Goal: Task Accomplishment & Management: Manage account settings

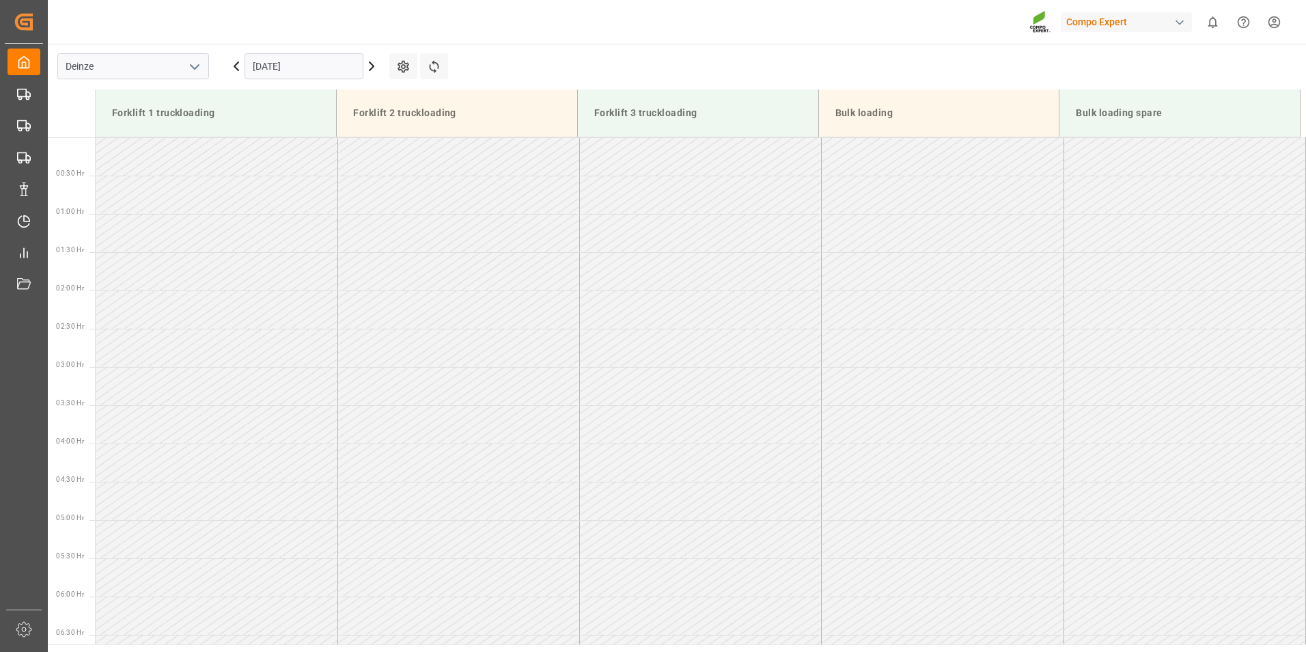
scroll to position [833, 0]
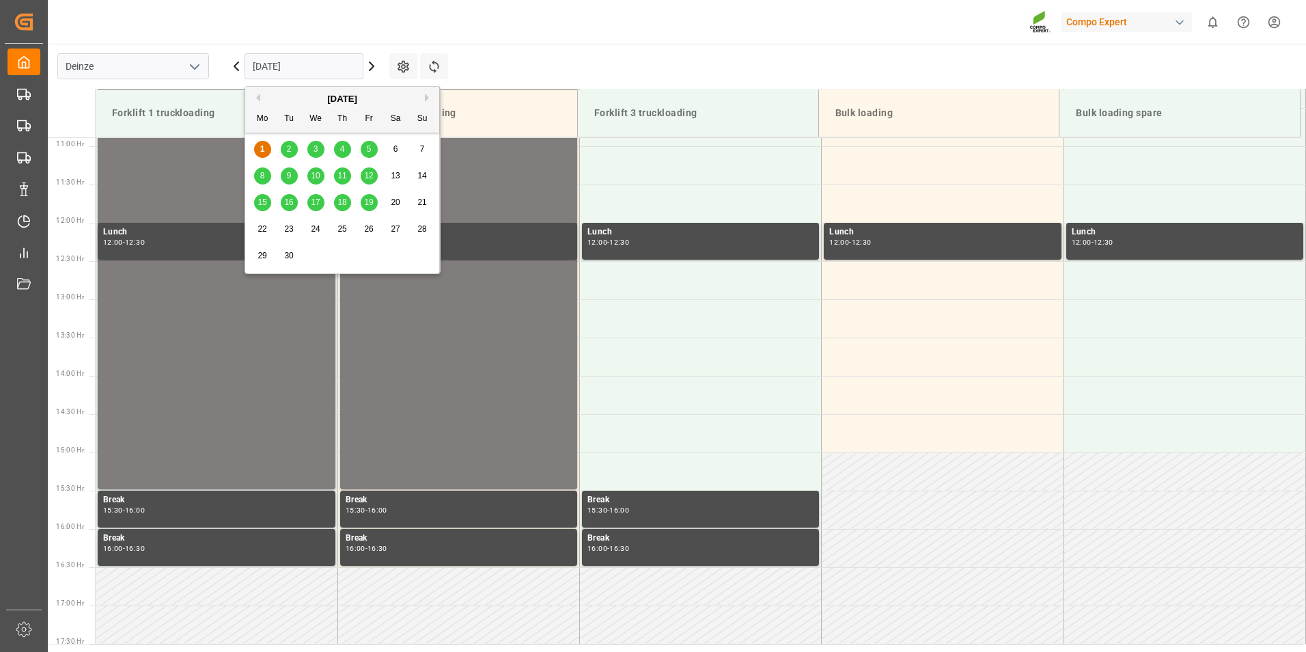
click at [335, 74] on input "[DATE]" at bounding box center [304, 66] width 119 height 26
click at [290, 149] on span "2" at bounding box center [289, 149] width 5 height 10
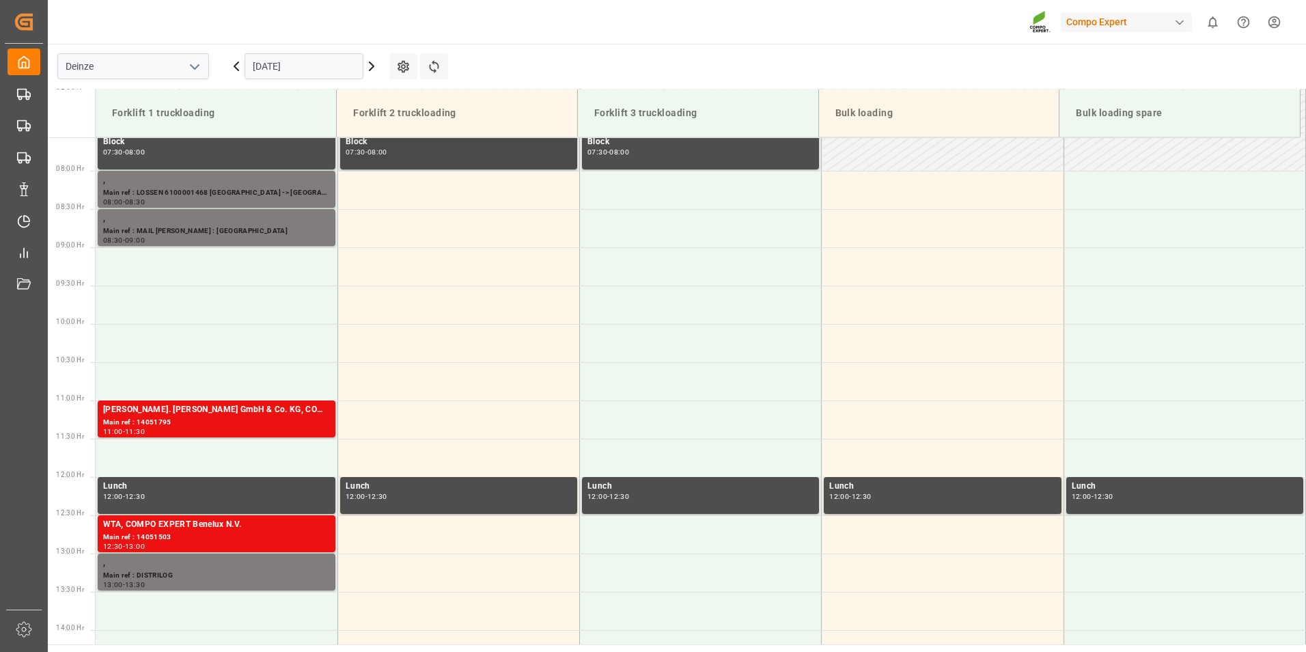
scroll to position [636, 0]
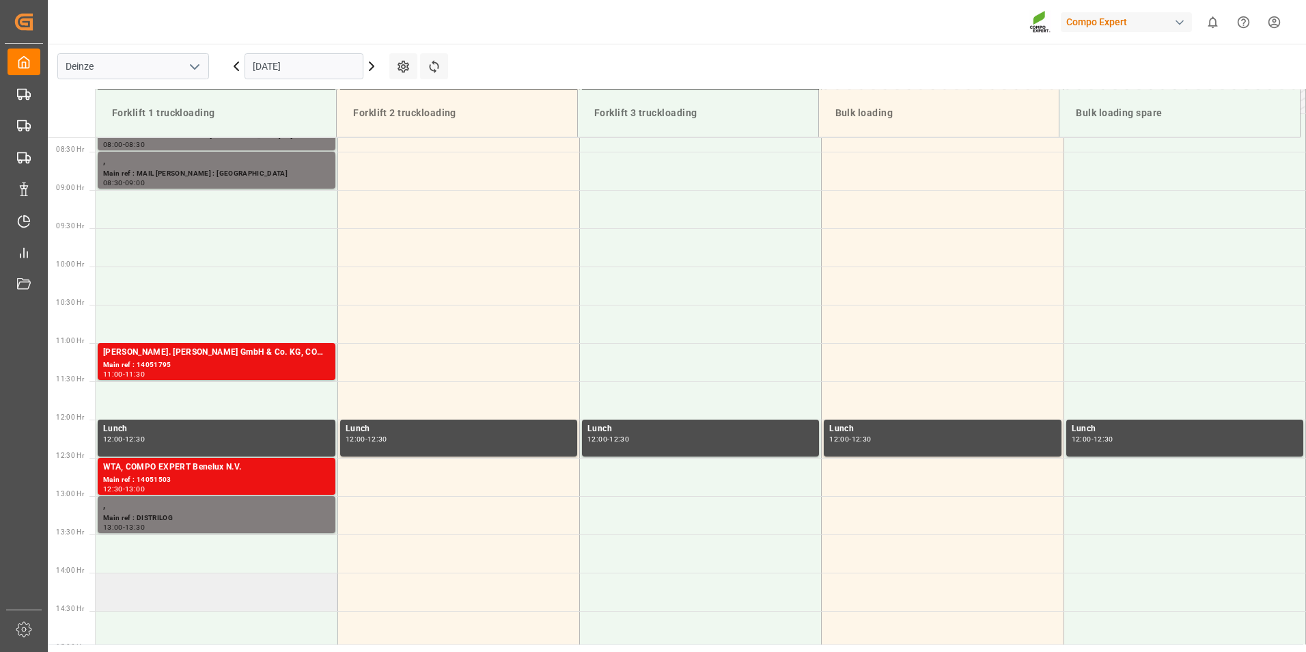
click at [124, 594] on td at bounding box center [217, 591] width 242 height 38
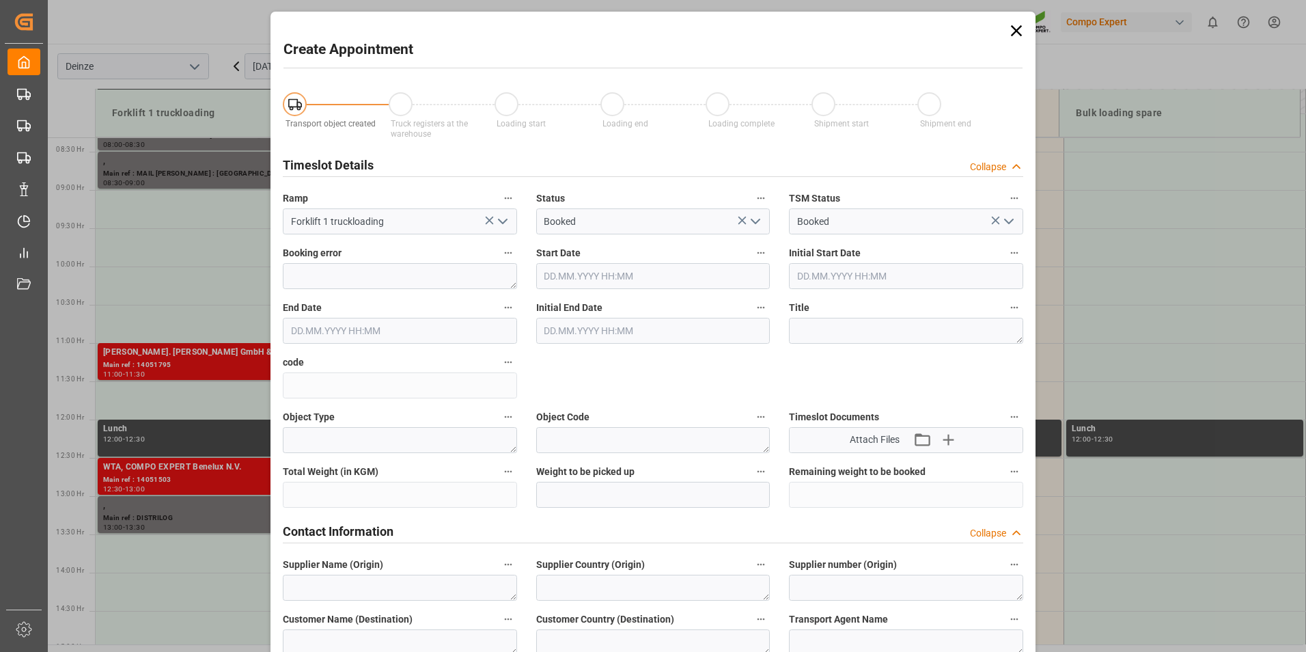
type input "02.09.2025 14:00"
type input "02.09.2025 14:30"
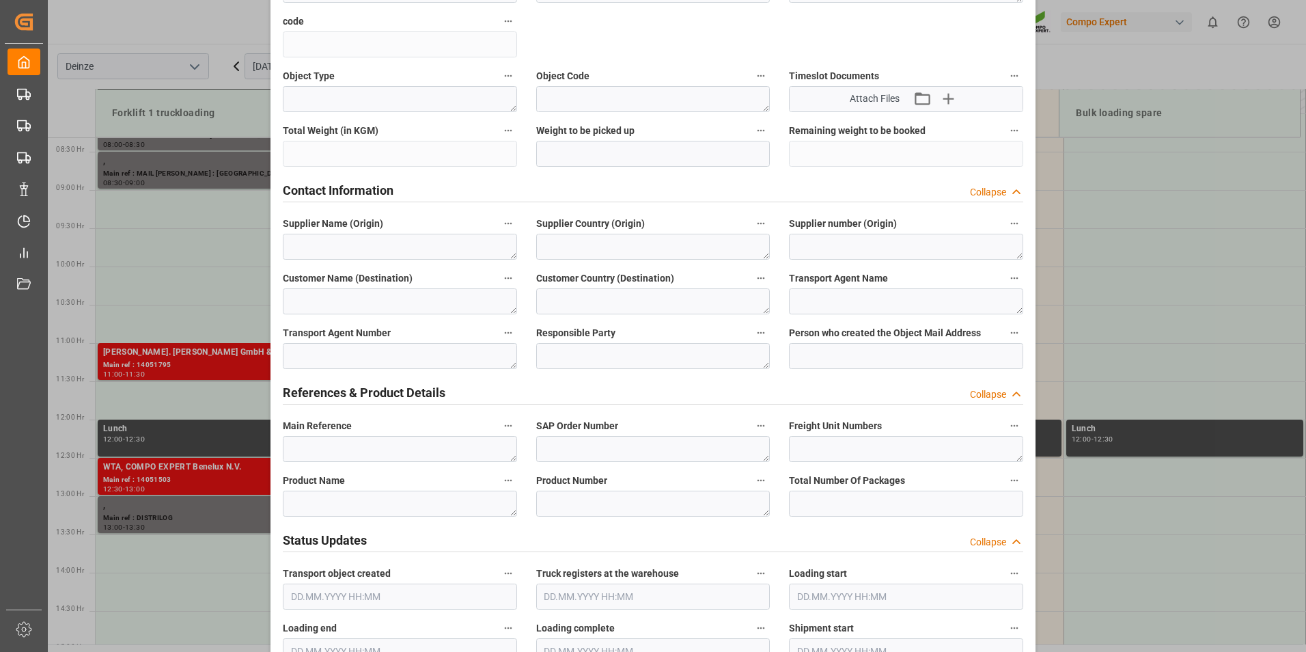
scroll to position [342, 0]
click at [311, 444] on textarea at bounding box center [400, 448] width 234 height 26
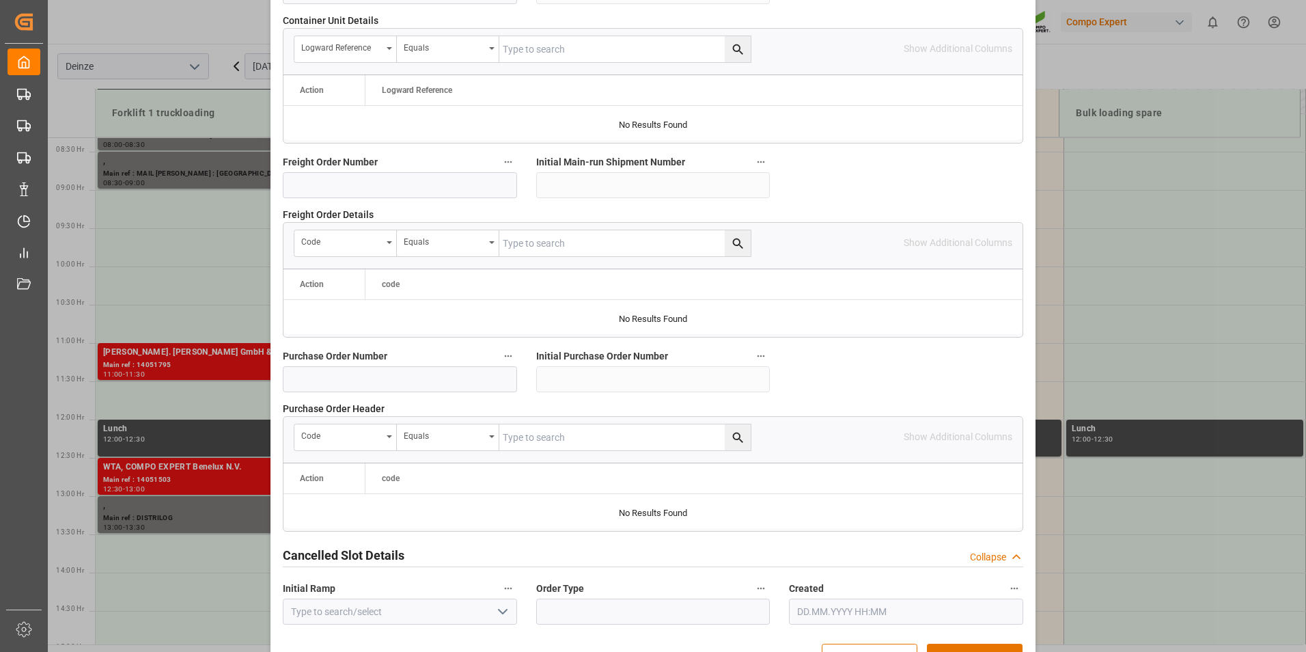
scroll to position [1244, 0]
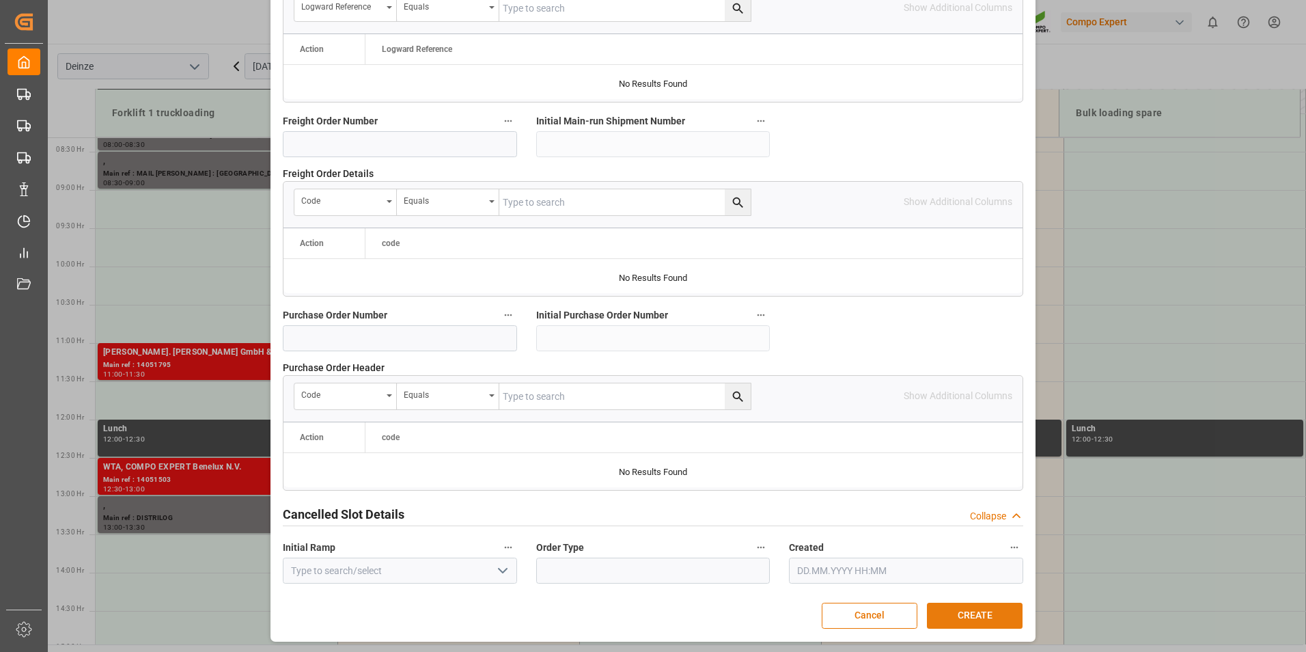
type textarea "TEL.KAMPHUIS : Lossen Paletten"
click at [973, 613] on button "CREATE" at bounding box center [975, 615] width 96 height 26
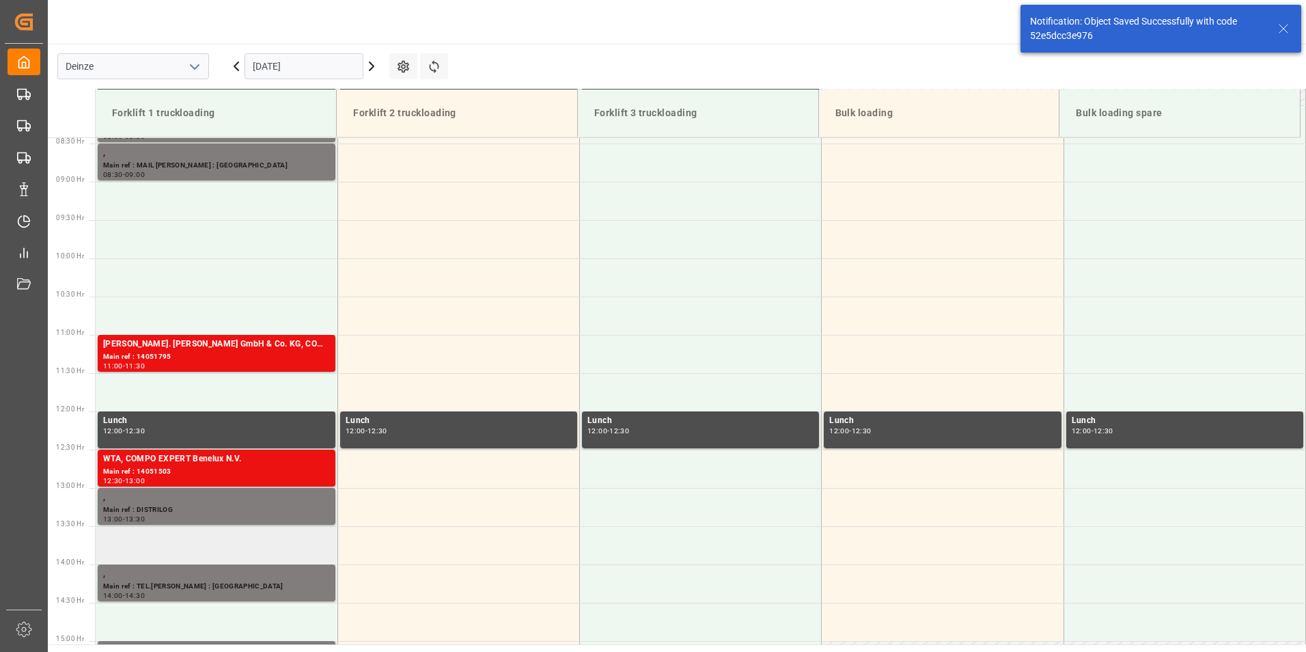
scroll to position [508, 0]
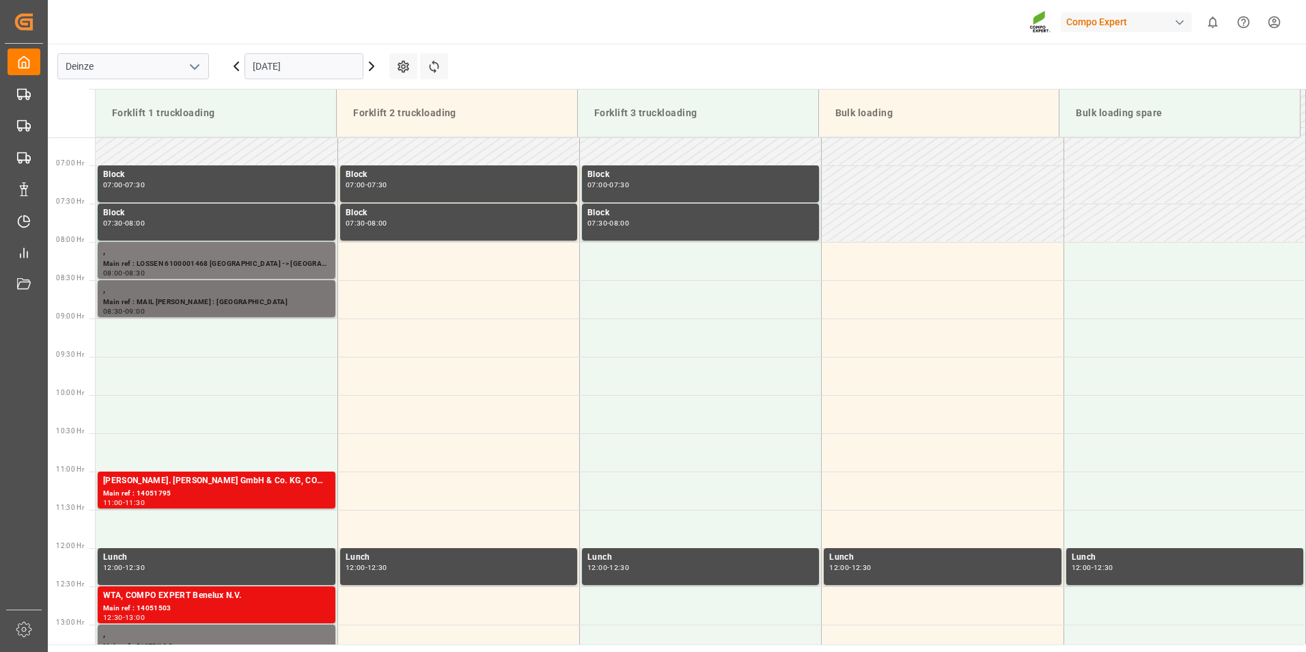
click at [157, 297] on div "Main ref : MAIL KAMPHUIS : Lossen Paletten" at bounding box center [216, 302] width 227 height 12
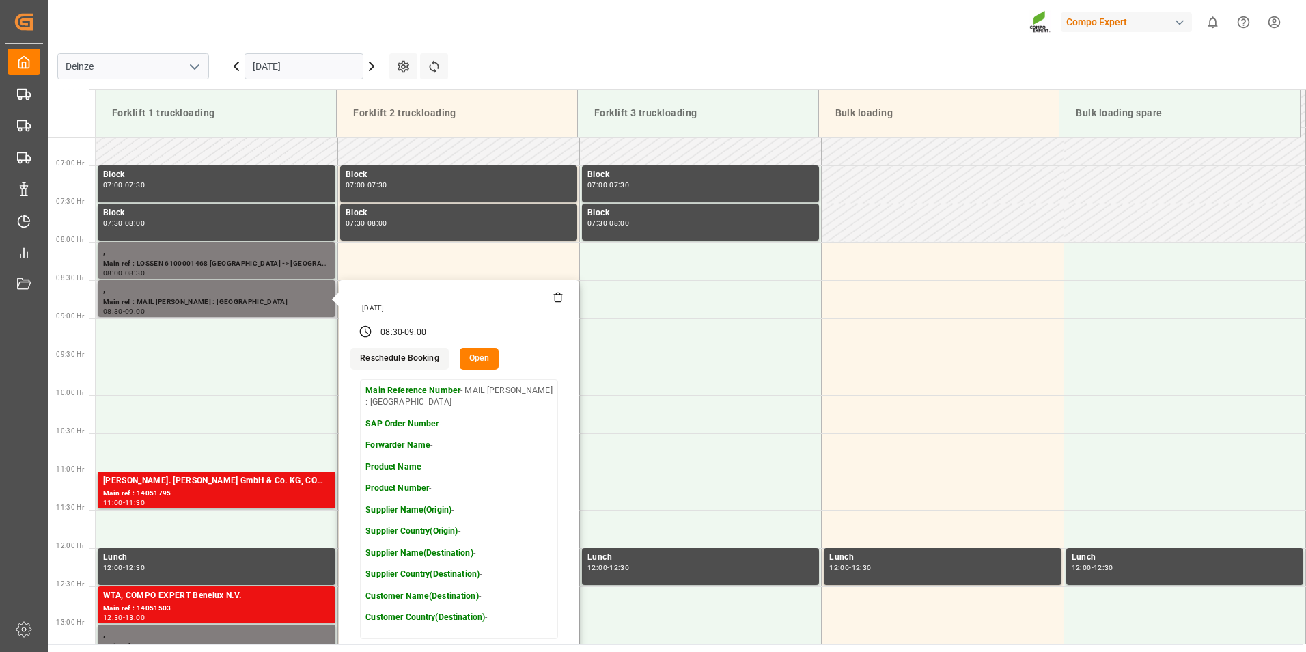
click at [475, 359] on button "Open" at bounding box center [480, 359] width 40 height 22
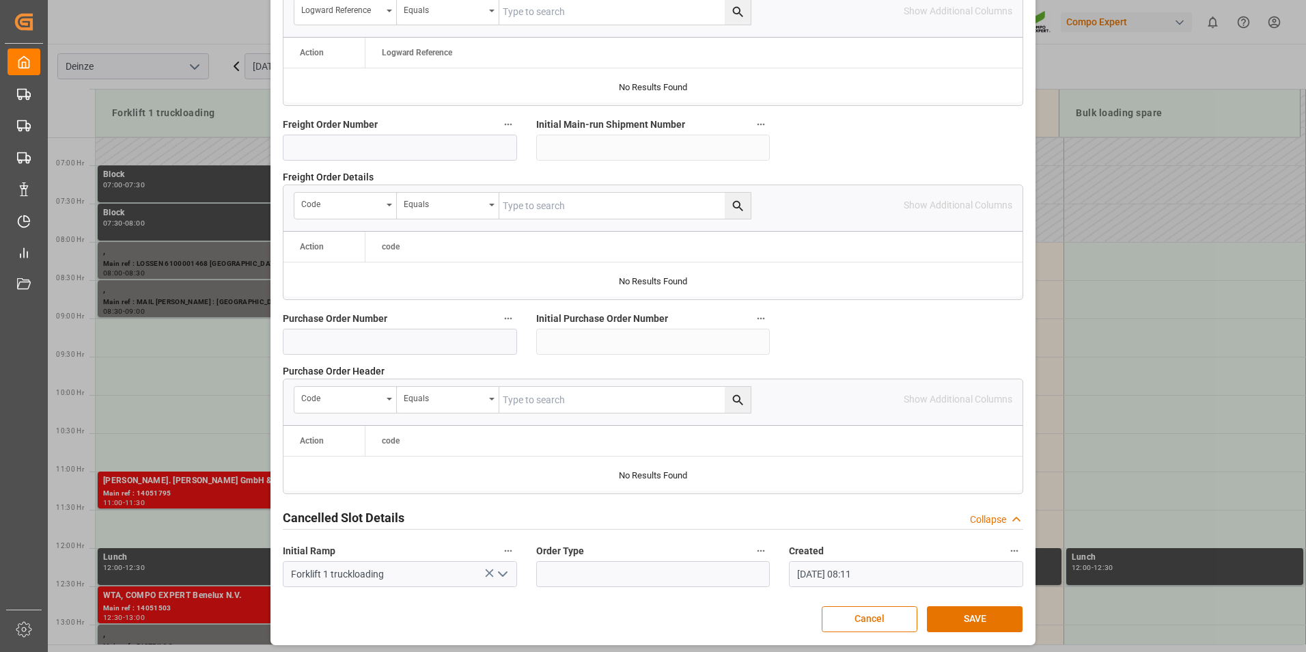
scroll to position [1244, 0]
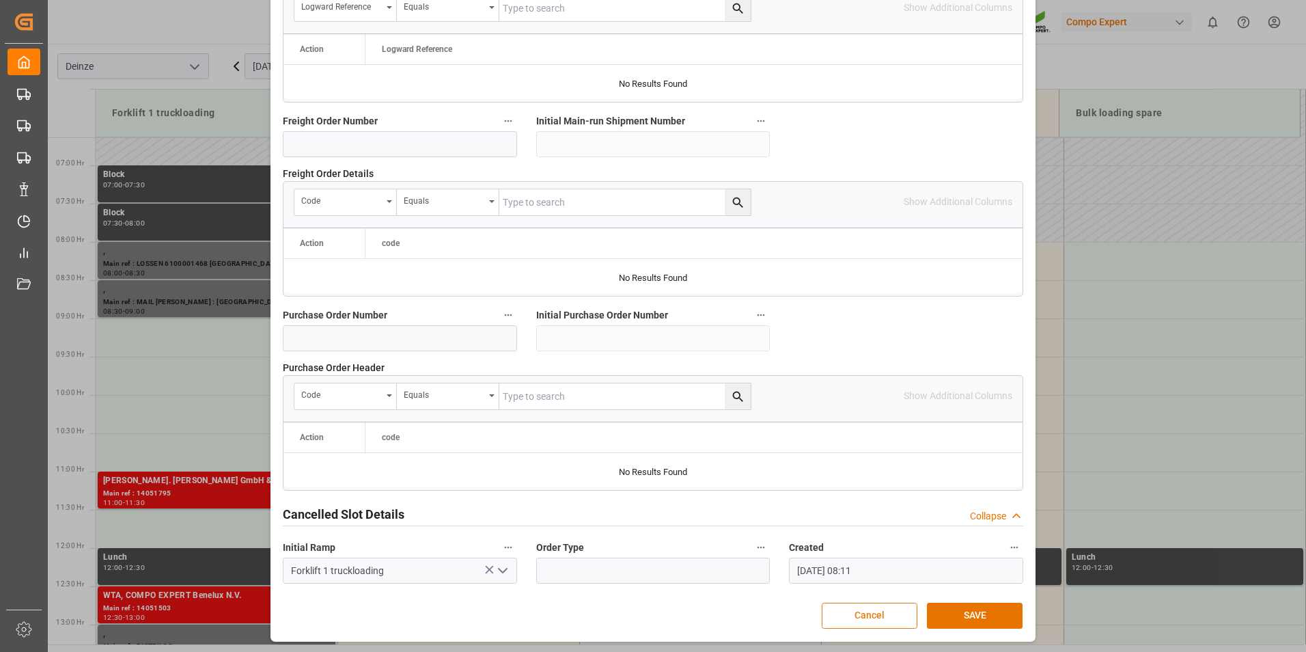
click at [870, 613] on button "Cancel" at bounding box center [870, 615] width 96 height 26
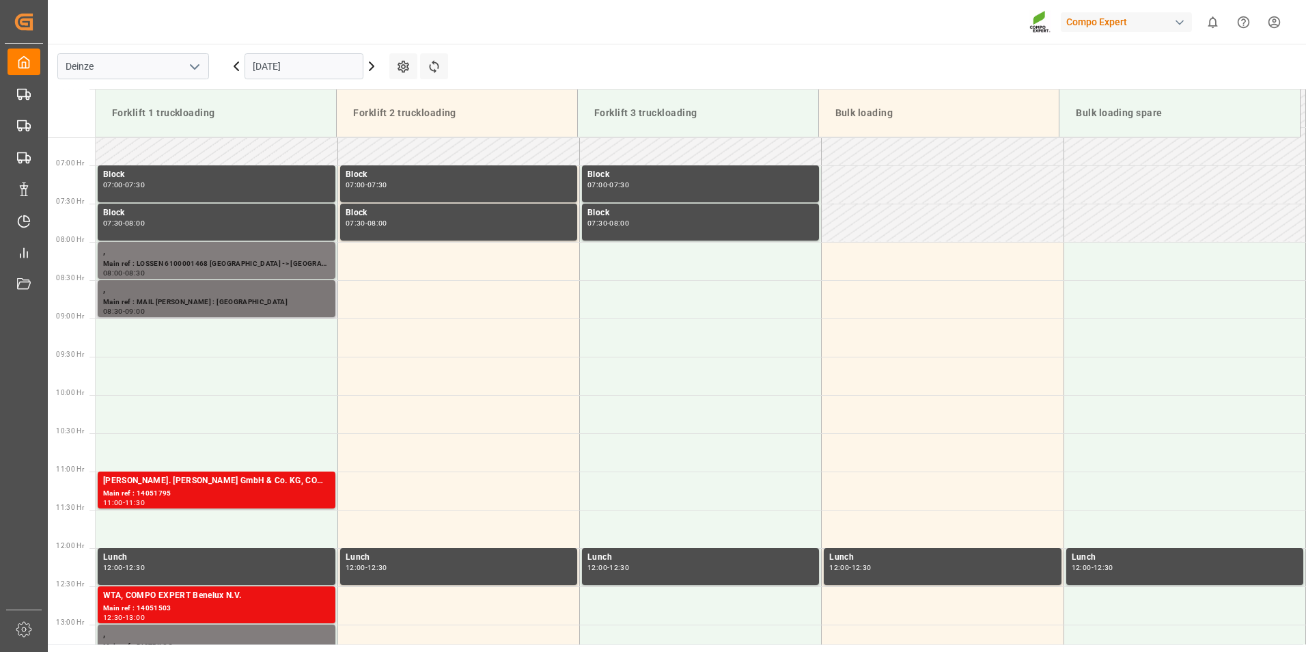
click at [162, 294] on div "," at bounding box center [216, 290] width 227 height 14
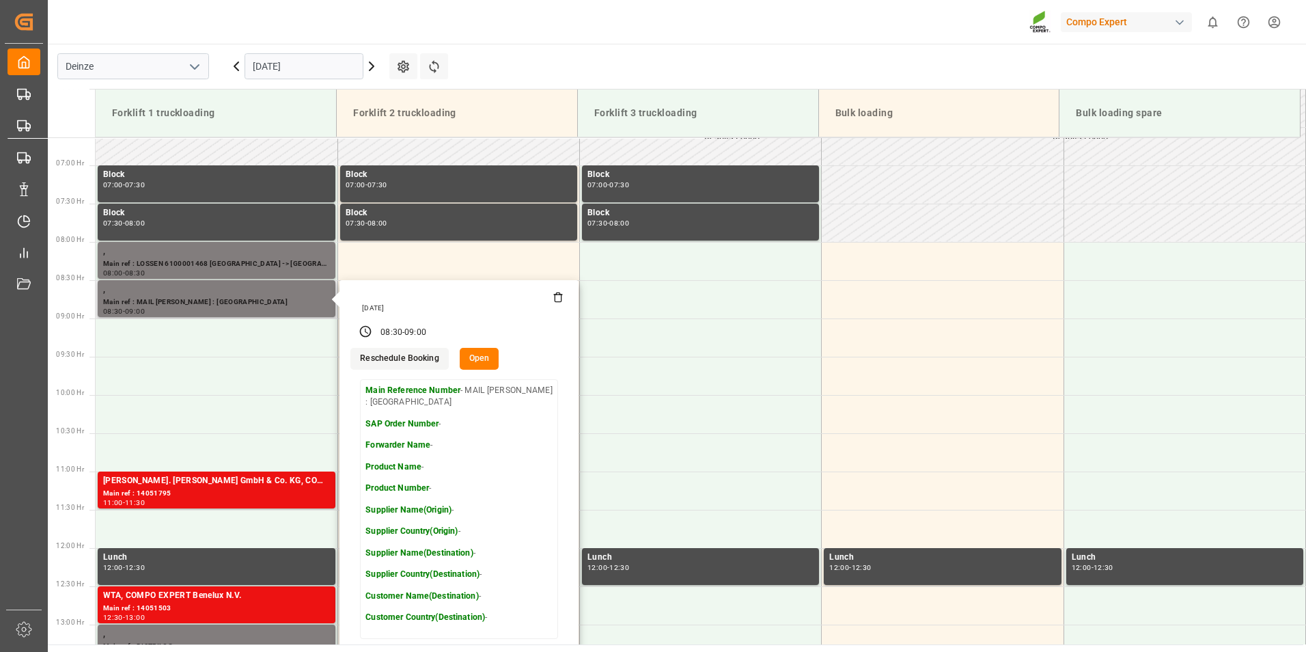
click at [557, 297] on icon at bounding box center [558, 297] width 11 height 11
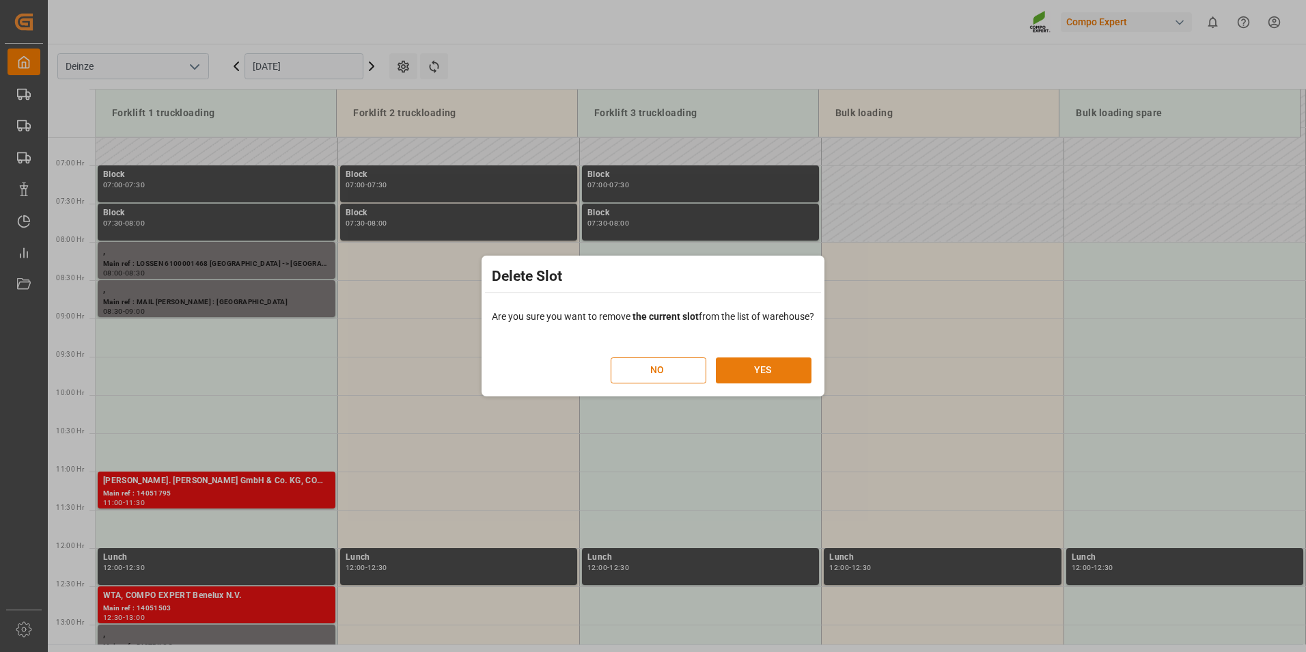
click at [767, 370] on button "YES" at bounding box center [764, 370] width 96 height 26
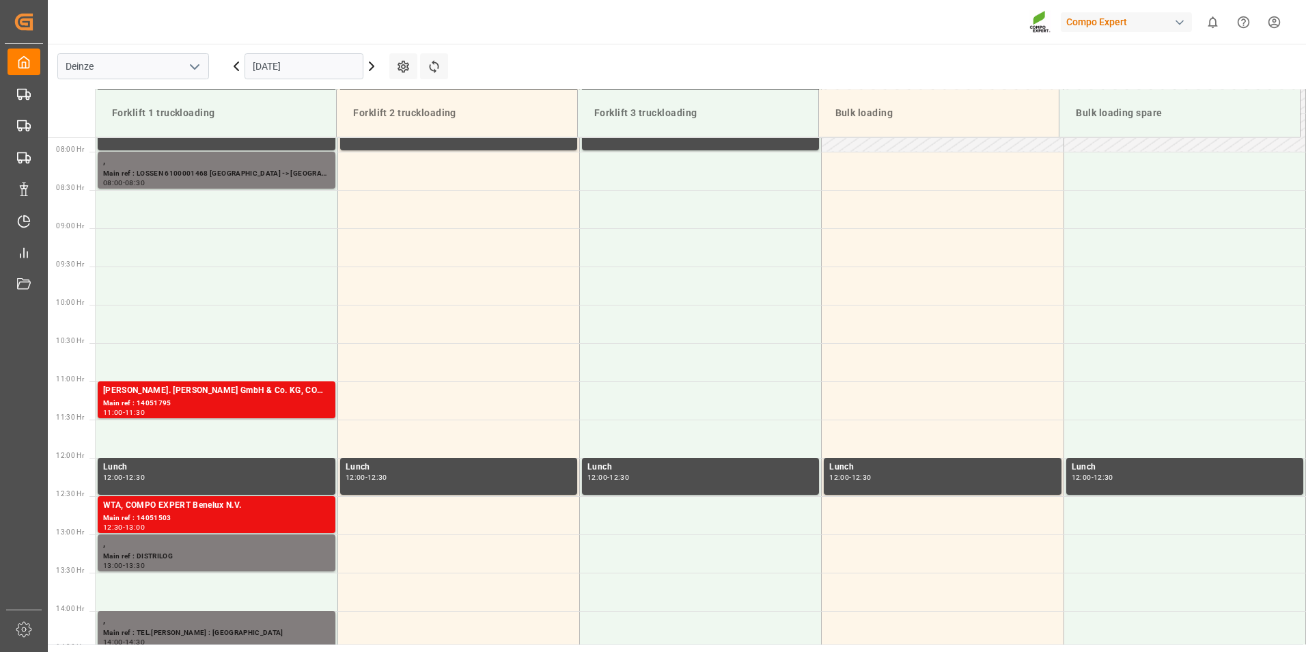
scroll to position [581, 0]
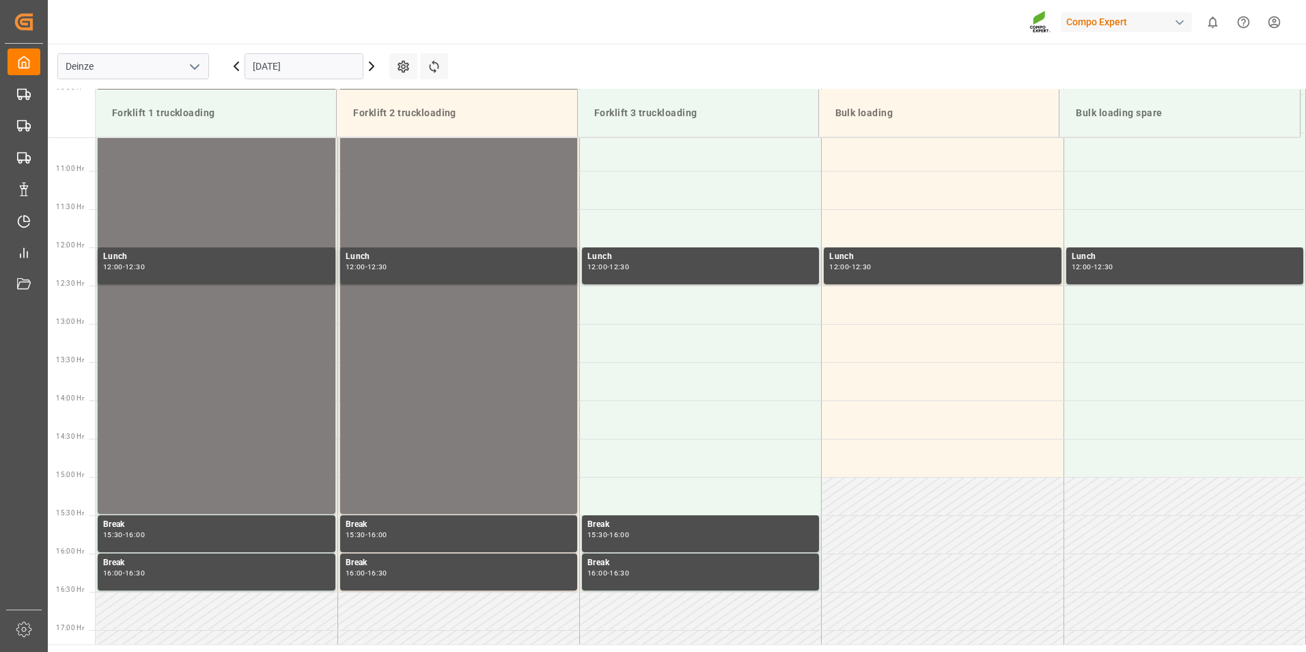
scroll to position [909, 0]
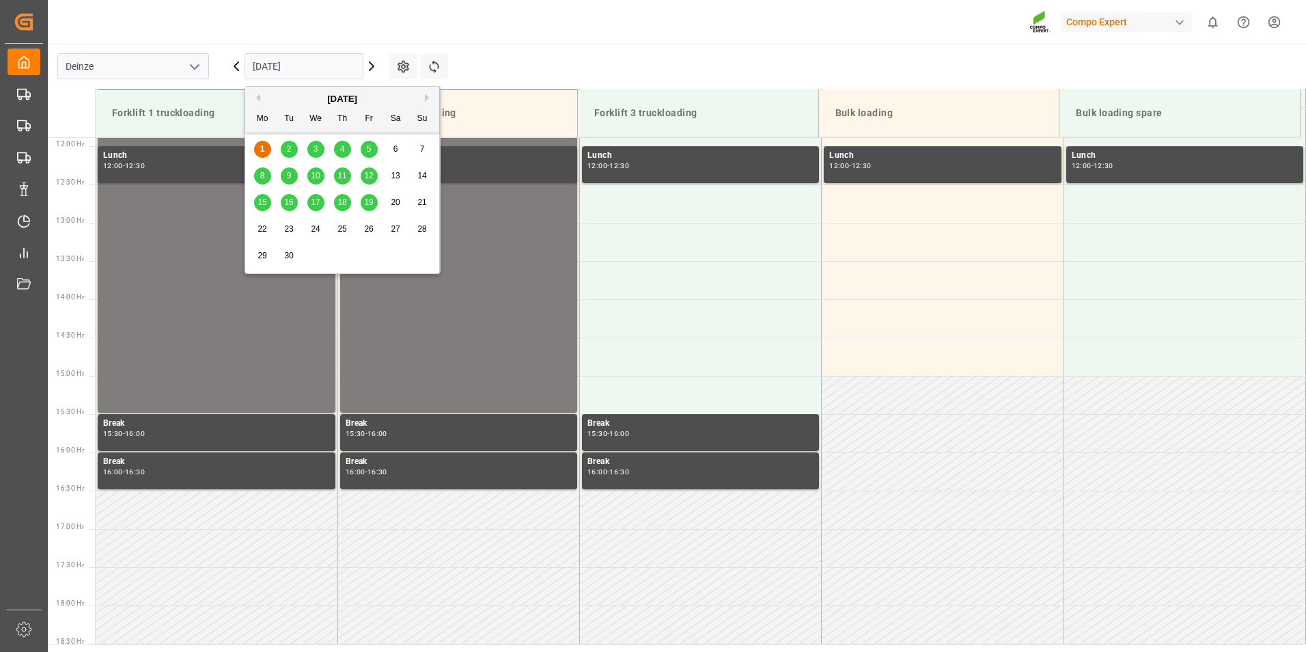
click at [331, 64] on input "[DATE]" at bounding box center [304, 66] width 119 height 26
click at [290, 153] on span "2" at bounding box center [289, 149] width 5 height 10
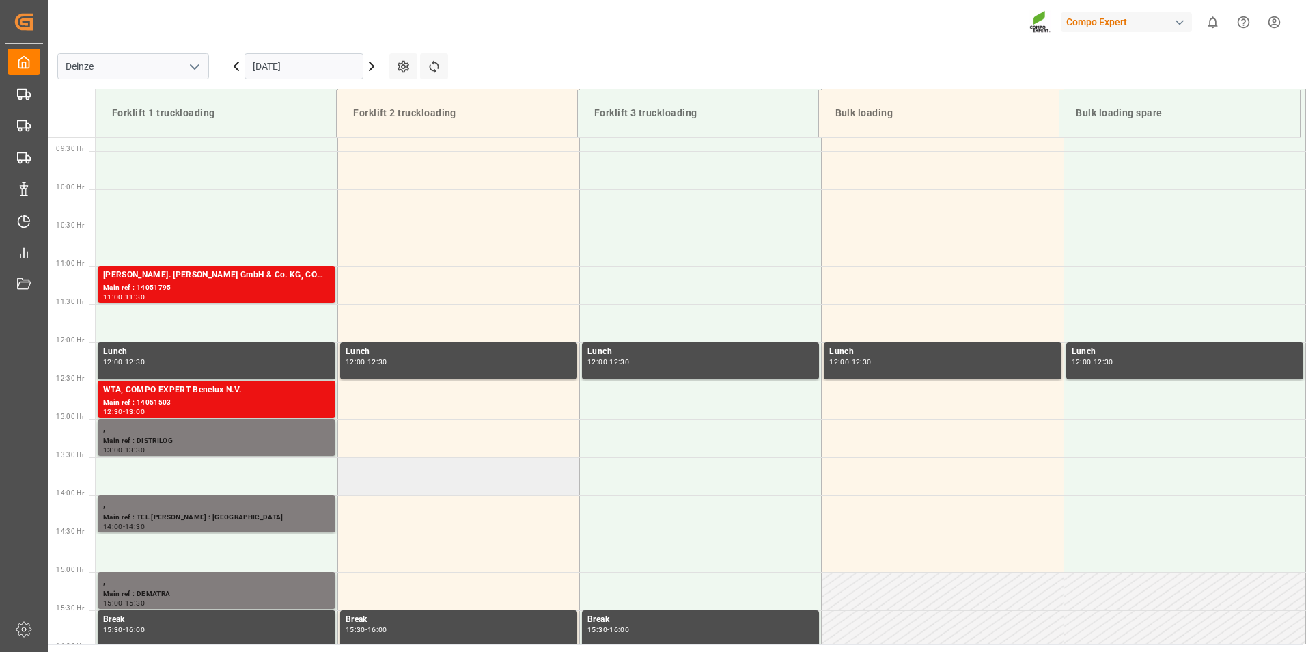
scroll to position [841, 0]
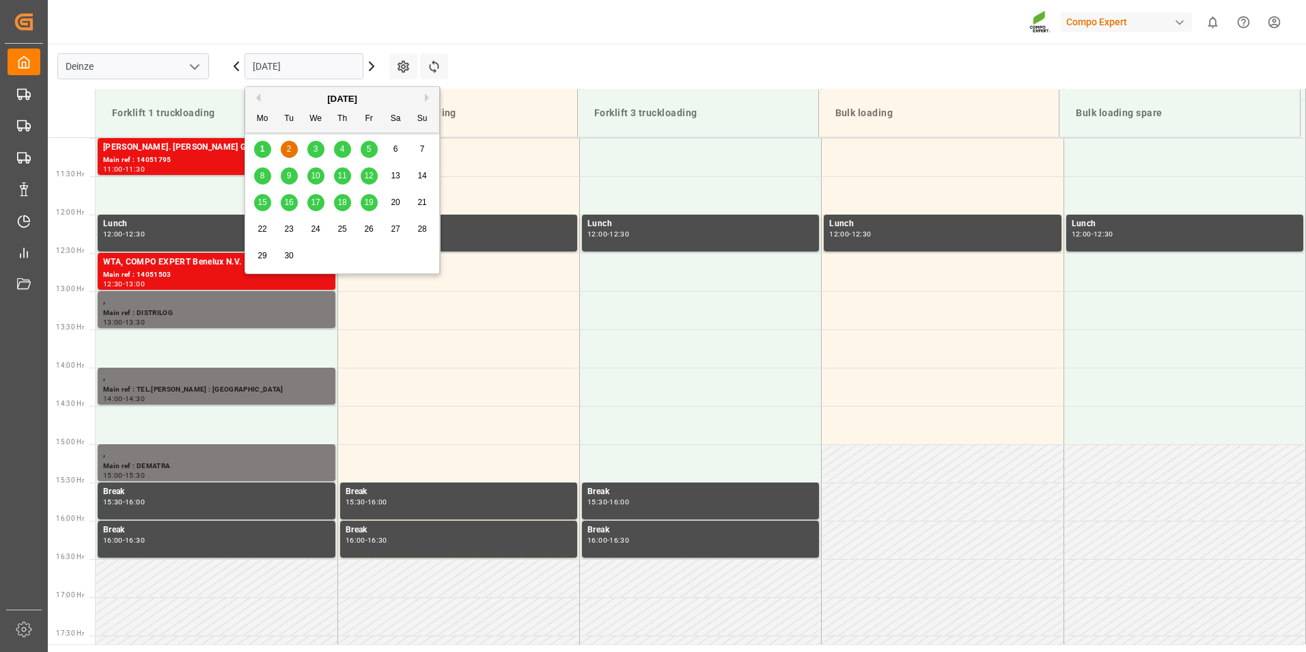
click at [325, 66] on input "[DATE]" at bounding box center [304, 66] width 119 height 26
click at [318, 150] on div "3" at bounding box center [315, 149] width 17 height 16
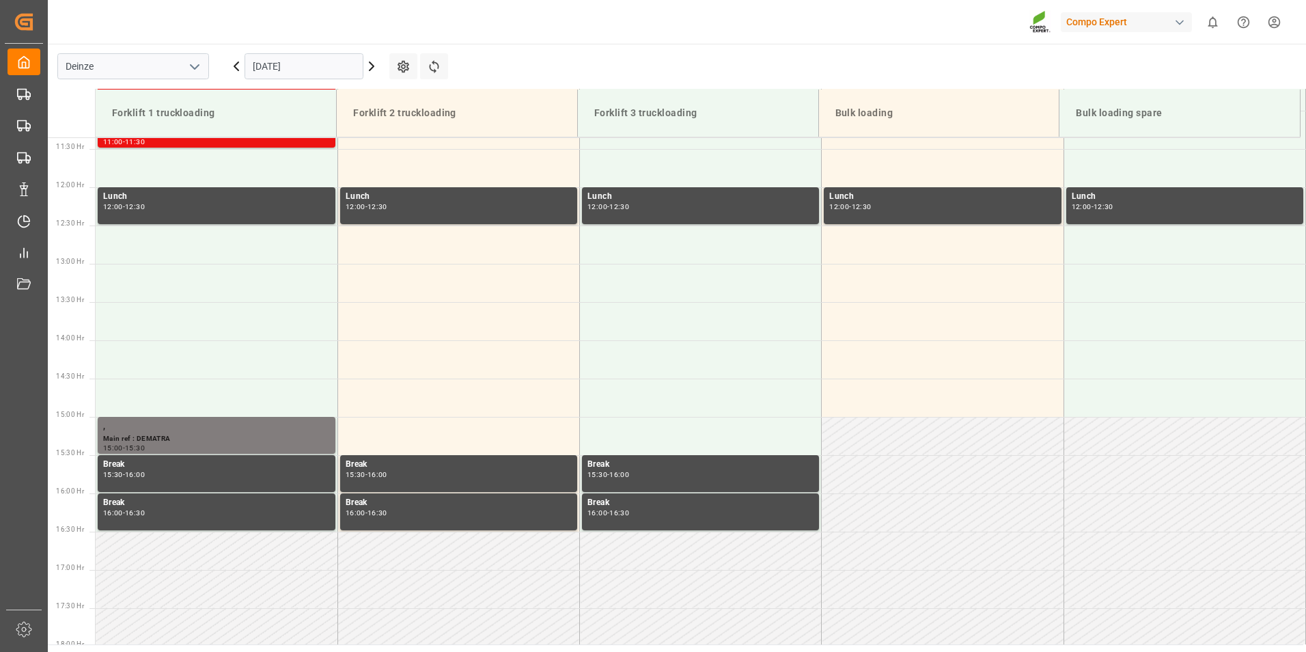
scroll to position [909, 0]
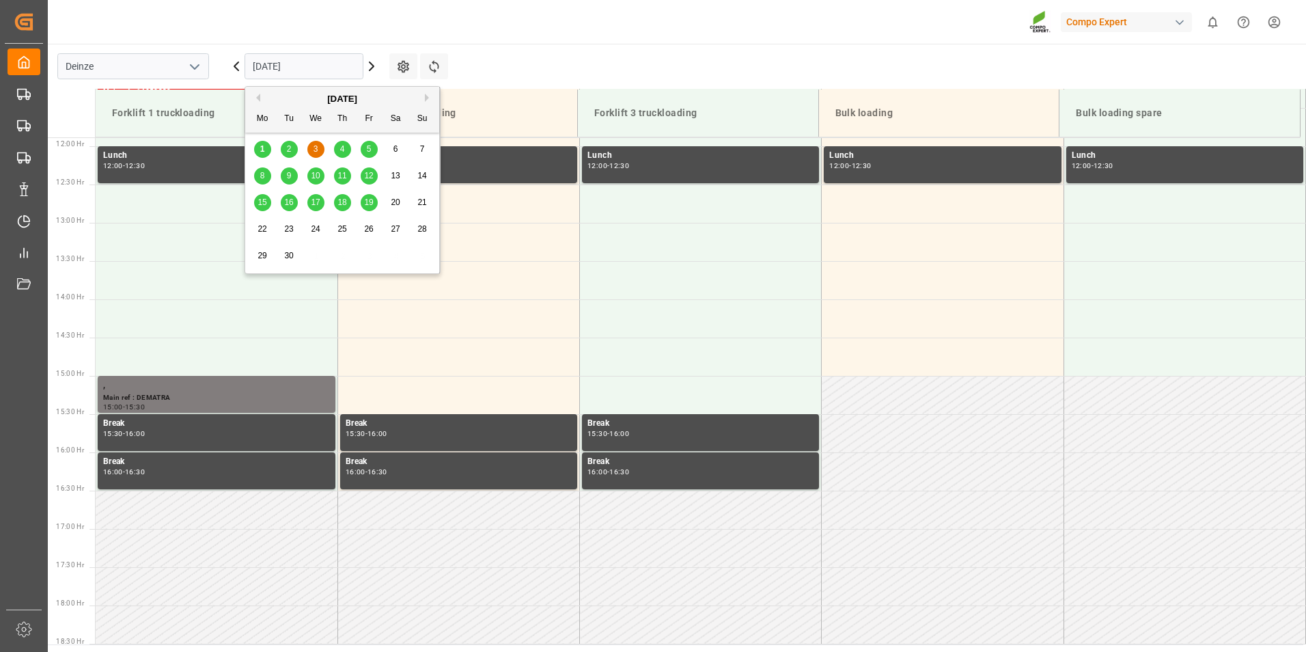
click at [313, 74] on input "[DATE]" at bounding box center [304, 66] width 119 height 26
click at [341, 151] on span "4" at bounding box center [342, 149] width 5 height 10
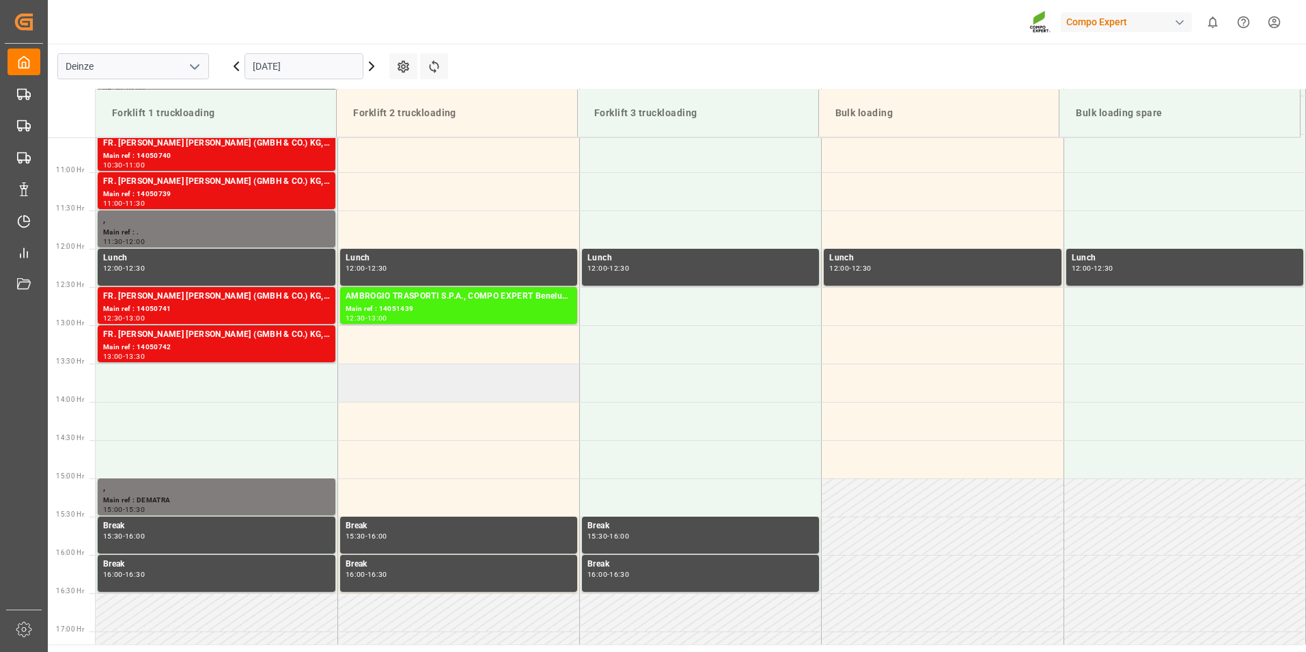
scroll to position [704, 0]
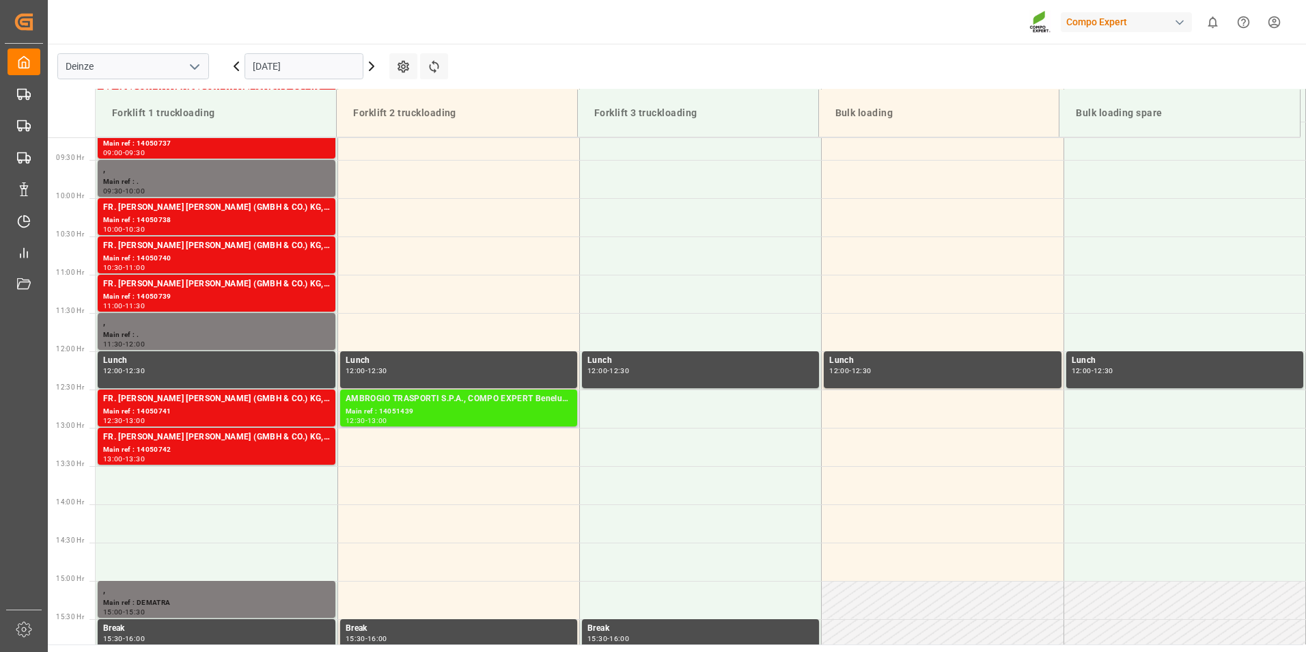
click at [436, 406] on div "Main ref : 14051439" at bounding box center [459, 412] width 226 height 12
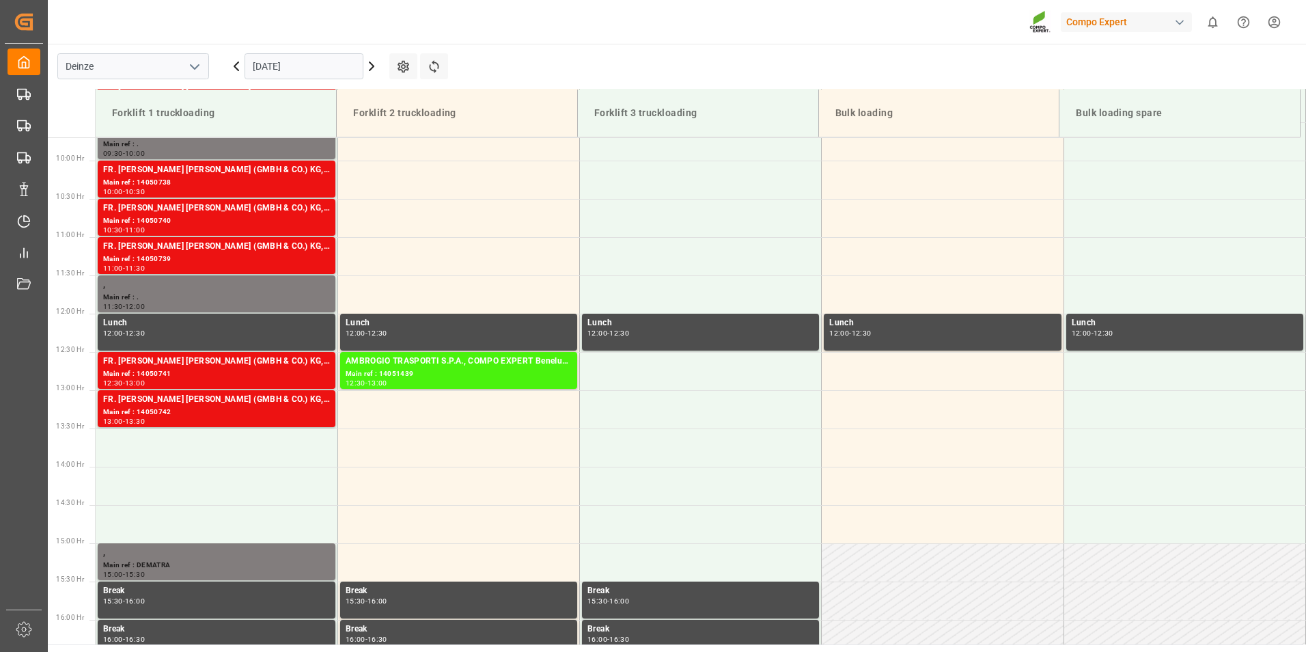
scroll to position [774, 0]
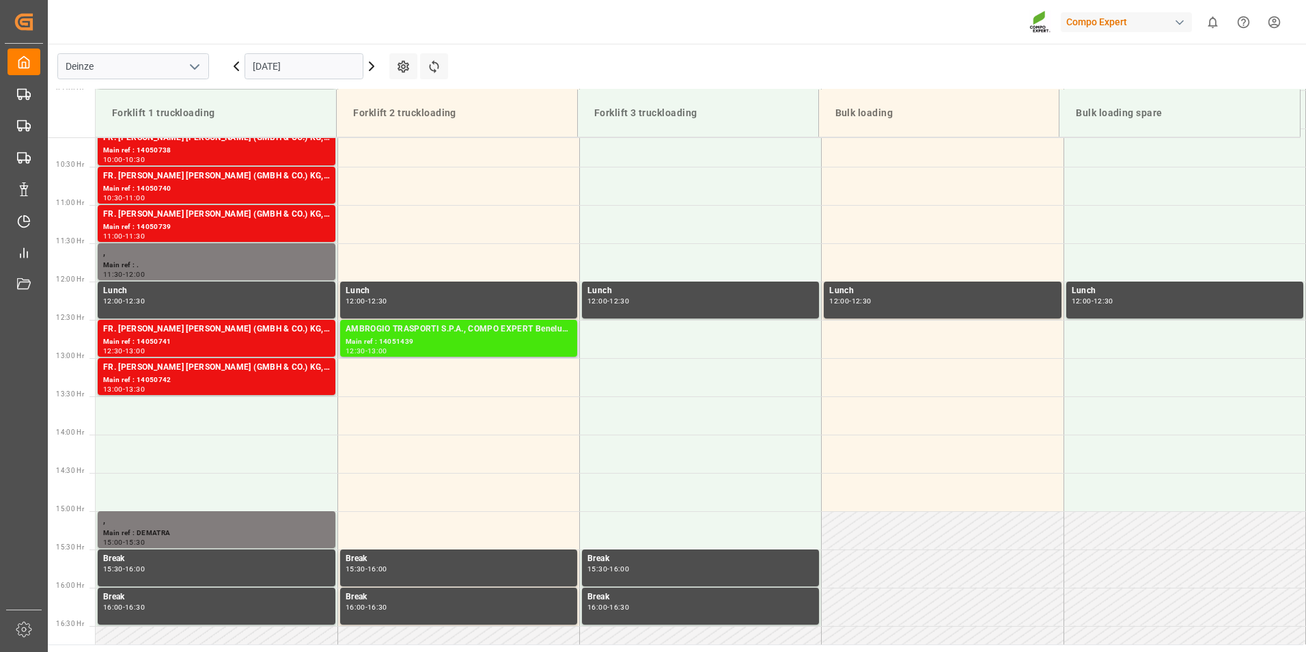
click at [427, 337] on div "Main ref : 14051439" at bounding box center [459, 342] width 226 height 12
click at [483, 329] on div "AMBROGIO TRASPORTI S.P.A., COMPO EXPERT Benelux N.V." at bounding box center [459, 329] width 226 height 14
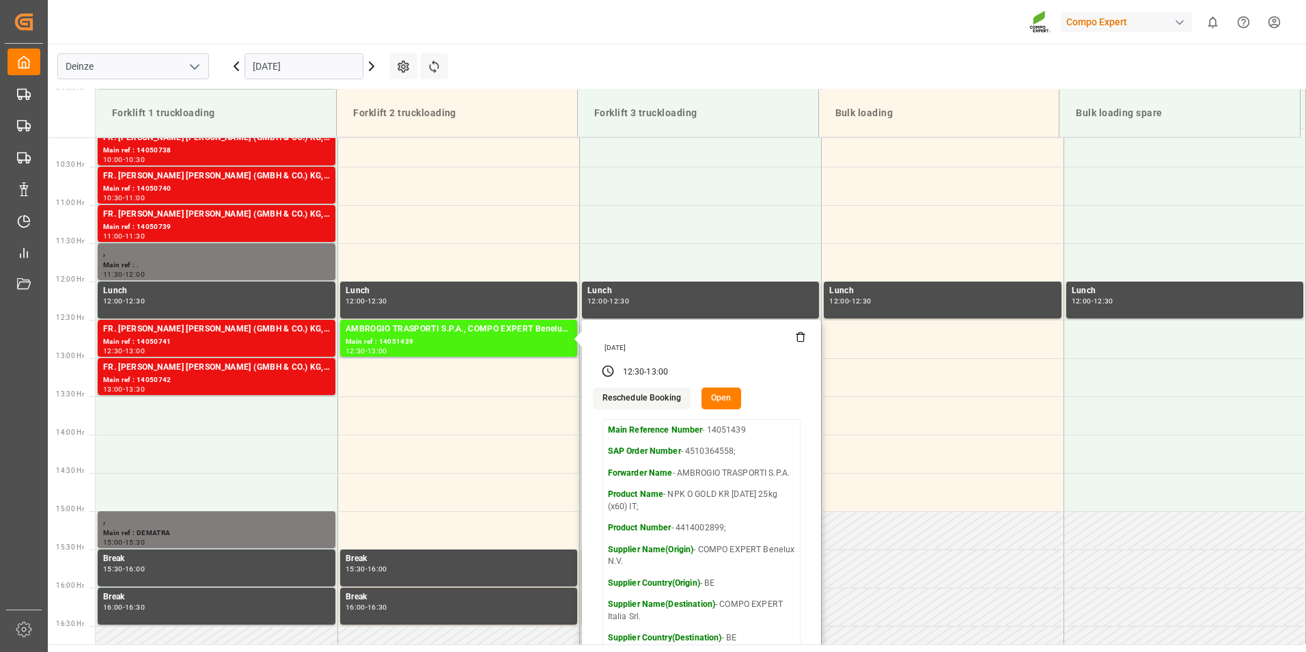
click at [714, 398] on button "Open" at bounding box center [721, 398] width 40 height 22
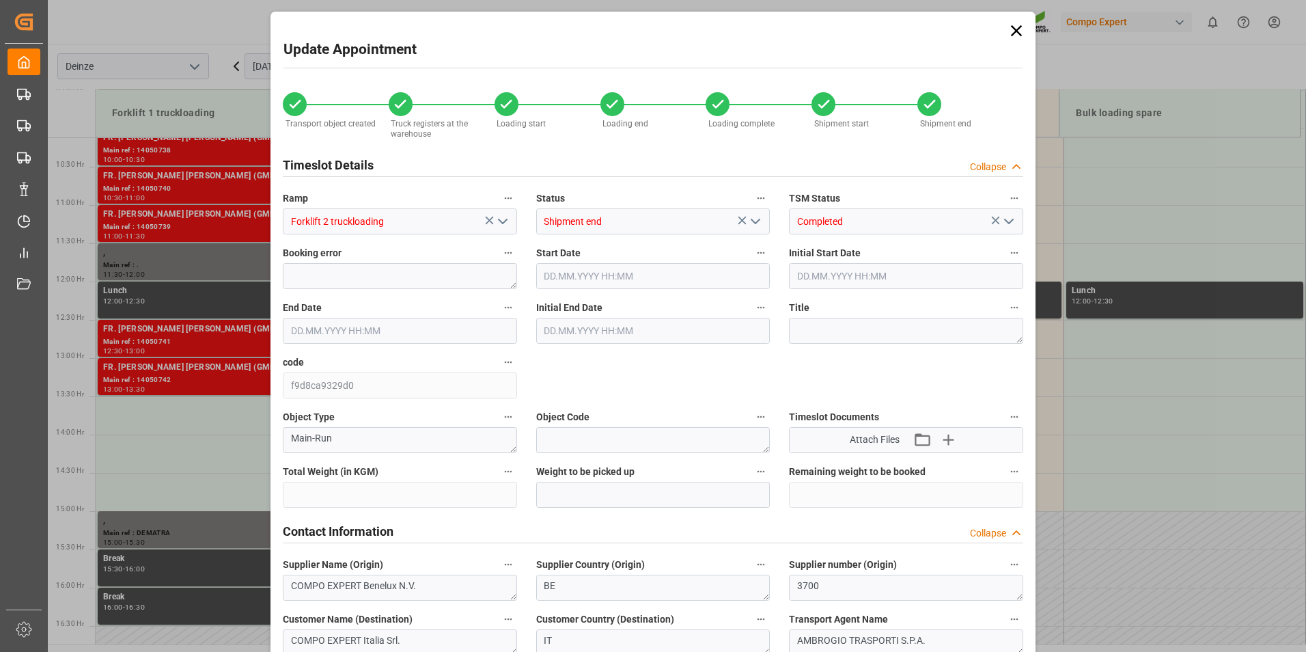
type input "27324"
type input "-27324"
type input "18"
type input "[DATE] 12:30"
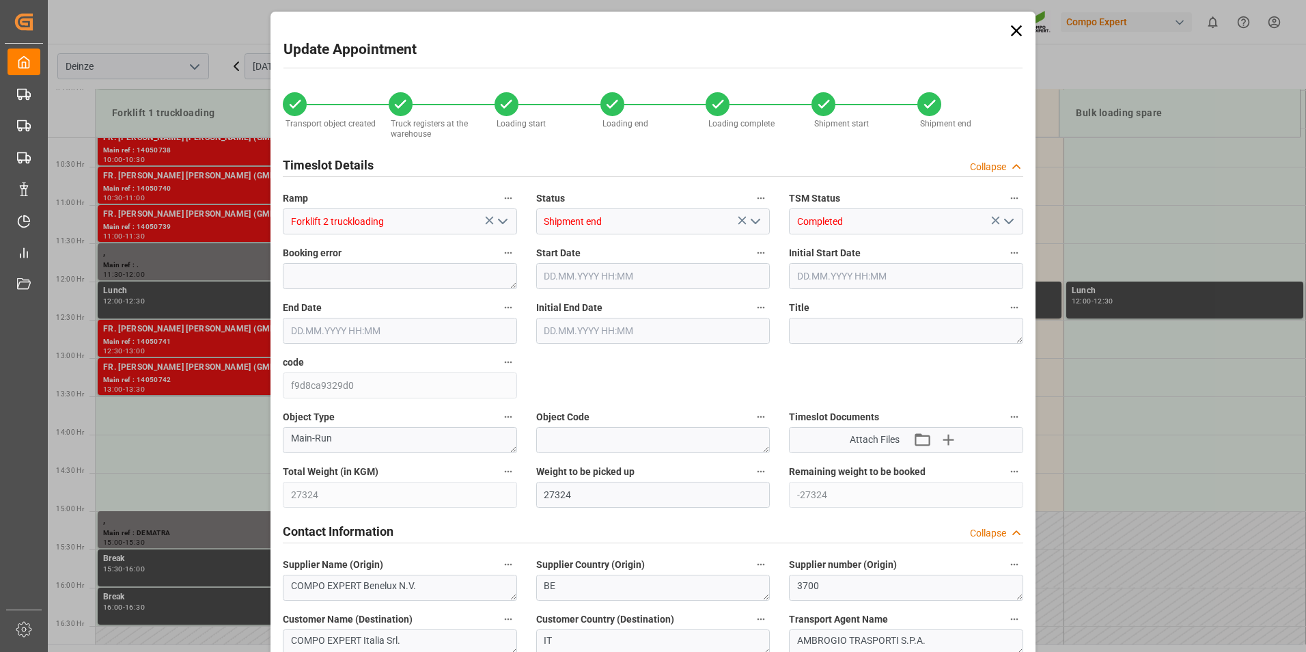
type input "[DATE] 08:00"
type input "[DATE] 13:00"
type input "[DATE] 08:30"
type input "[DATE] 16:09"
type input "[DATE] 13:14"
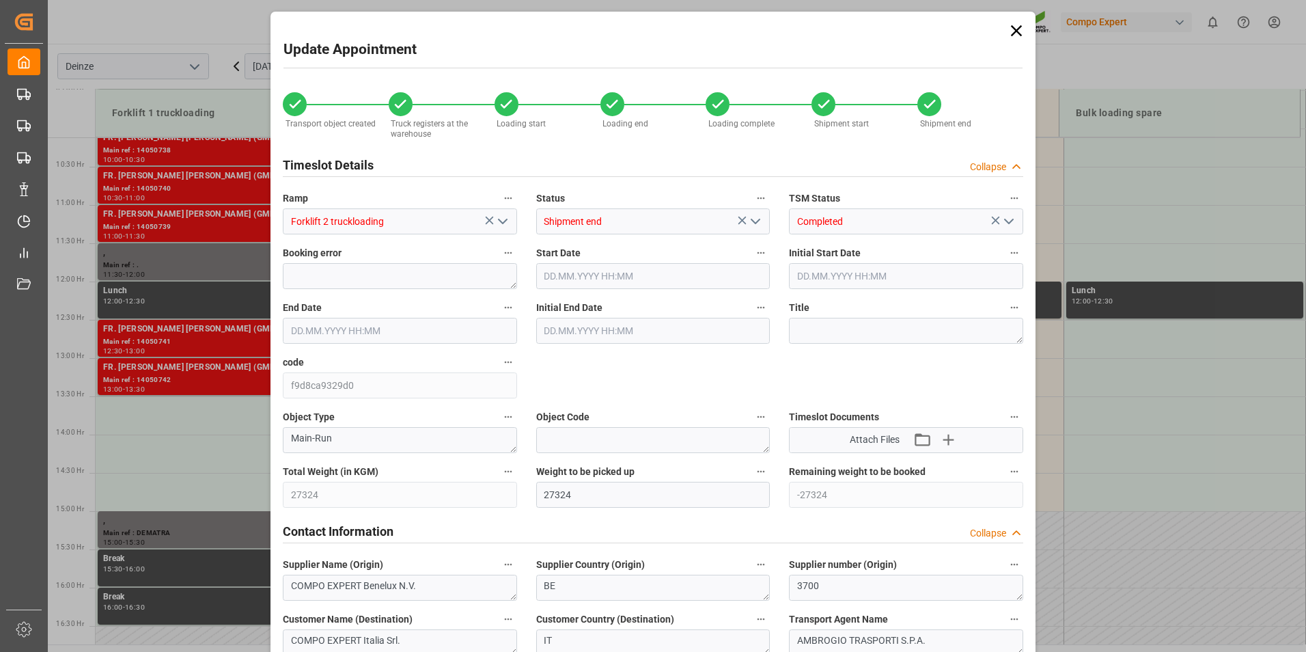
type input "[DATE] 13:14"
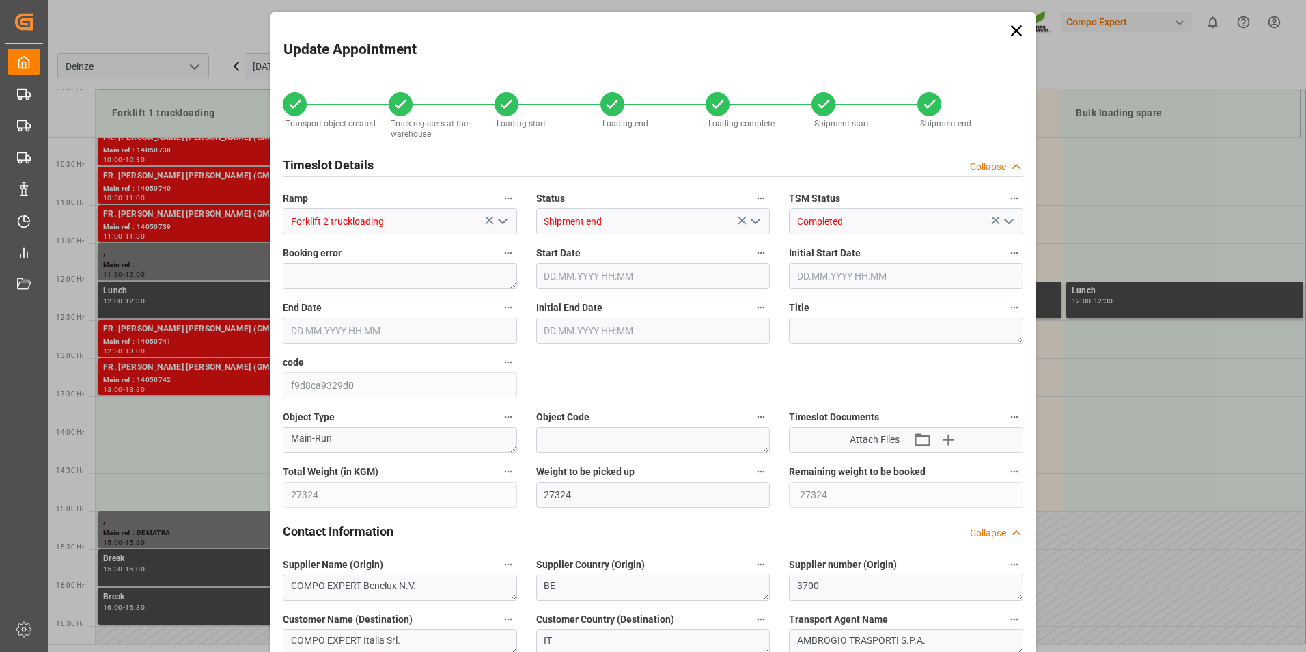
type input "[DATE] 08:07"
click at [1010, 33] on icon at bounding box center [1016, 30] width 19 height 19
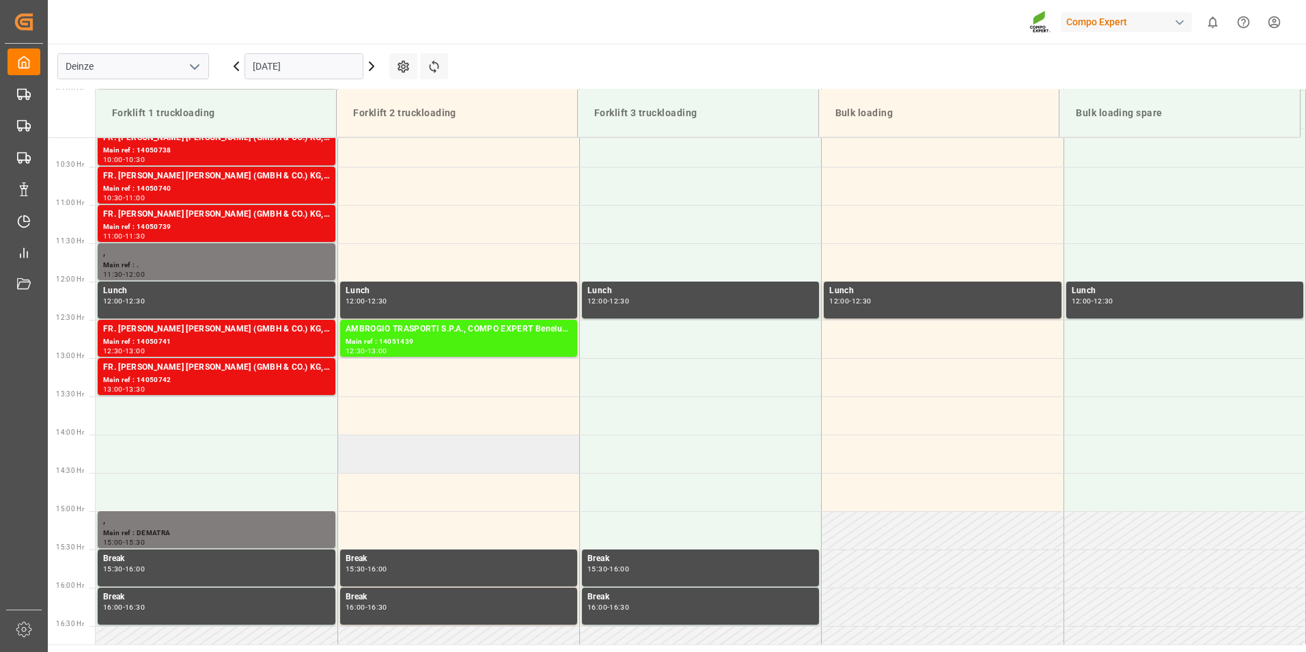
scroll to position [706, 0]
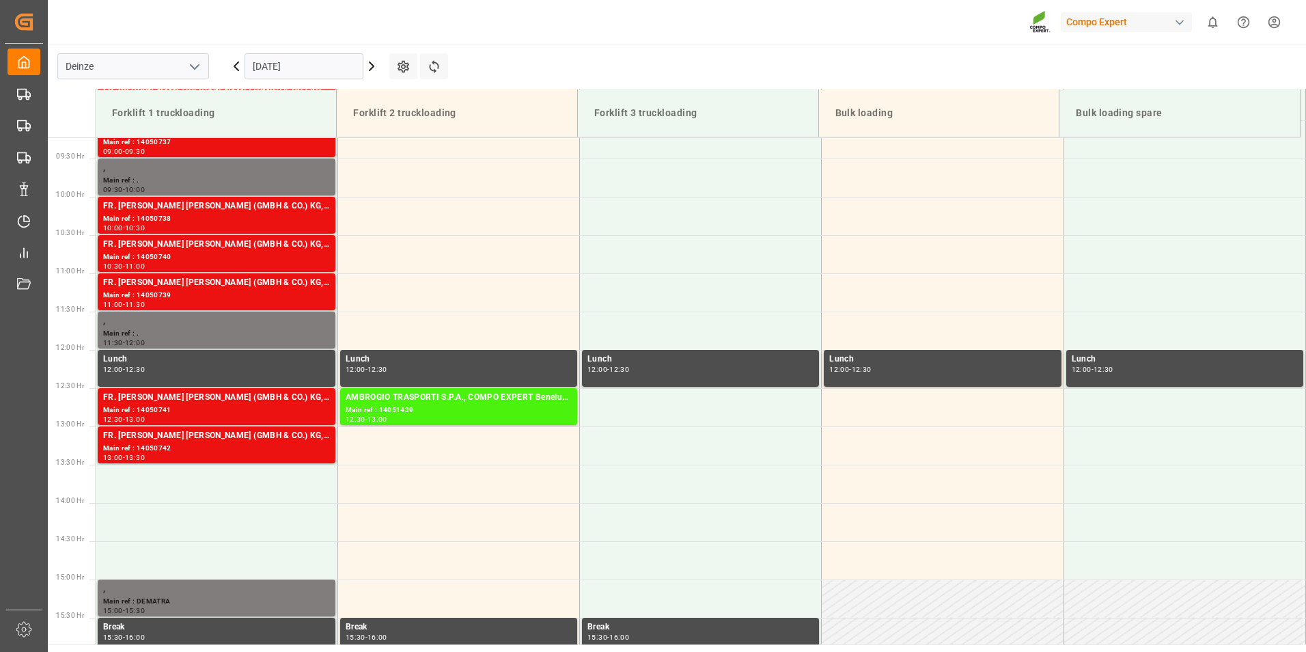
click at [321, 70] on input "[DATE]" at bounding box center [304, 66] width 119 height 26
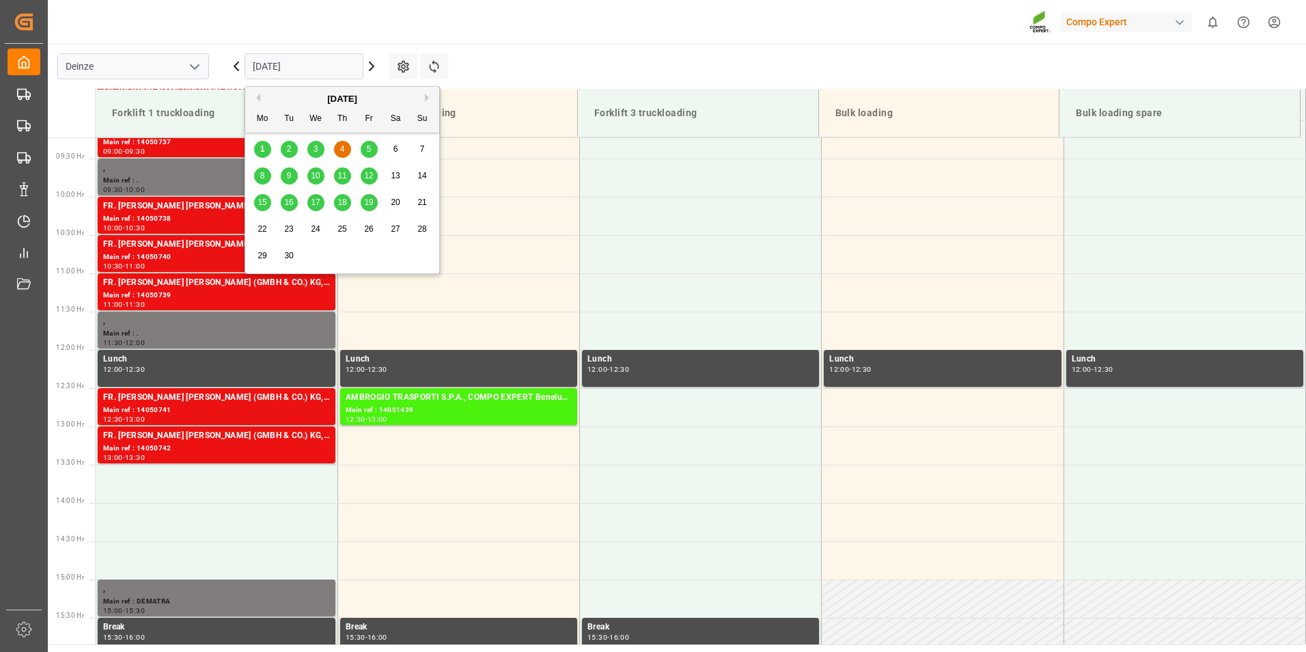
click at [370, 149] on span "5" at bounding box center [369, 149] width 5 height 10
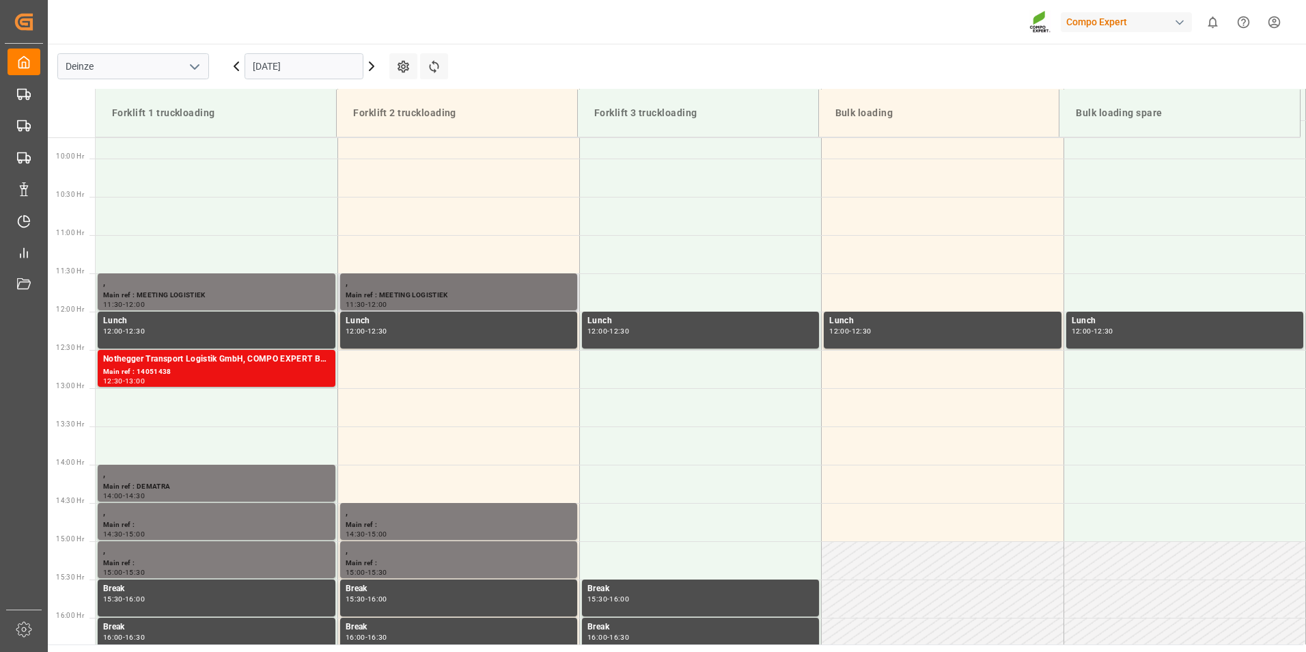
scroll to position [712, 0]
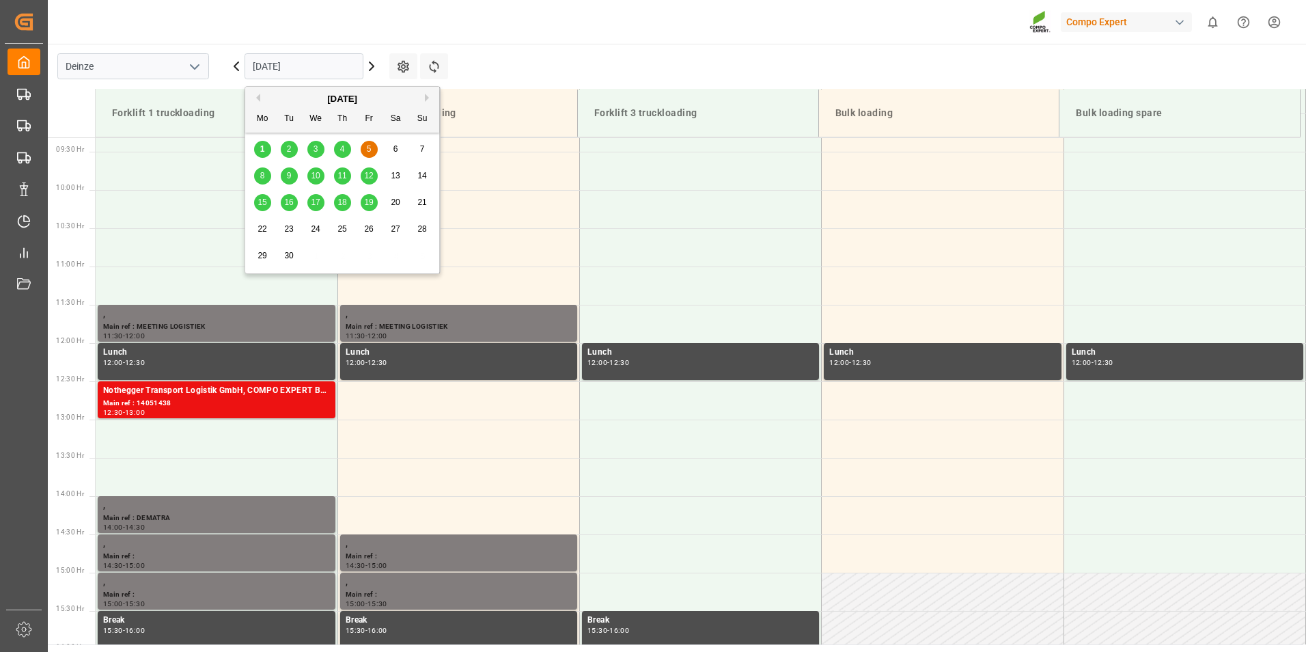
click at [331, 61] on input "[DATE]" at bounding box center [304, 66] width 119 height 26
click at [292, 150] on div "2" at bounding box center [289, 149] width 17 height 16
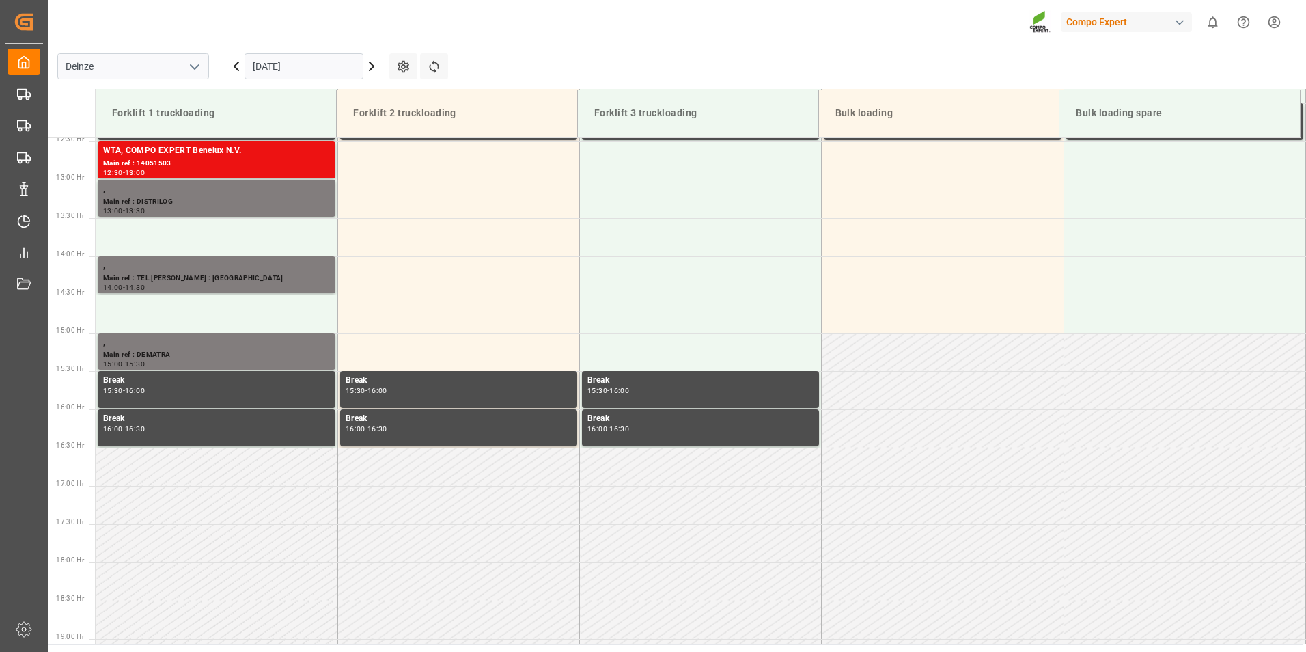
scroll to position [986, 0]
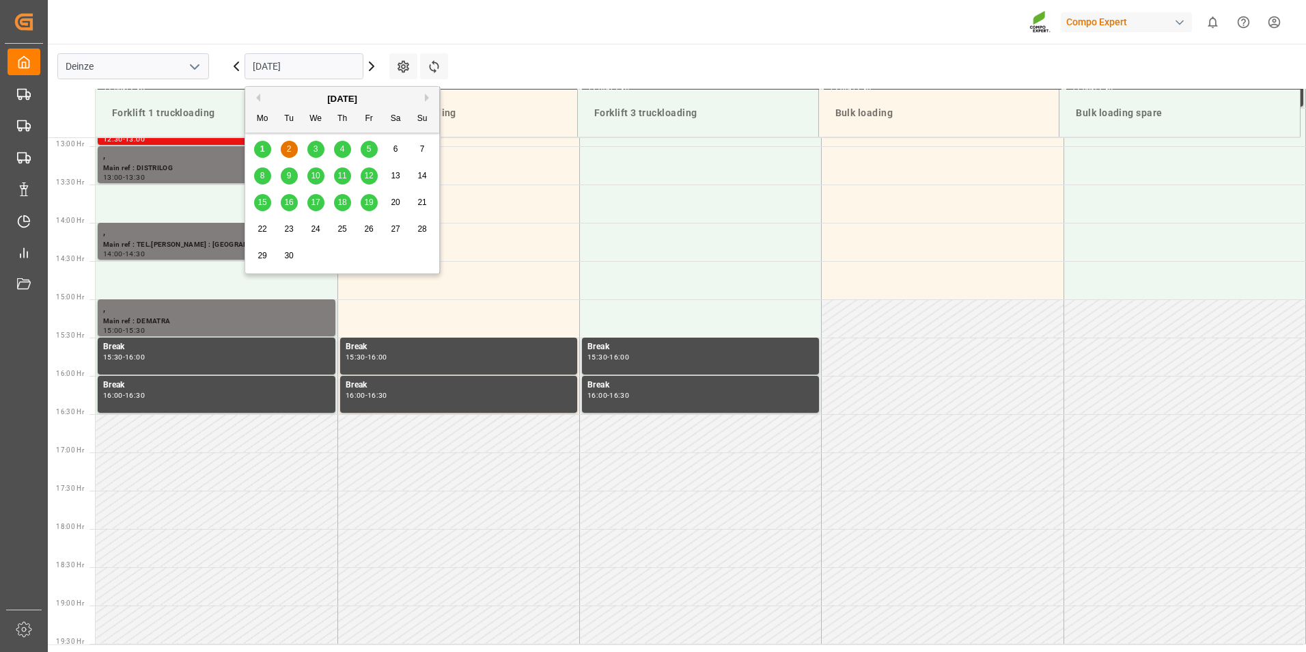
click at [324, 66] on input "[DATE]" at bounding box center [304, 66] width 119 height 26
click at [287, 153] on span "2" at bounding box center [289, 149] width 5 height 10
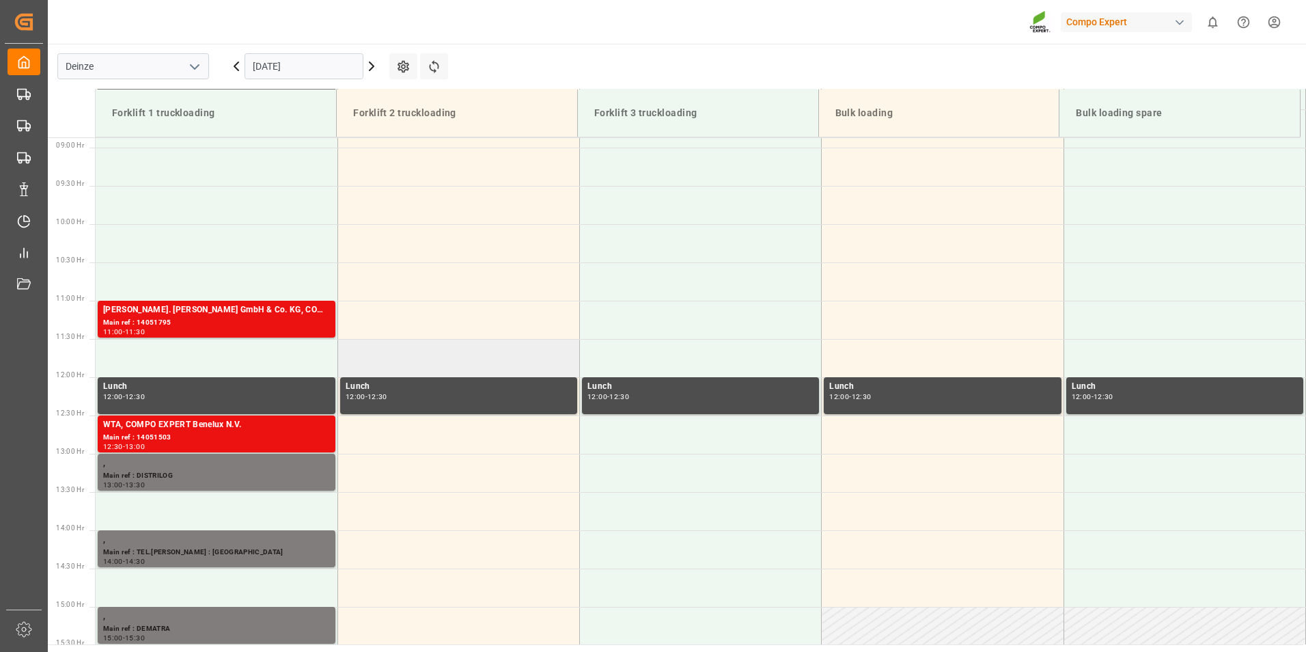
scroll to position [576, 0]
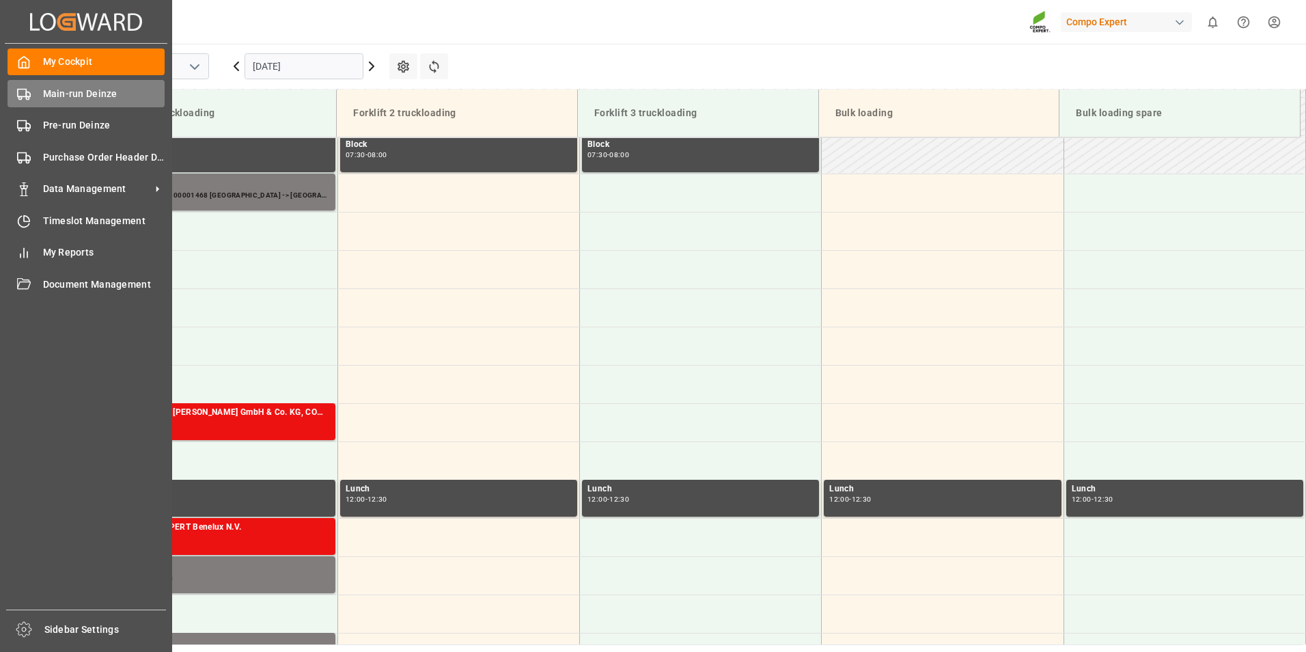
click at [22, 96] on icon at bounding box center [24, 94] width 14 height 14
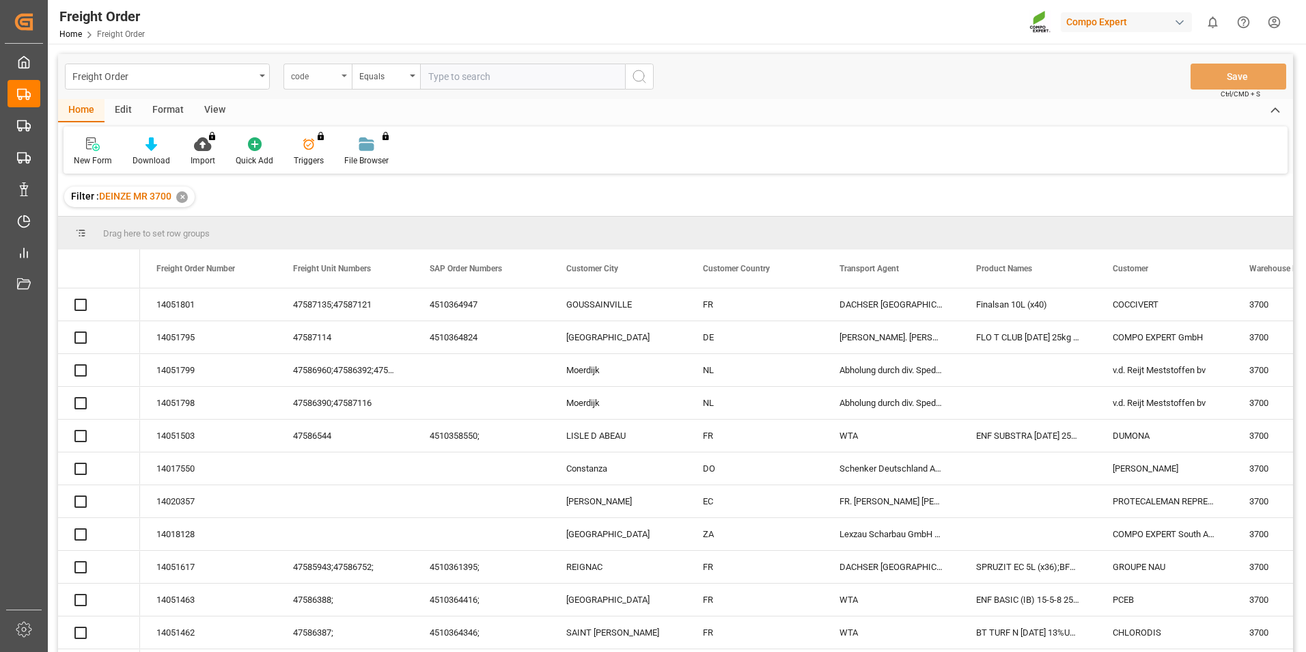
click at [346, 74] on icon "open menu" at bounding box center [344, 75] width 5 height 3
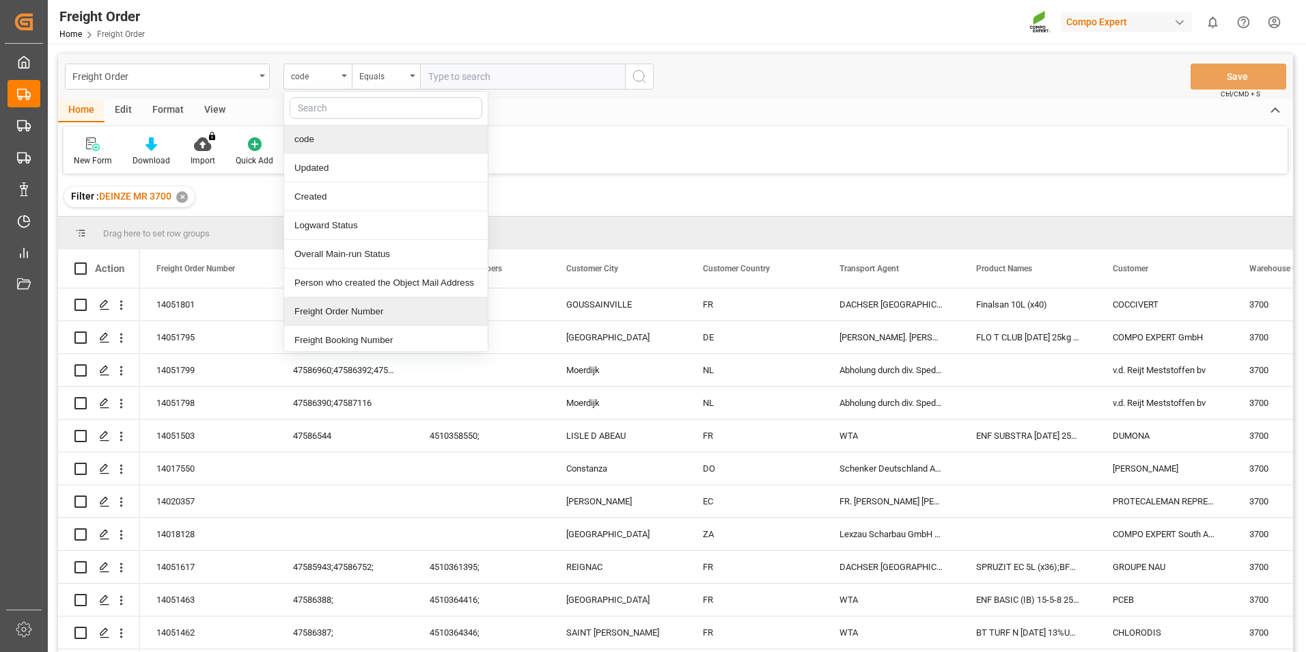
click at [331, 310] on div "Freight Order Number" at bounding box center [386, 311] width 204 height 29
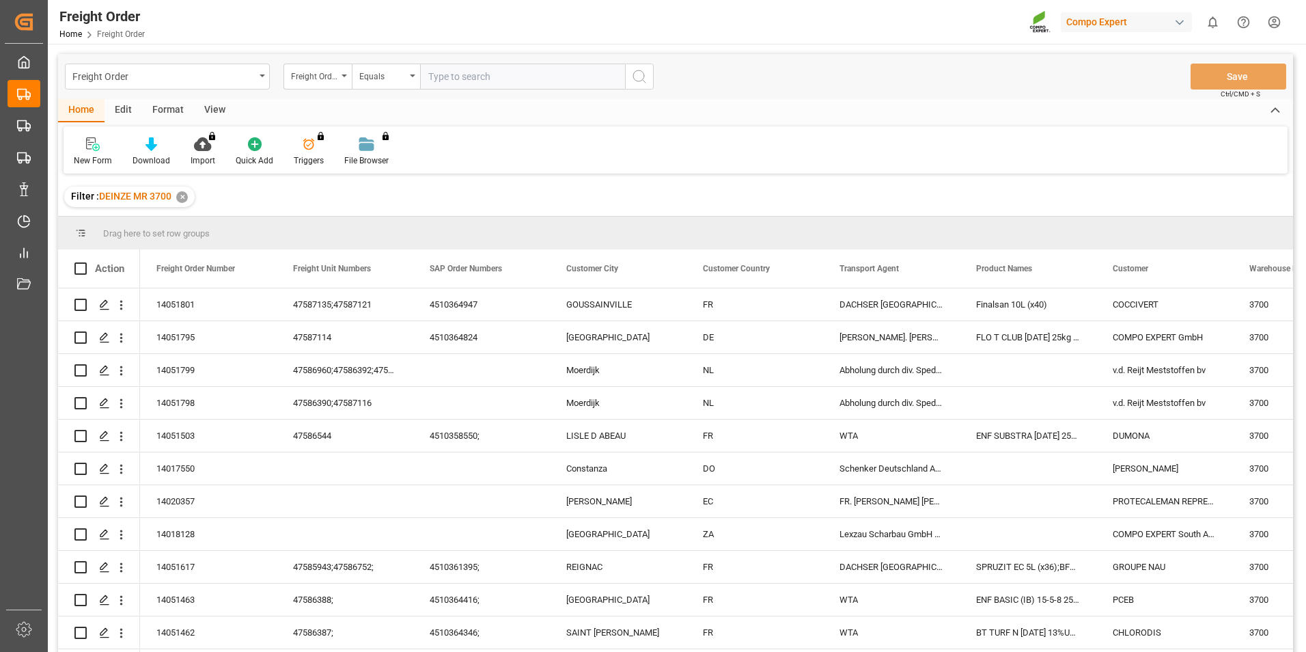
click at [452, 77] on input "text" at bounding box center [522, 77] width 205 height 26
type input "14051510"
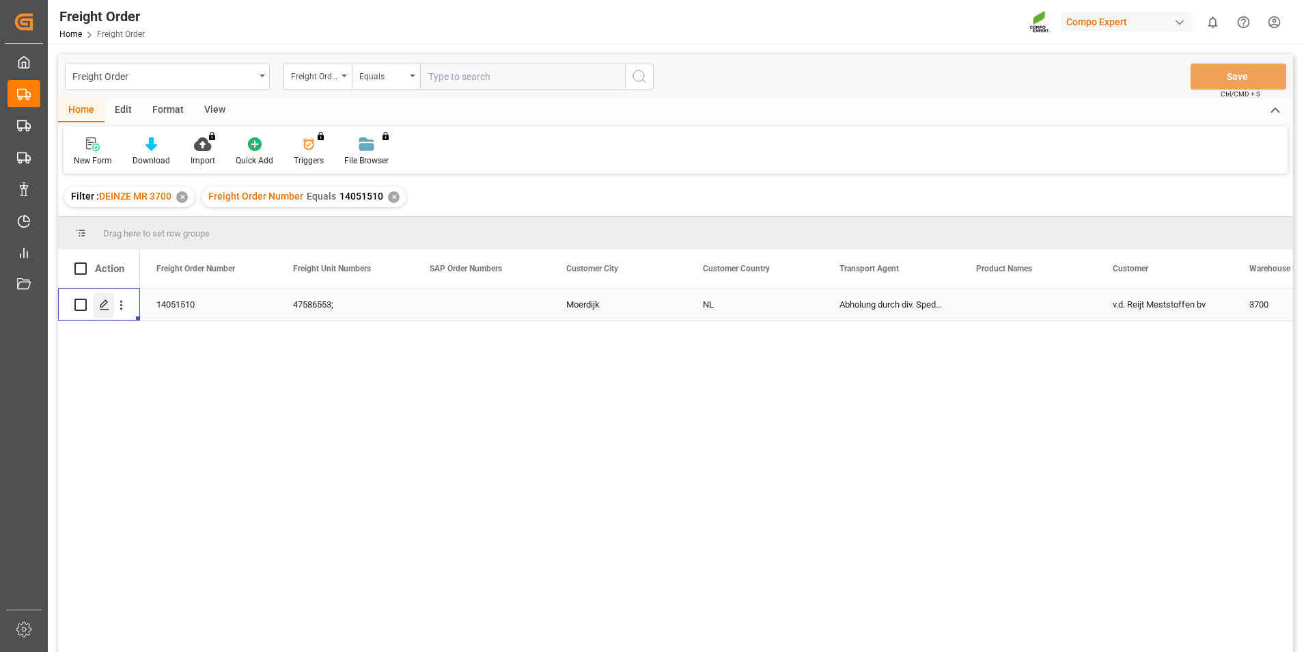
click at [102, 302] on icon "Press SPACE to select this row." at bounding box center [104, 304] width 11 height 11
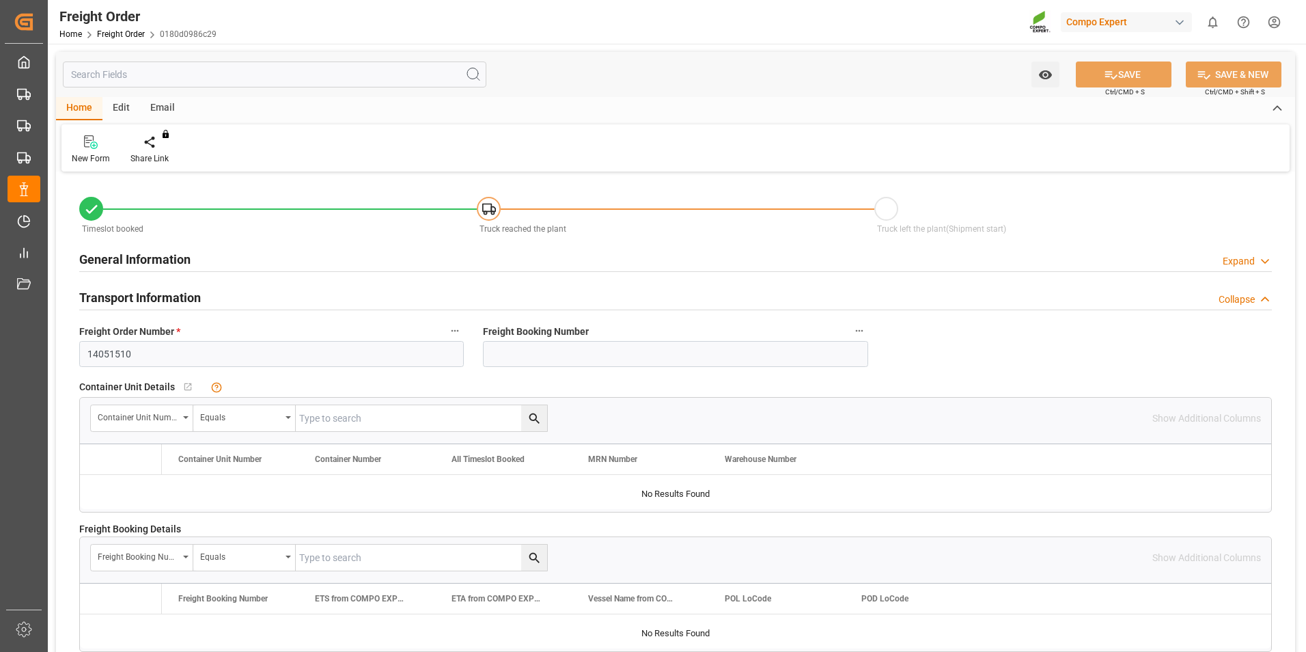
type input "25"
type input "0"
type input "[DATE] 00:00"
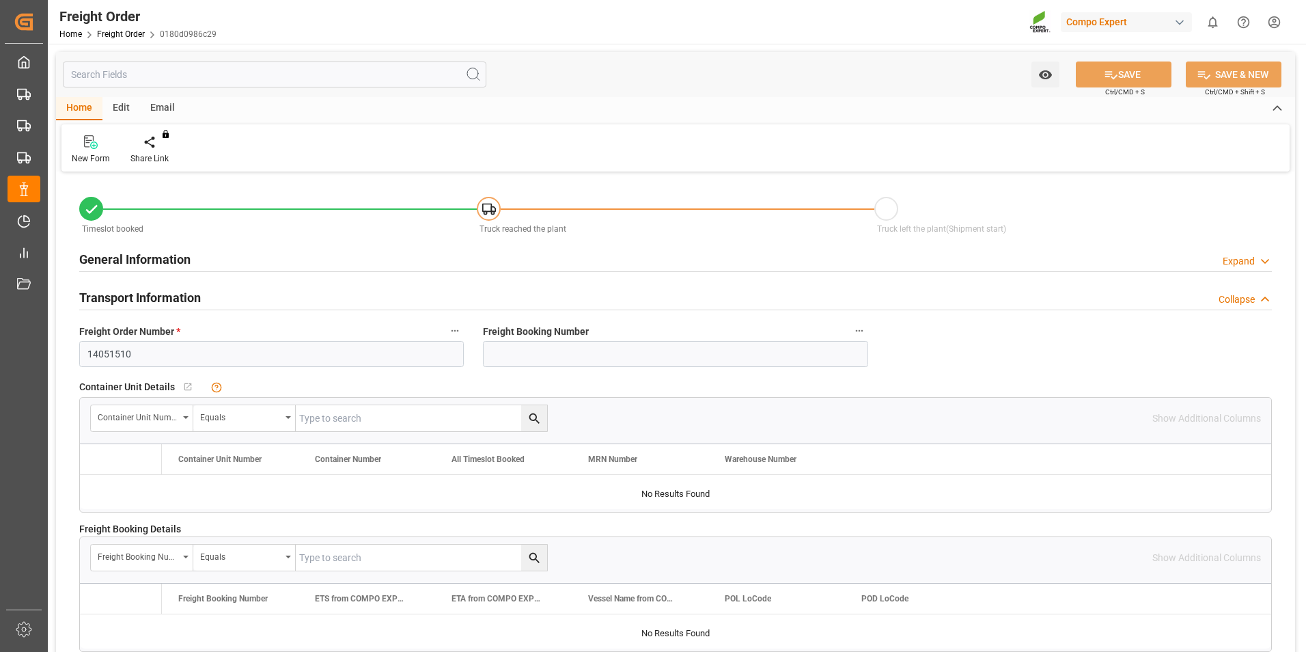
type input "[DATE] 11:22"
click at [160, 148] on icon at bounding box center [160, 142] width 10 height 14
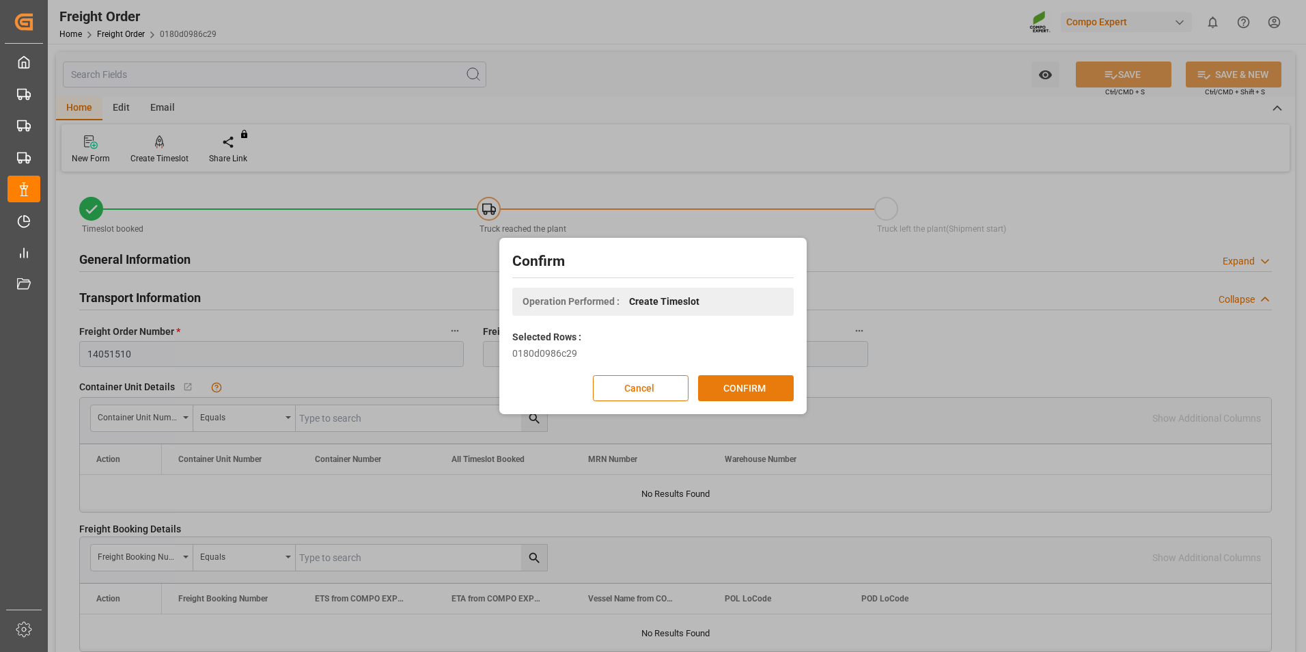
click at [762, 388] on button "CONFIRM" at bounding box center [746, 388] width 96 height 26
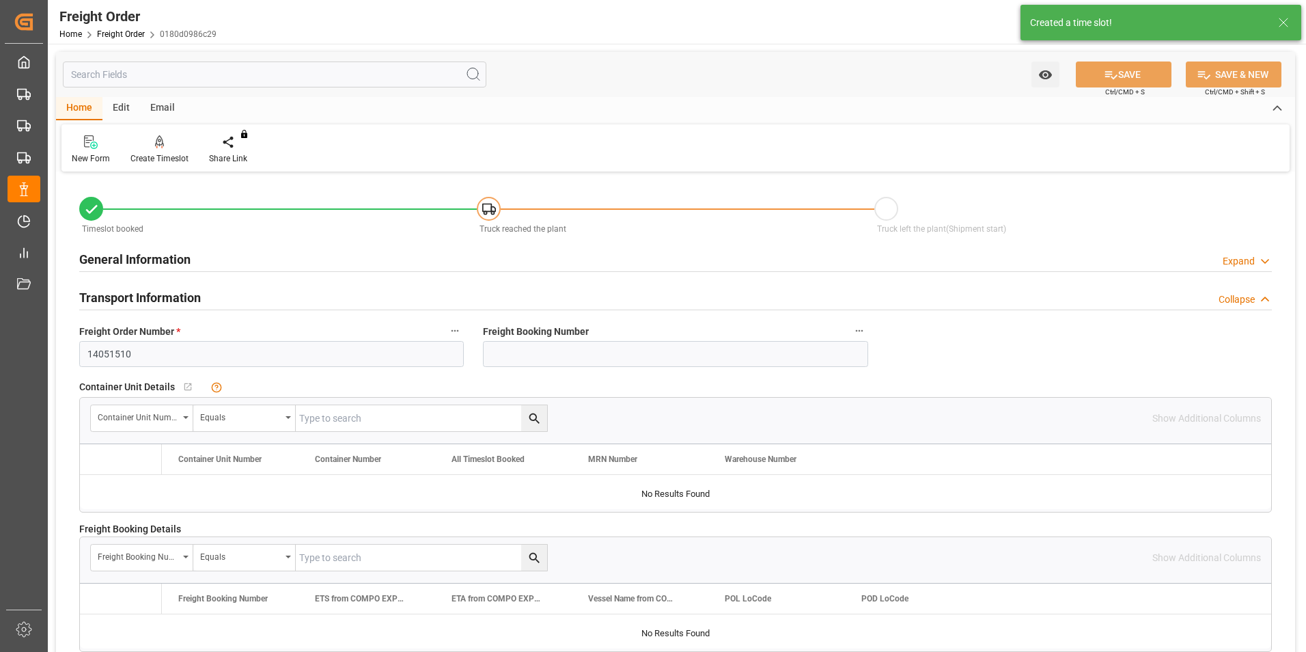
type input "25"
type input "25300"
type input "0"
type input "25300"
type input "[DATE] 00:00"
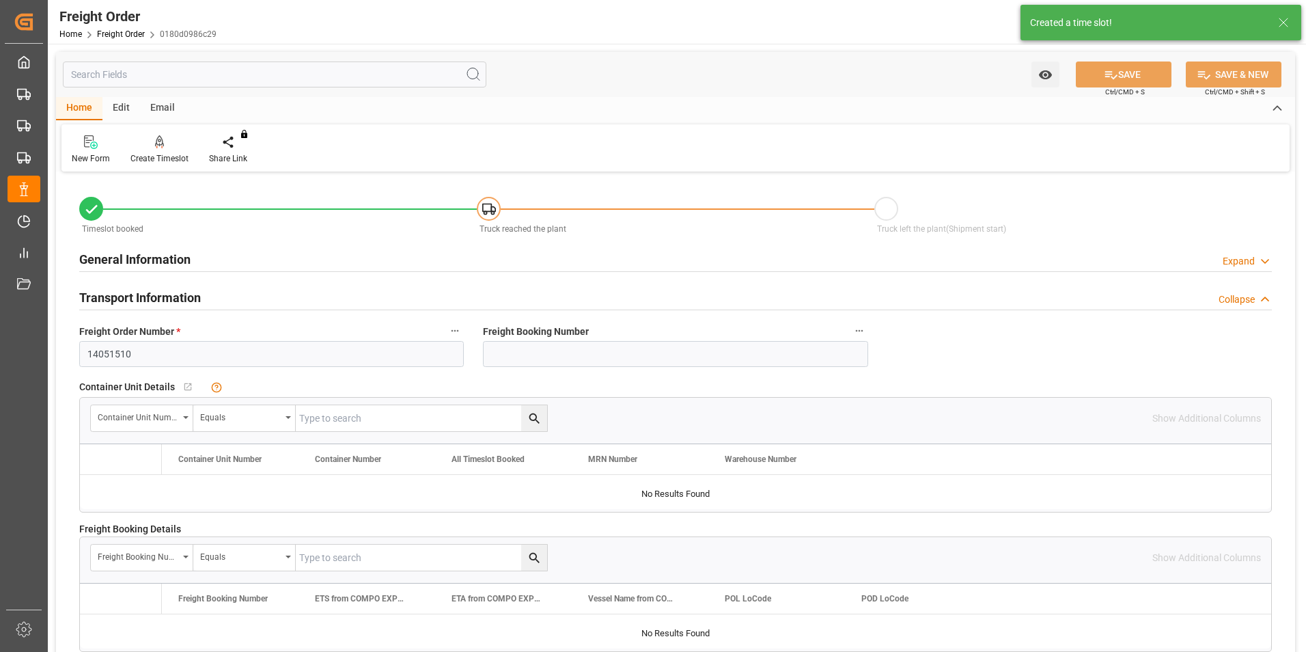
type input "[DATE] 11:22"
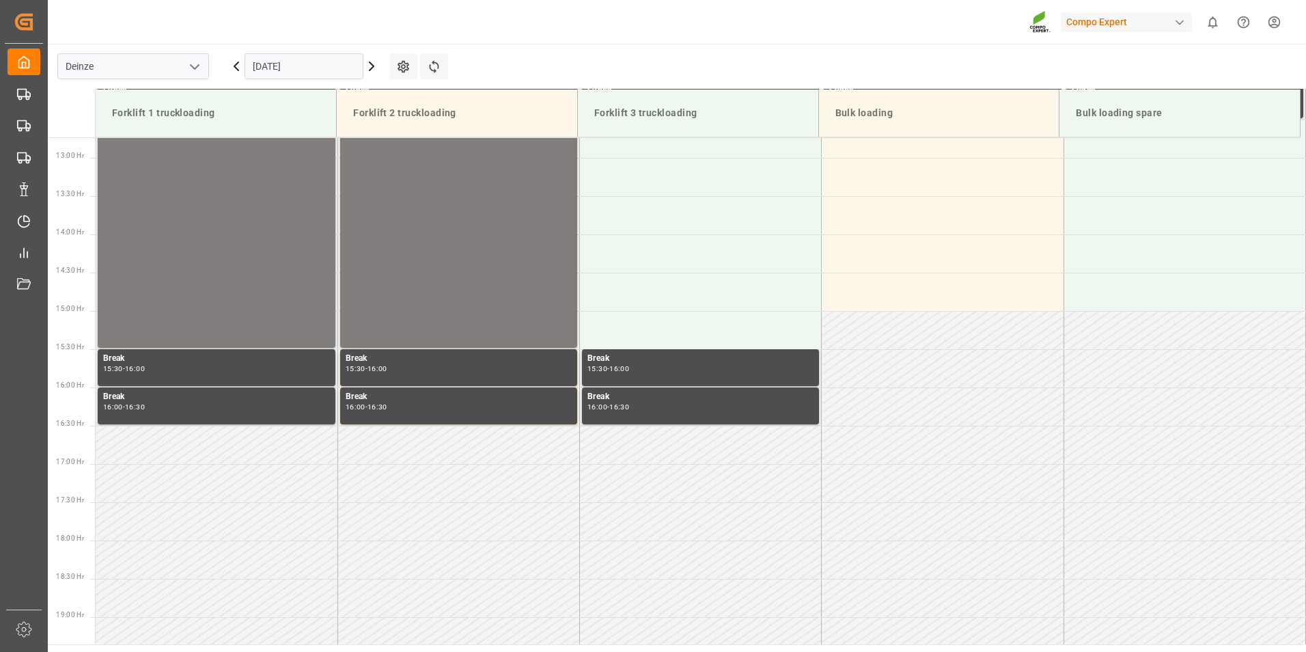
scroll to position [986, 0]
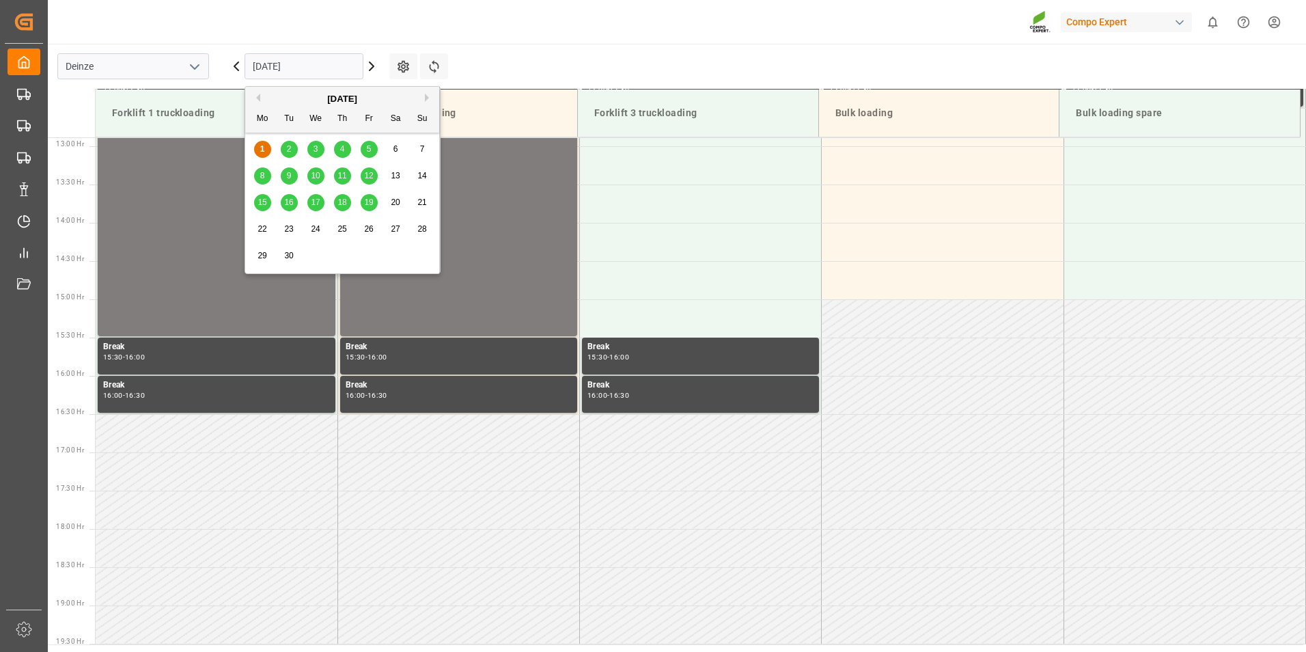
click at [329, 69] on input "[DATE]" at bounding box center [304, 66] width 119 height 26
click at [288, 150] on span "2" at bounding box center [289, 149] width 5 height 10
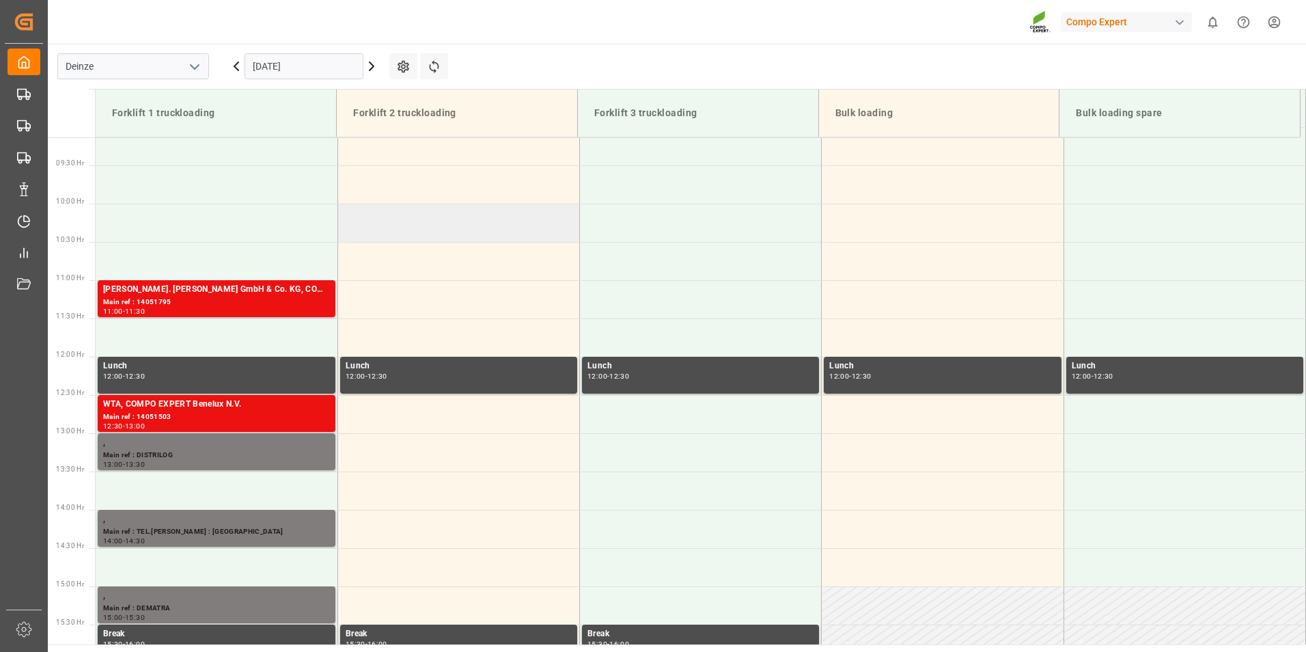
scroll to position [576, 0]
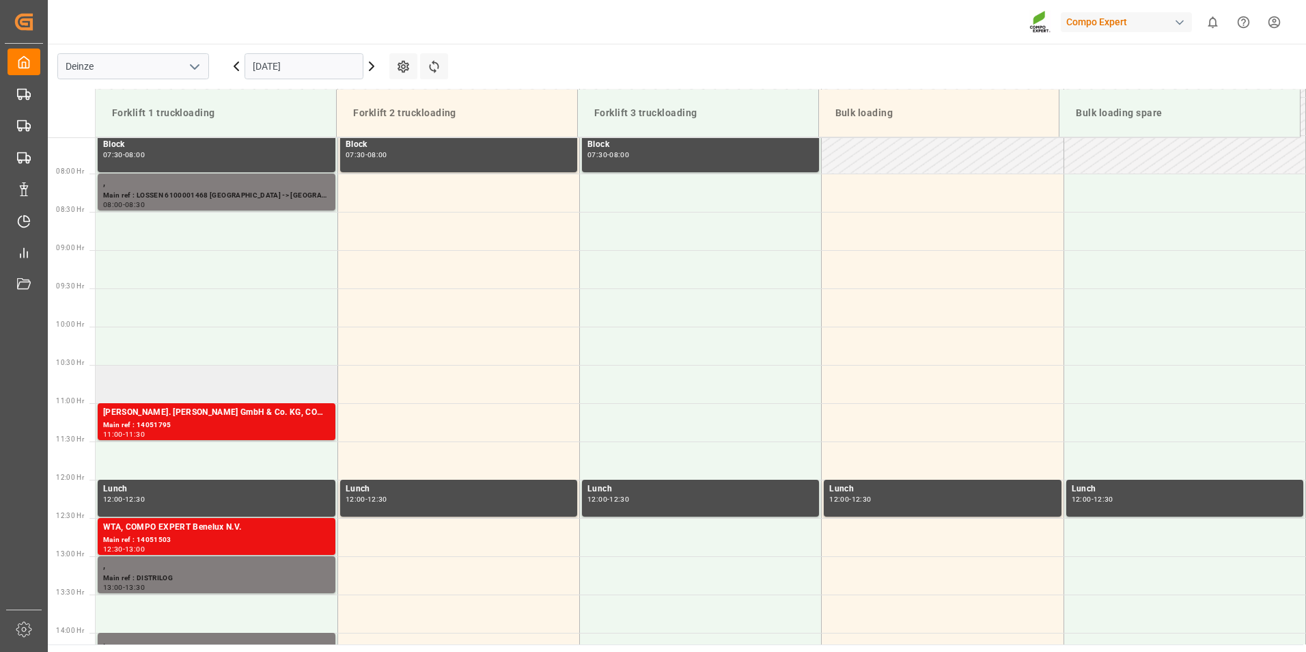
click at [131, 383] on td at bounding box center [217, 384] width 242 height 38
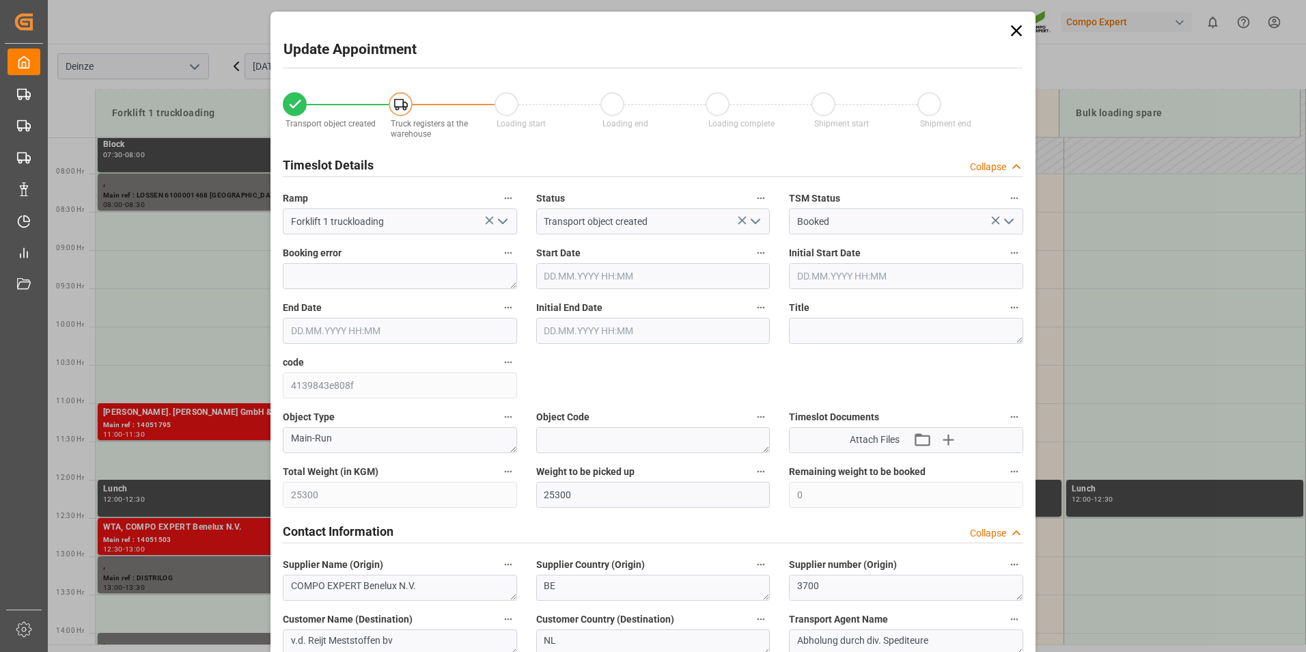
type input "02.09.2025 10:30"
type input "02.09.2025 11:00"
type input "[DATE] 11:22"
type input "[DATE] 11:50"
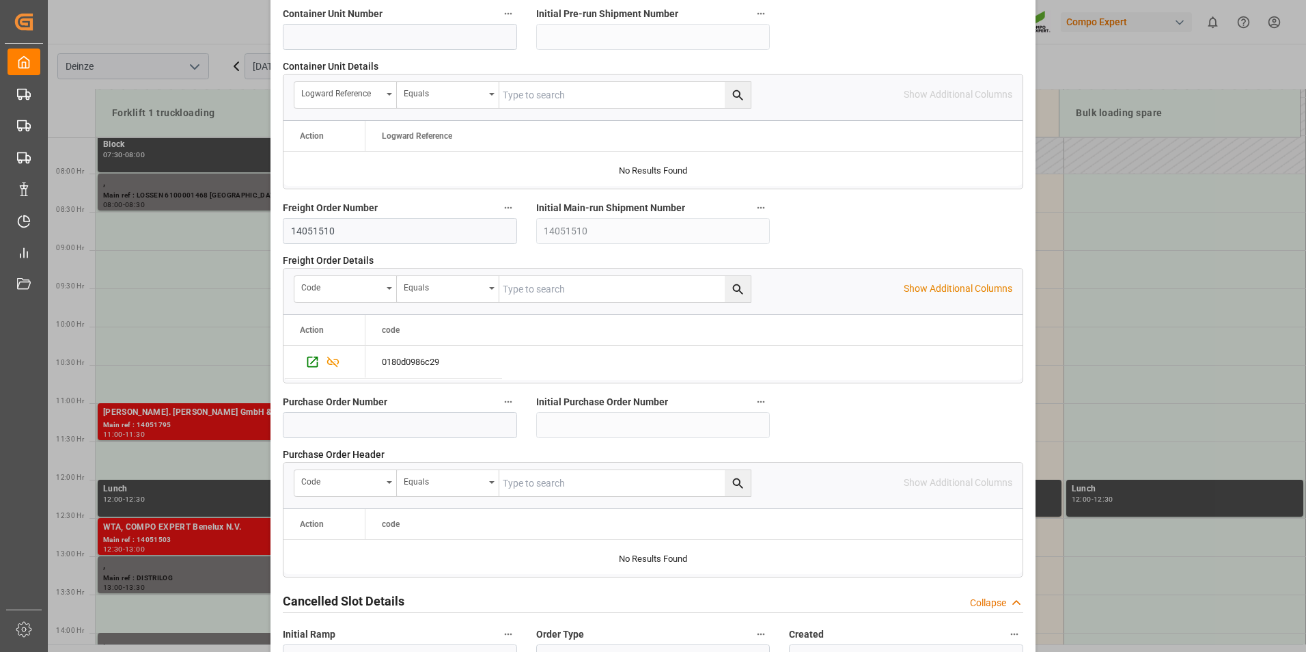
scroll to position [1244, 0]
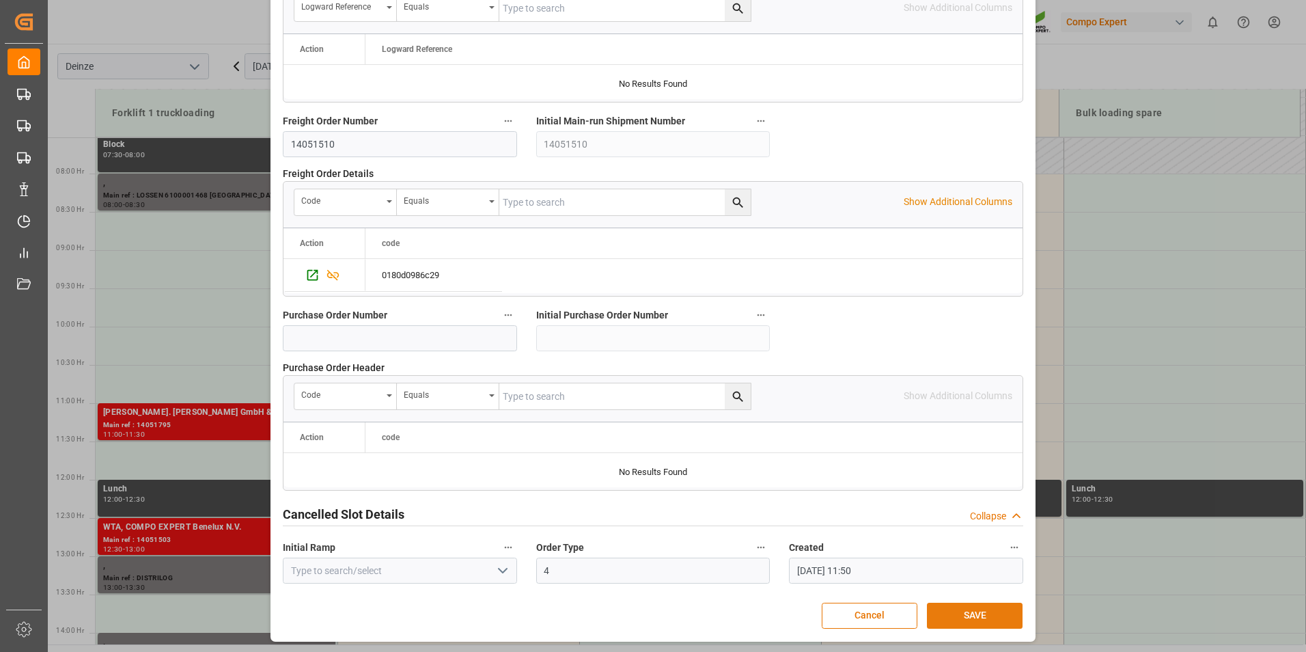
click at [965, 617] on button "SAVE" at bounding box center [975, 615] width 96 height 26
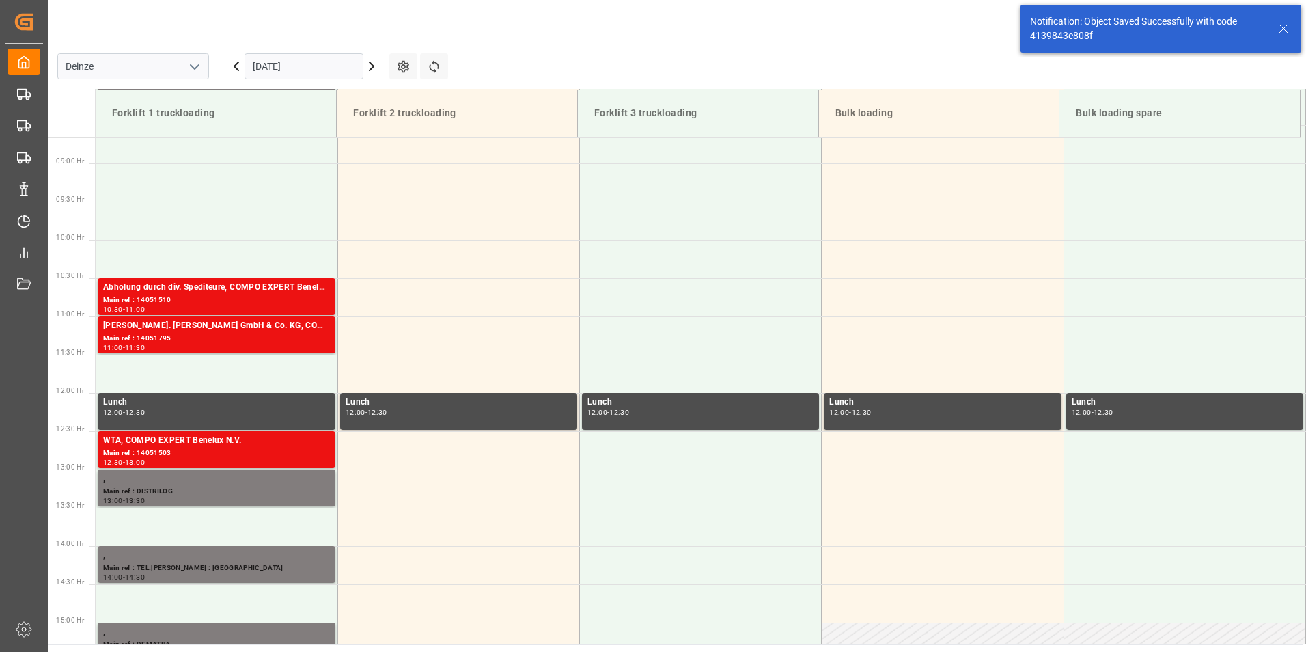
scroll to position [680, 0]
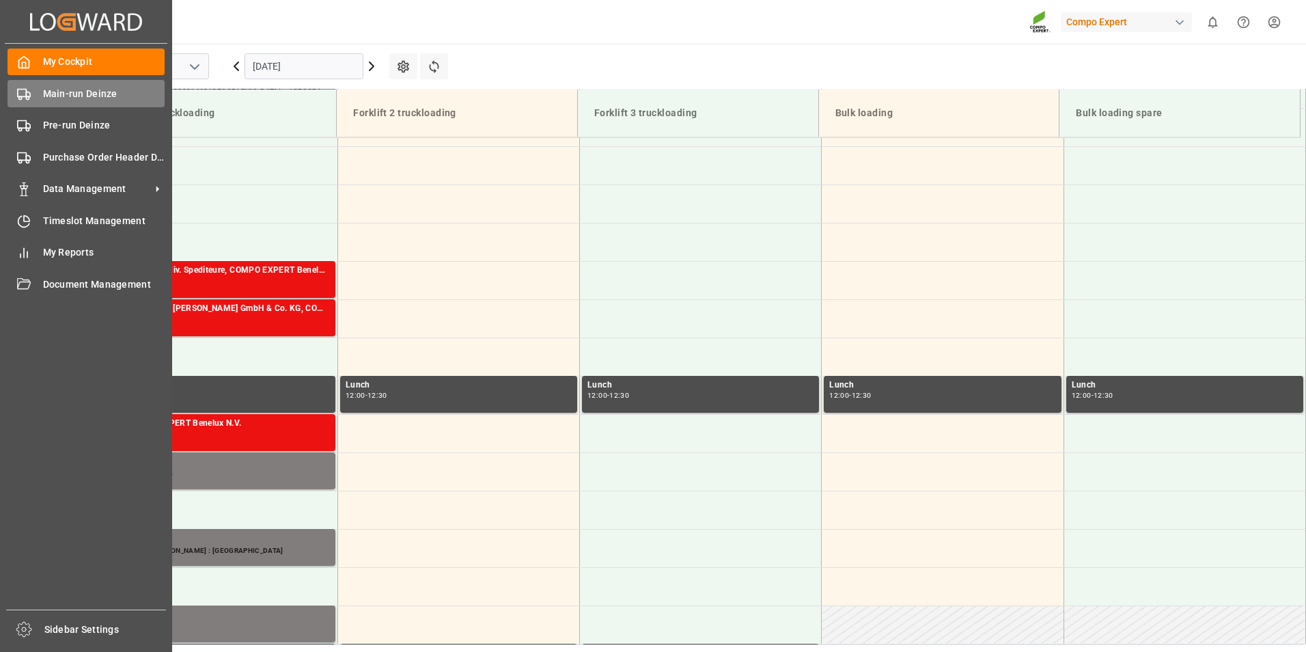
click at [23, 99] on icon at bounding box center [24, 94] width 14 height 14
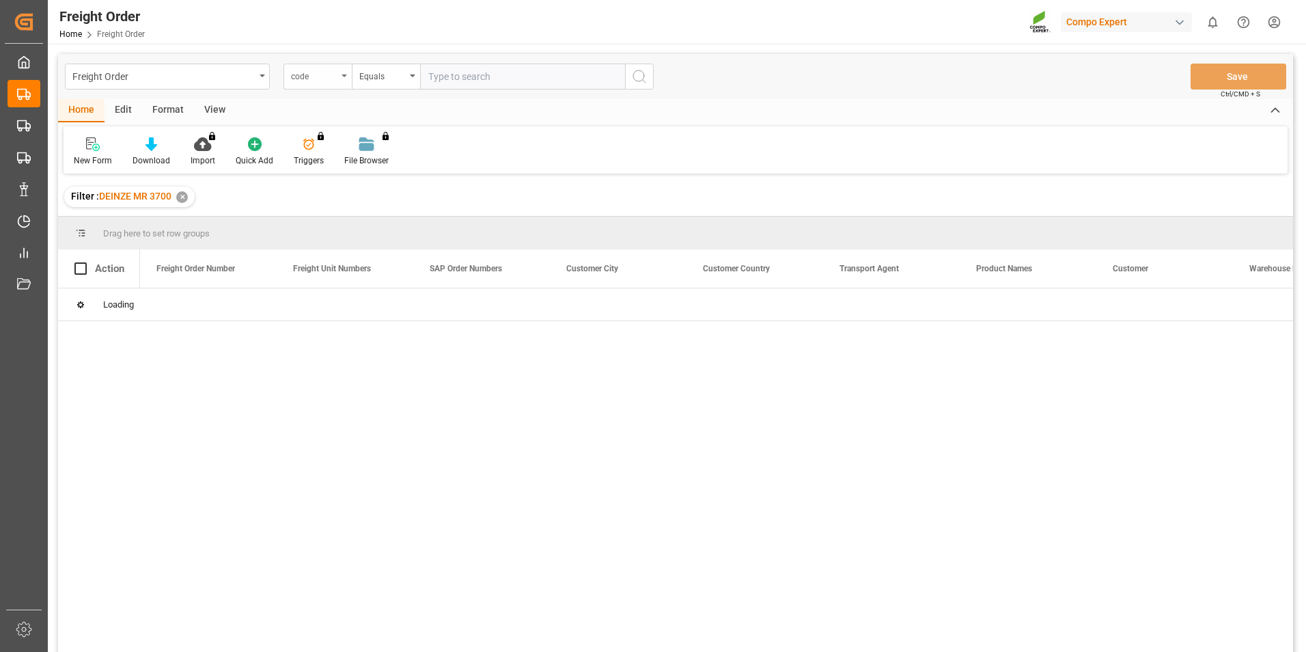
click at [346, 77] on icon "open menu" at bounding box center [344, 75] width 5 height 3
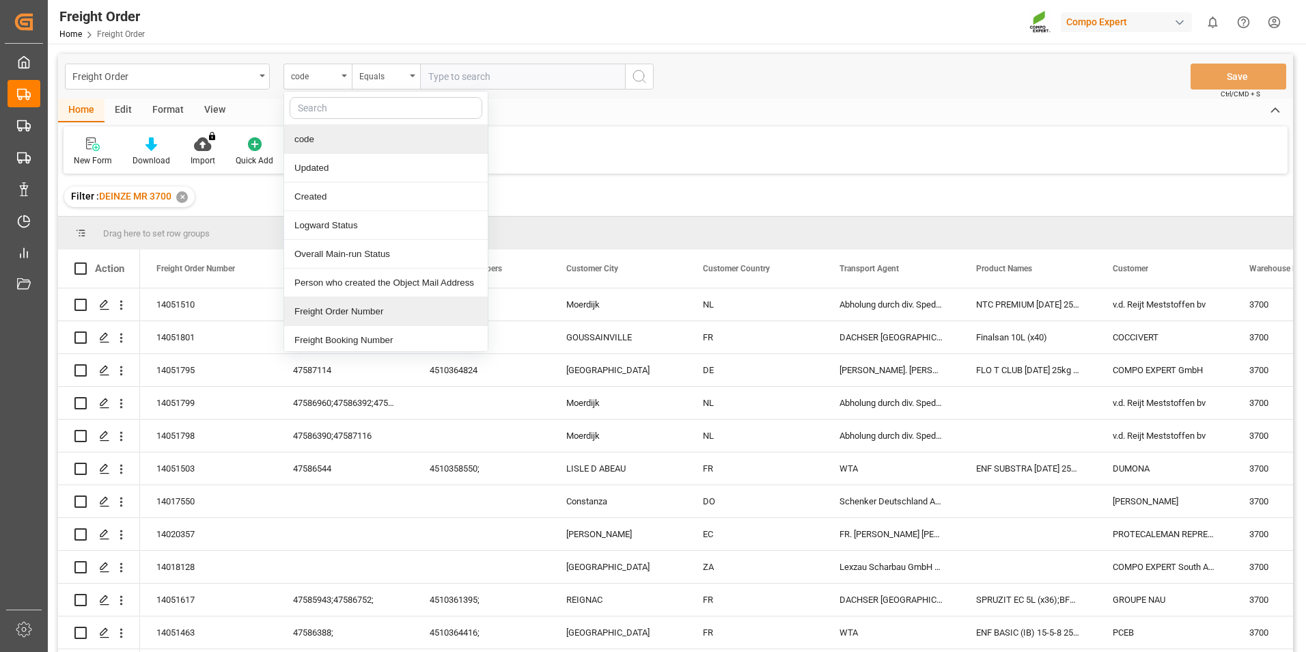
click at [333, 310] on div "Freight Order Number" at bounding box center [386, 311] width 204 height 29
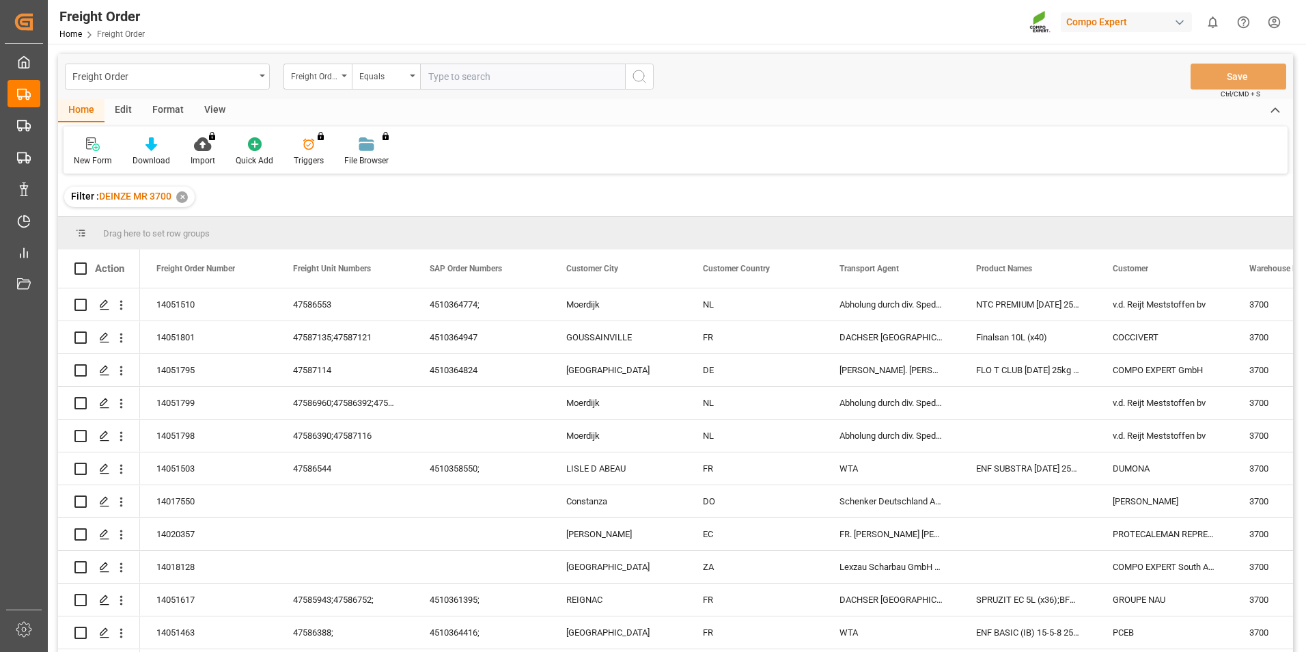
click at [443, 74] on input "text" at bounding box center [522, 77] width 205 height 26
type input "14051511"
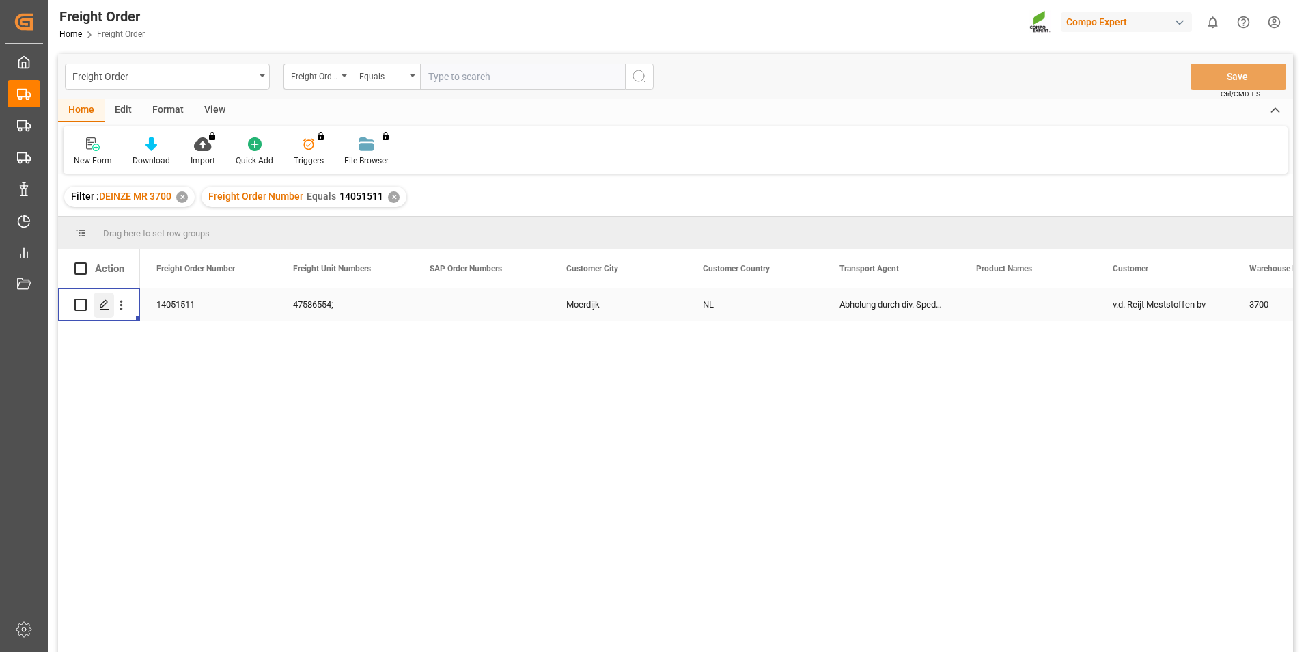
click at [102, 299] on icon "Press SPACE to select this row." at bounding box center [104, 304] width 11 height 11
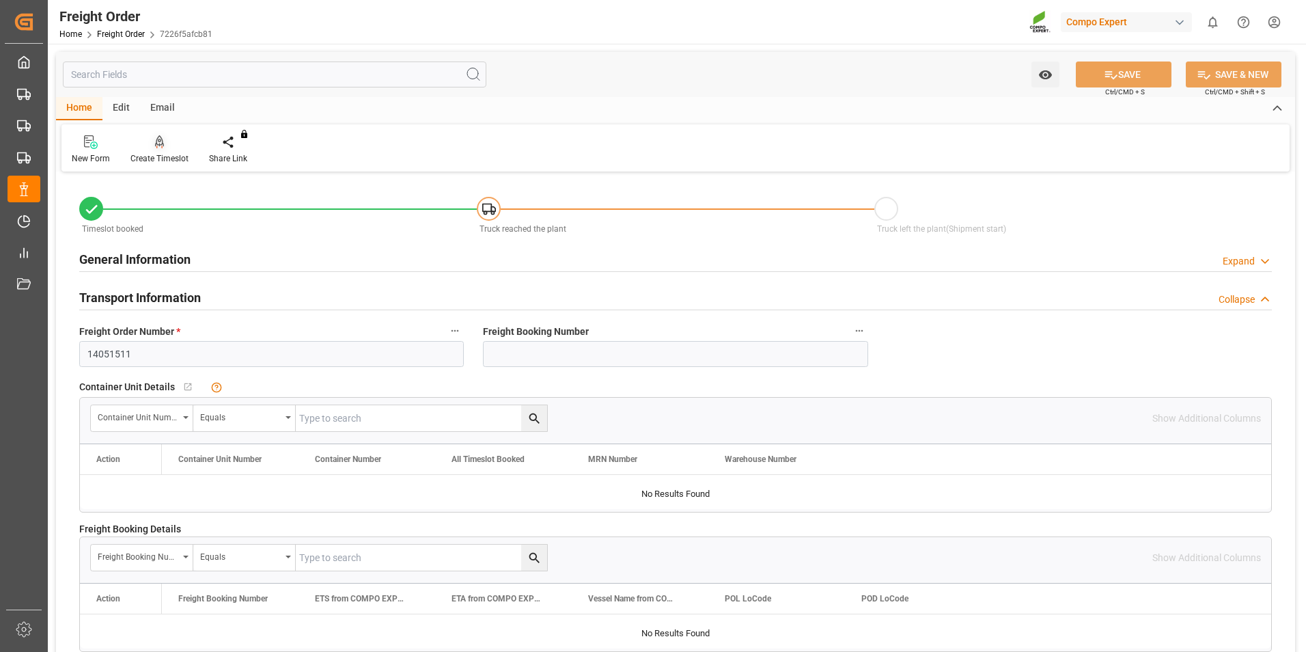
click at [160, 147] on icon at bounding box center [160, 142] width 10 height 14
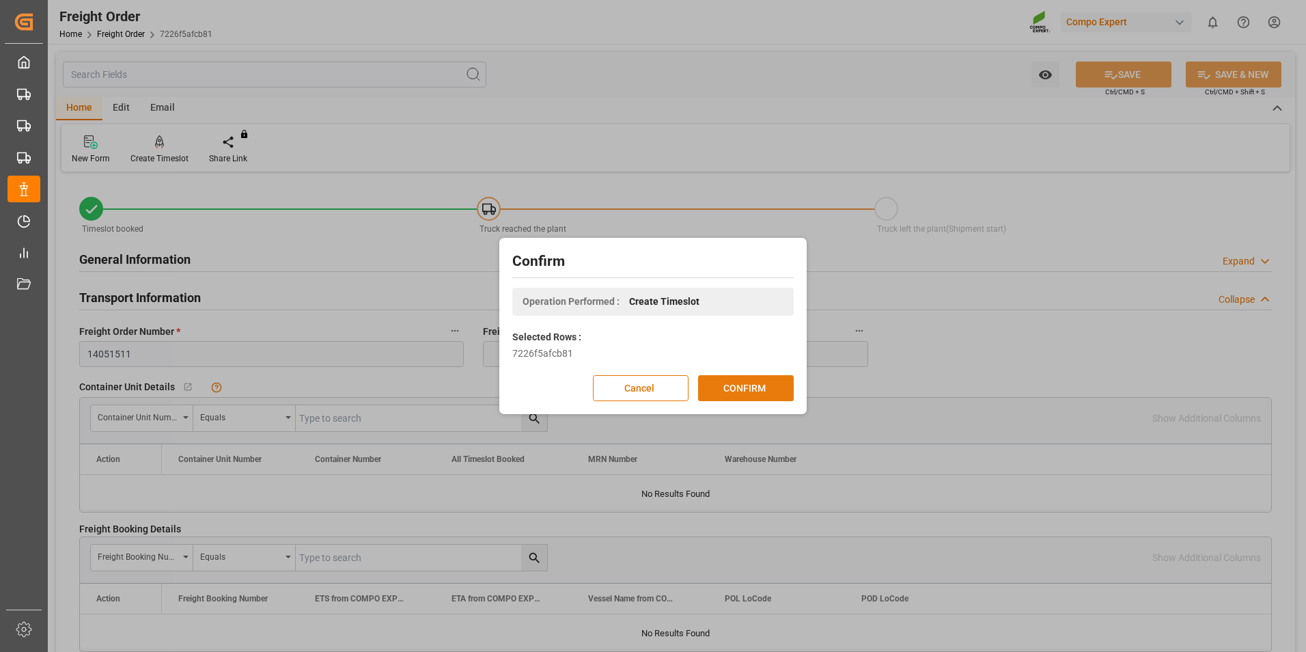
click at [737, 386] on button "CONFIRM" at bounding box center [746, 388] width 96 height 26
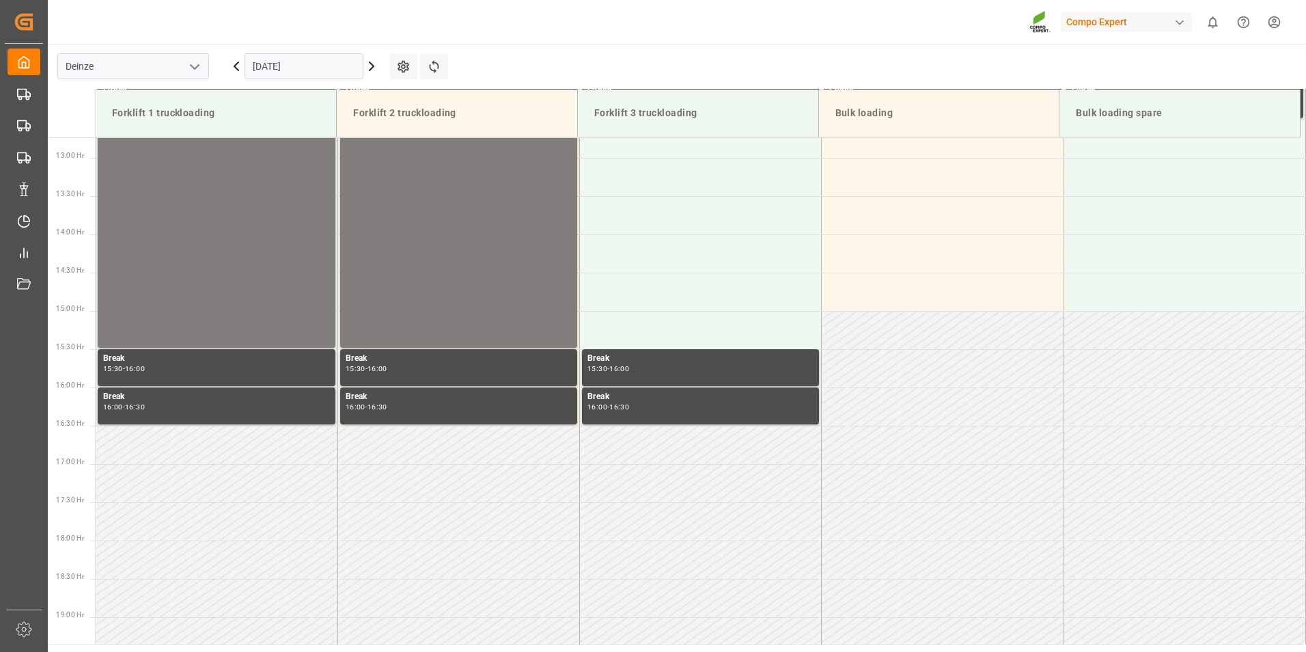
scroll to position [986, 0]
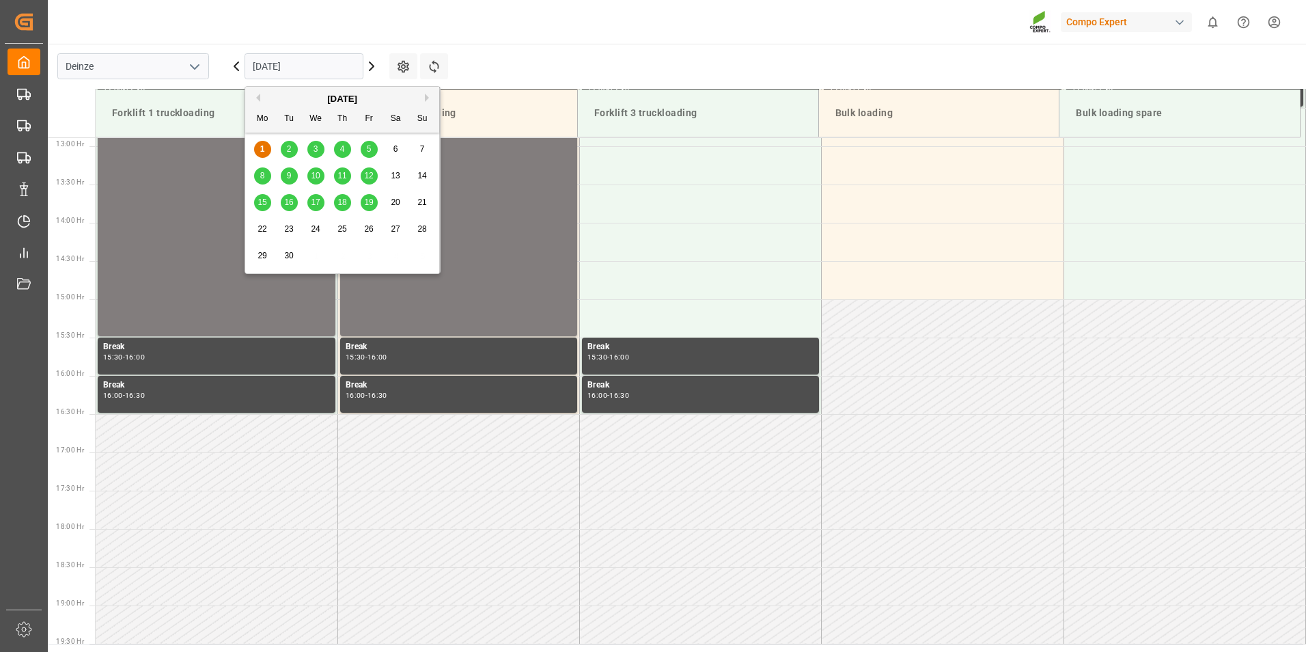
click at [316, 66] on input "[DATE]" at bounding box center [304, 66] width 119 height 26
click at [288, 152] on span "2" at bounding box center [289, 149] width 5 height 10
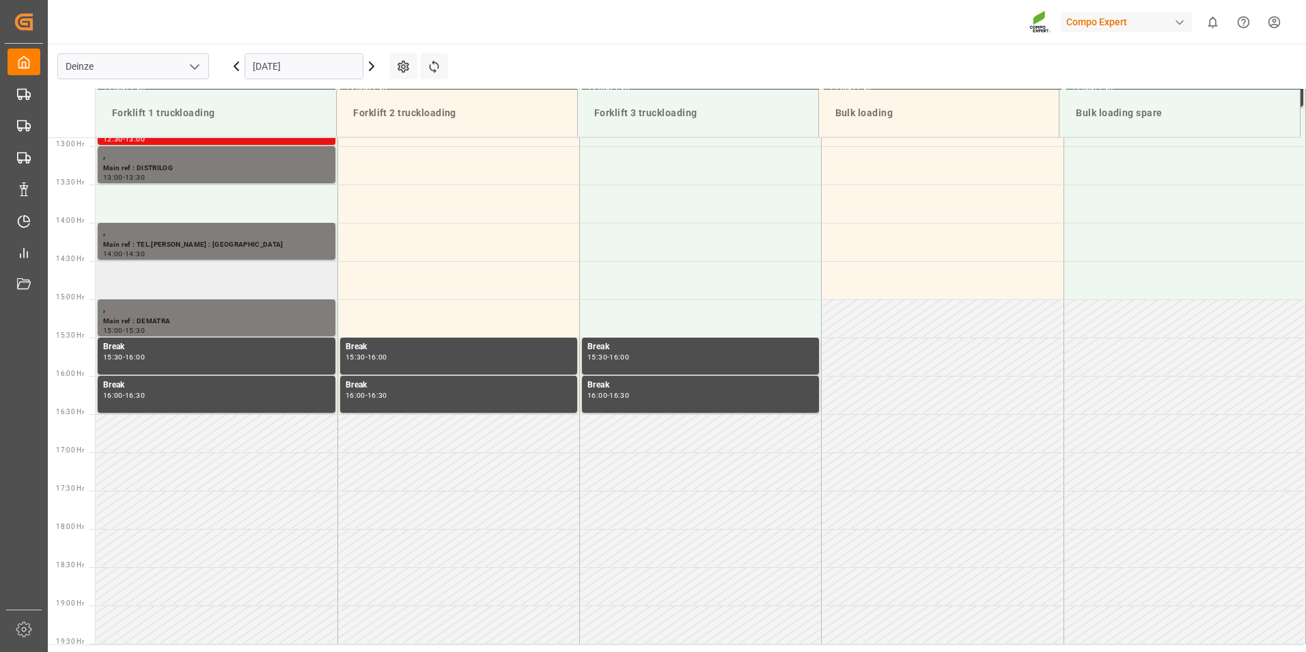
scroll to position [781, 0]
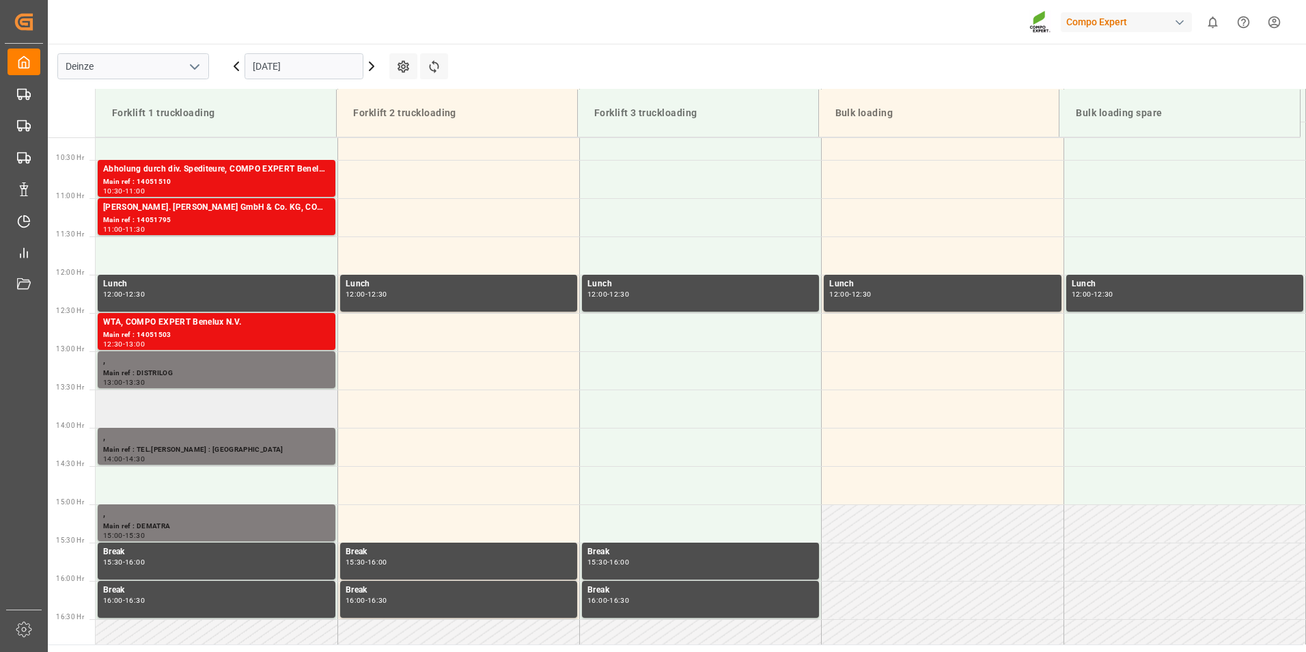
click at [130, 413] on td at bounding box center [217, 408] width 242 height 38
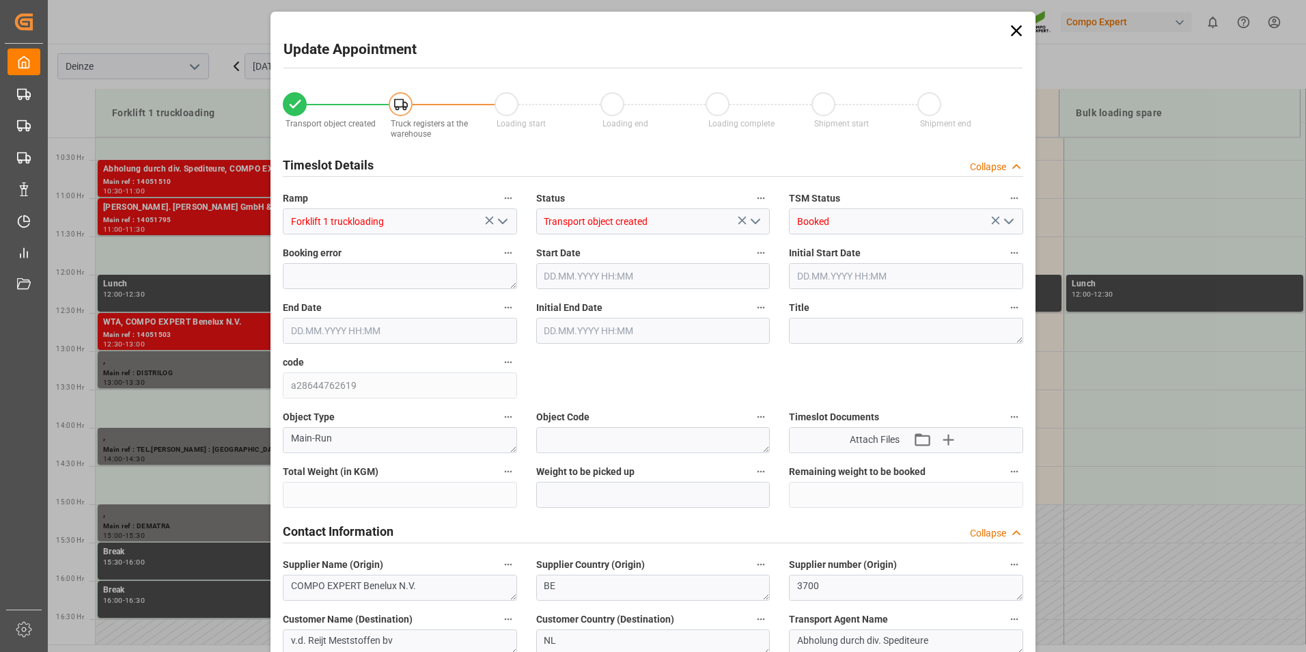
type input "25300"
type input "0"
type input "25"
type input "02.09.2025 13:30"
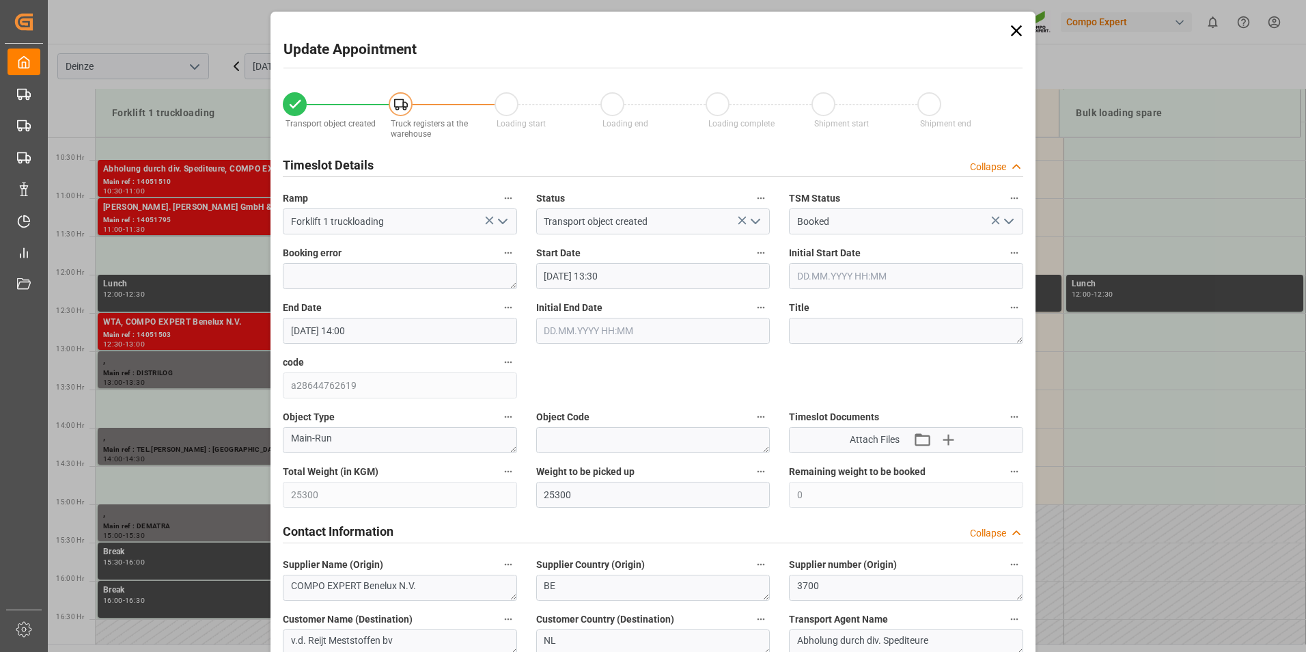
type input "02.09.2025 14:00"
type input "27.08.2025 11:23"
type input "01.09.2025 11:51"
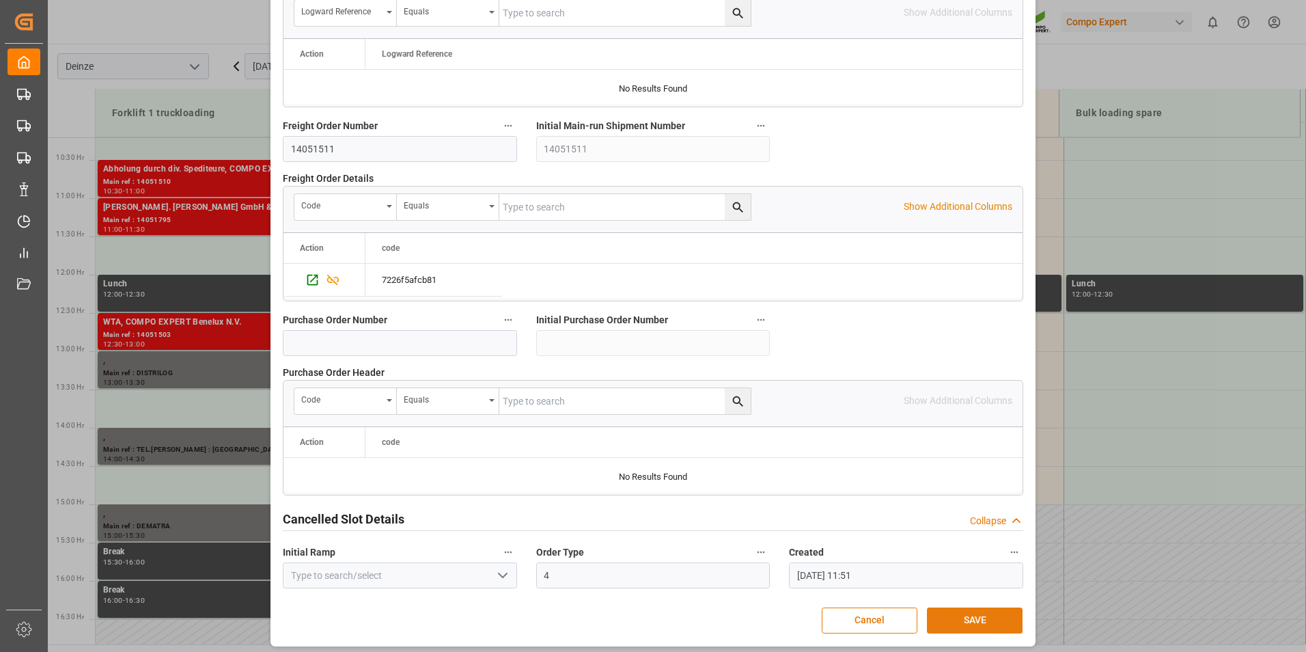
scroll to position [1244, 0]
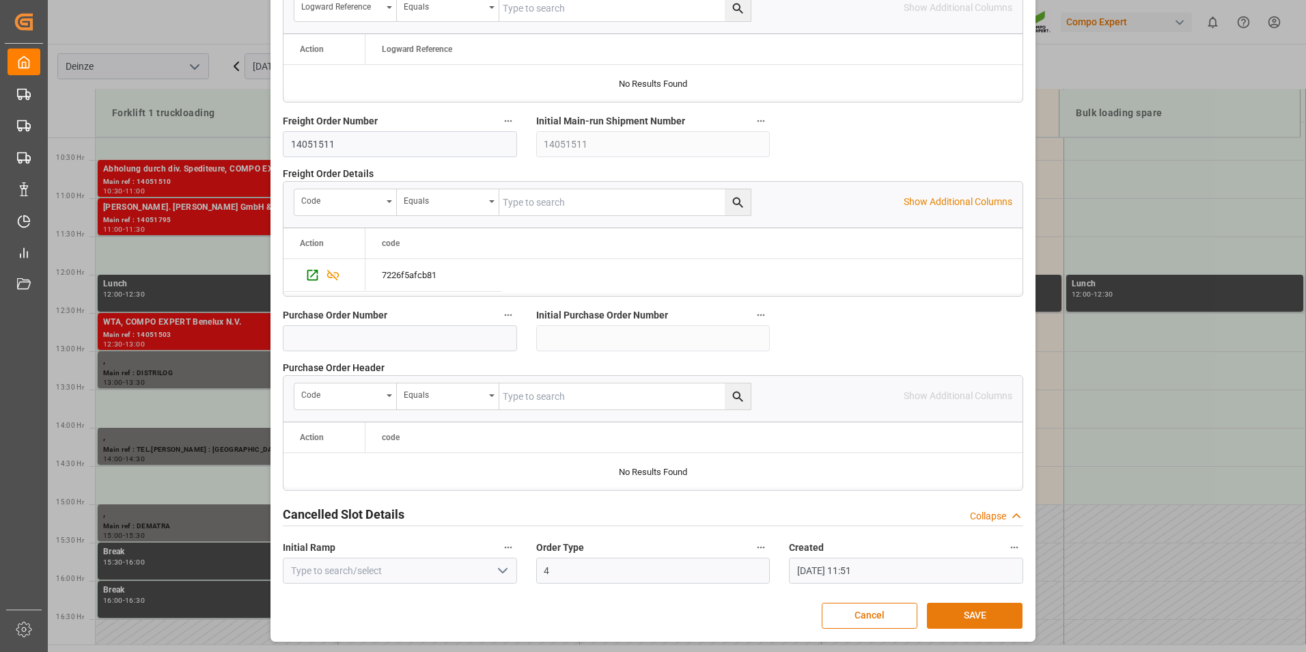
click at [964, 613] on button "SAVE" at bounding box center [975, 615] width 96 height 26
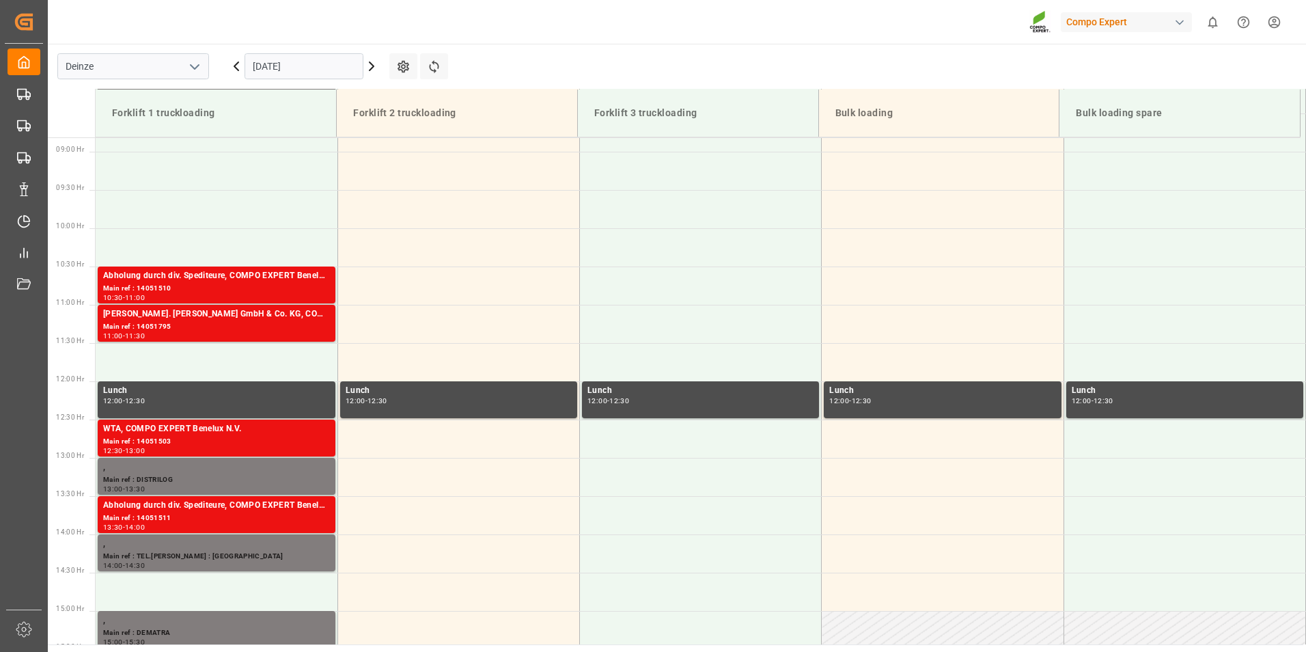
scroll to position [669, 0]
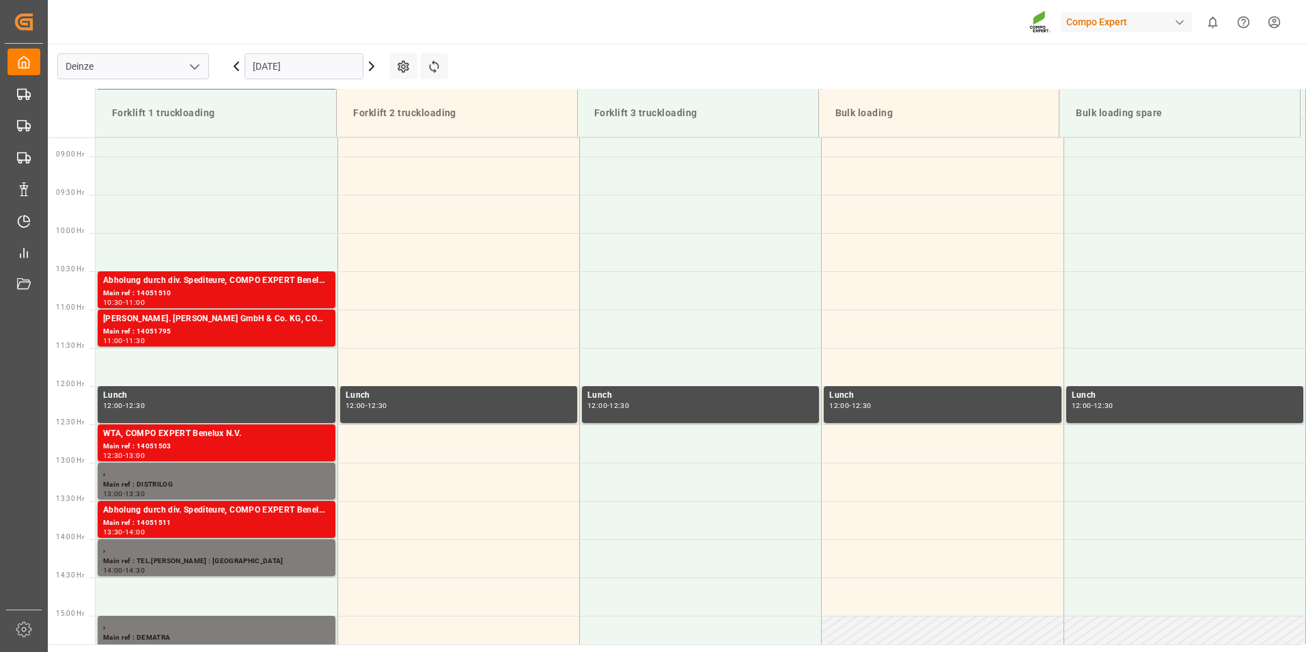
click at [314, 70] on input "[DATE]" at bounding box center [304, 66] width 119 height 26
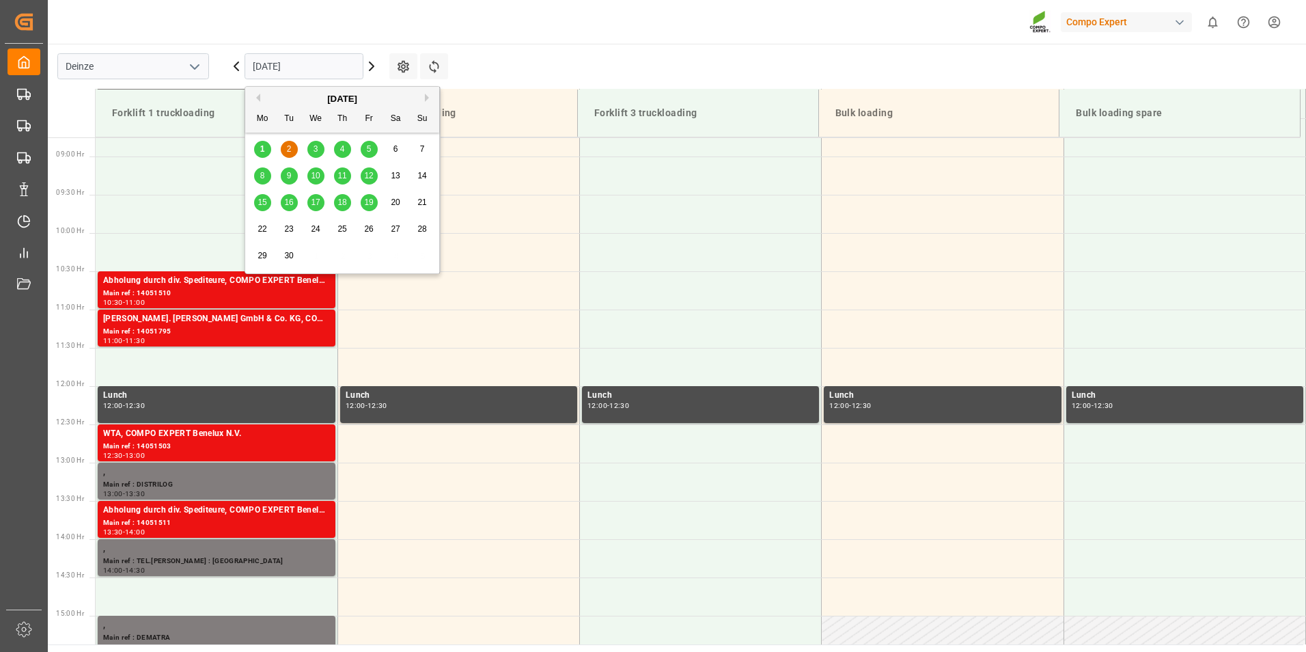
click at [316, 149] on span "3" at bounding box center [316, 149] width 5 height 10
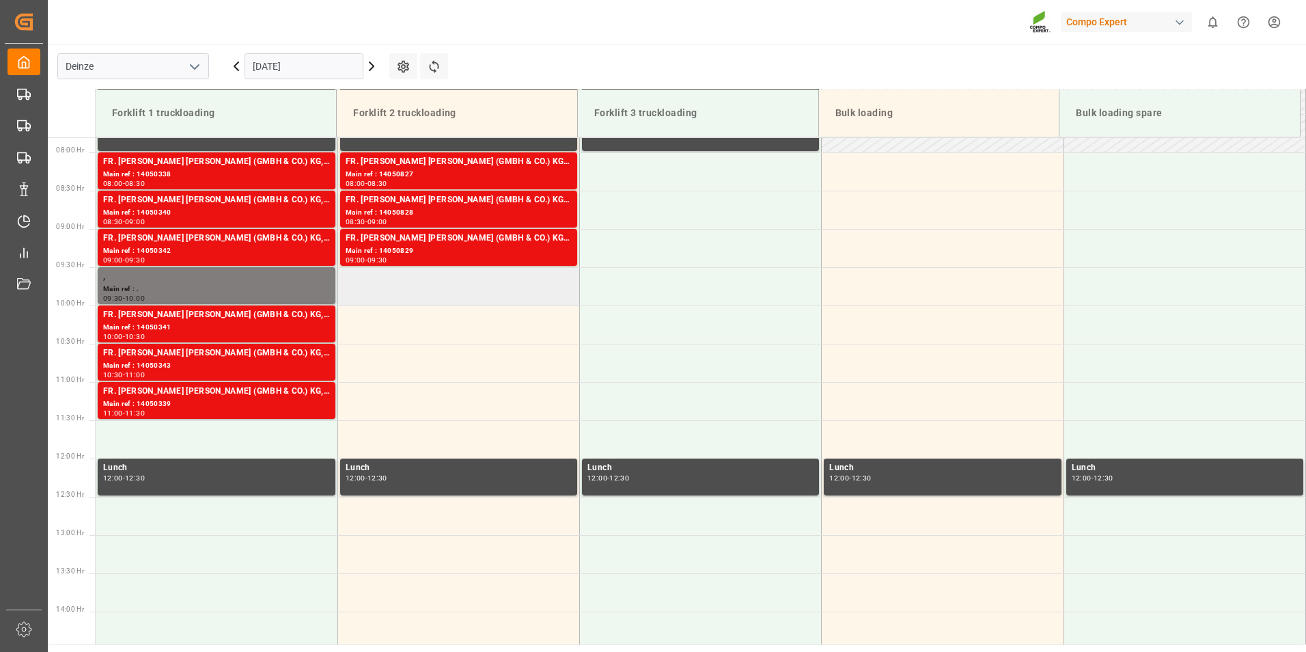
scroll to position [576, 0]
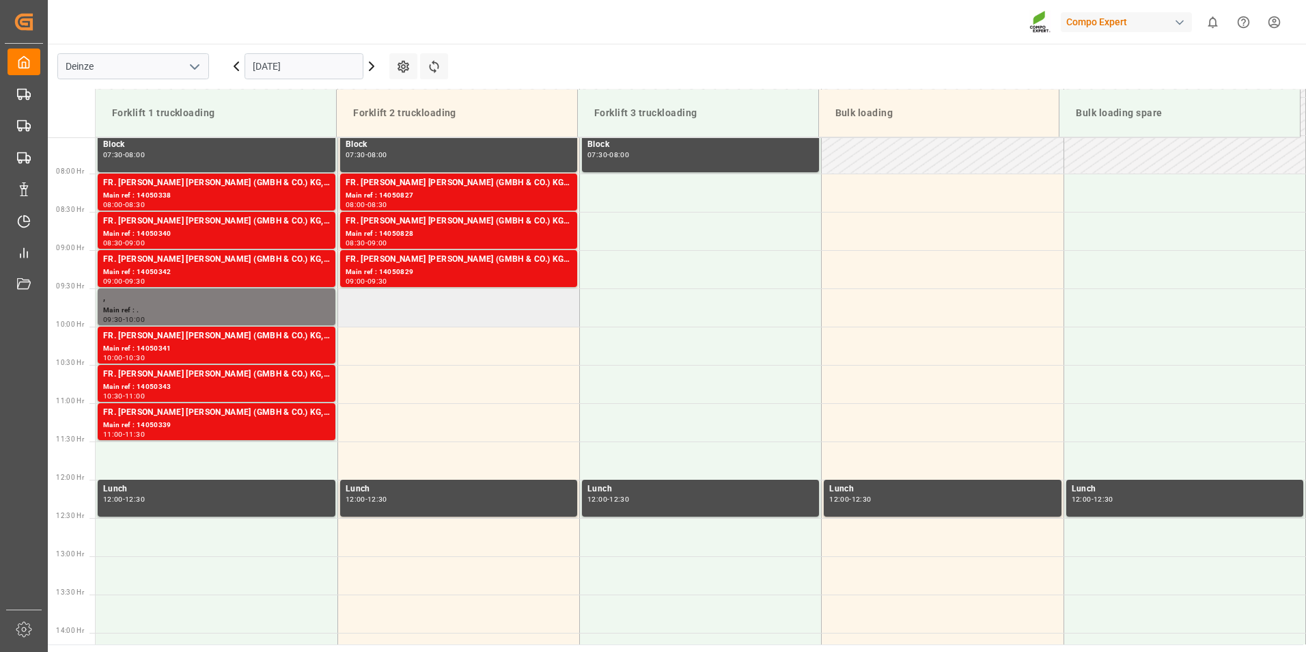
click at [393, 306] on td at bounding box center [458, 307] width 242 height 38
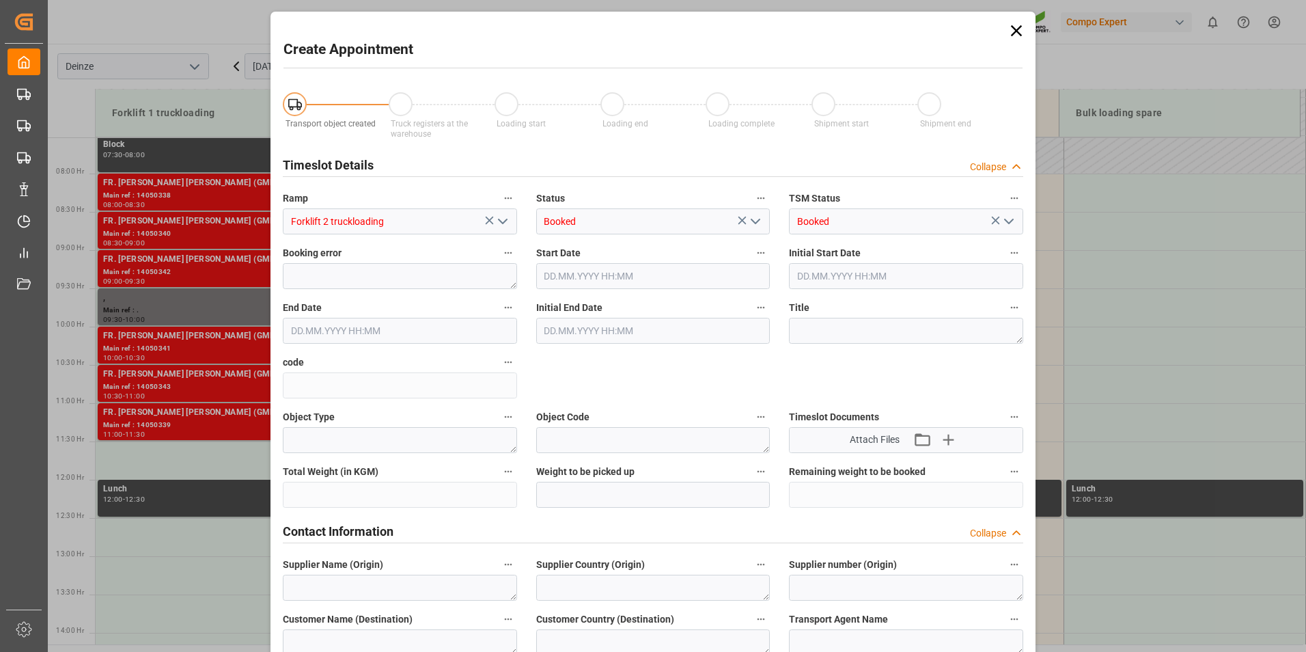
type input "03.09.2025 09:30"
type input "03.09.2025 10:00"
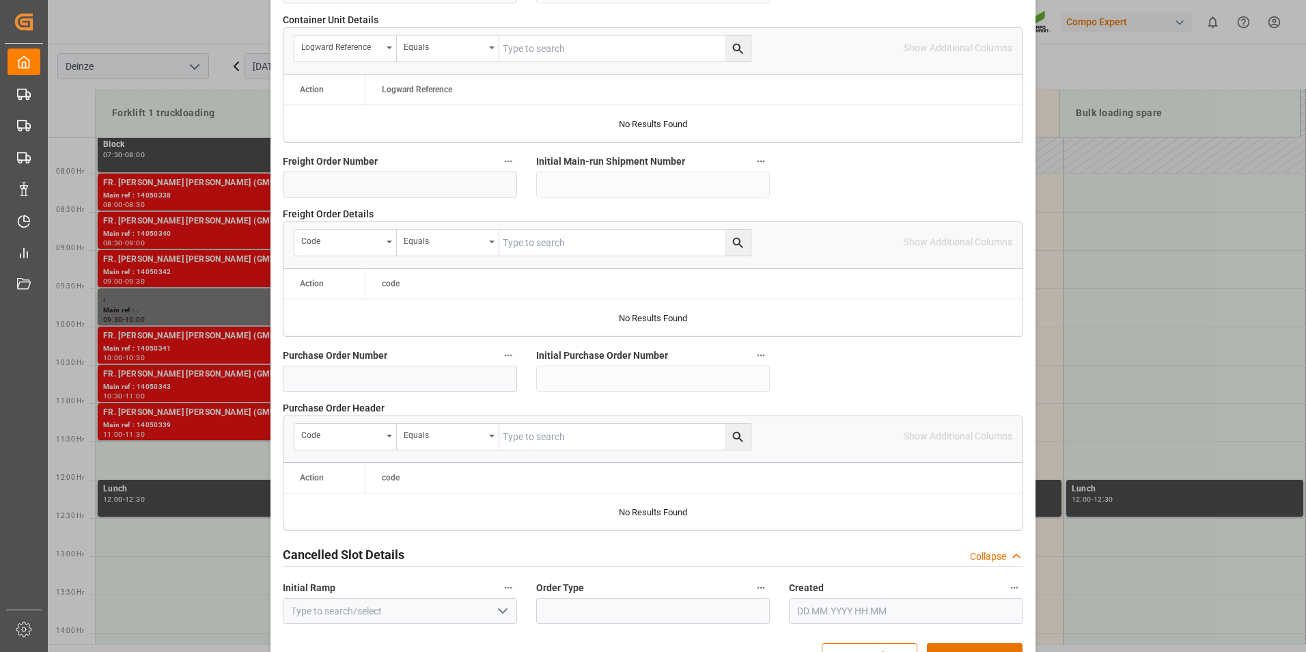
scroll to position [1244, 0]
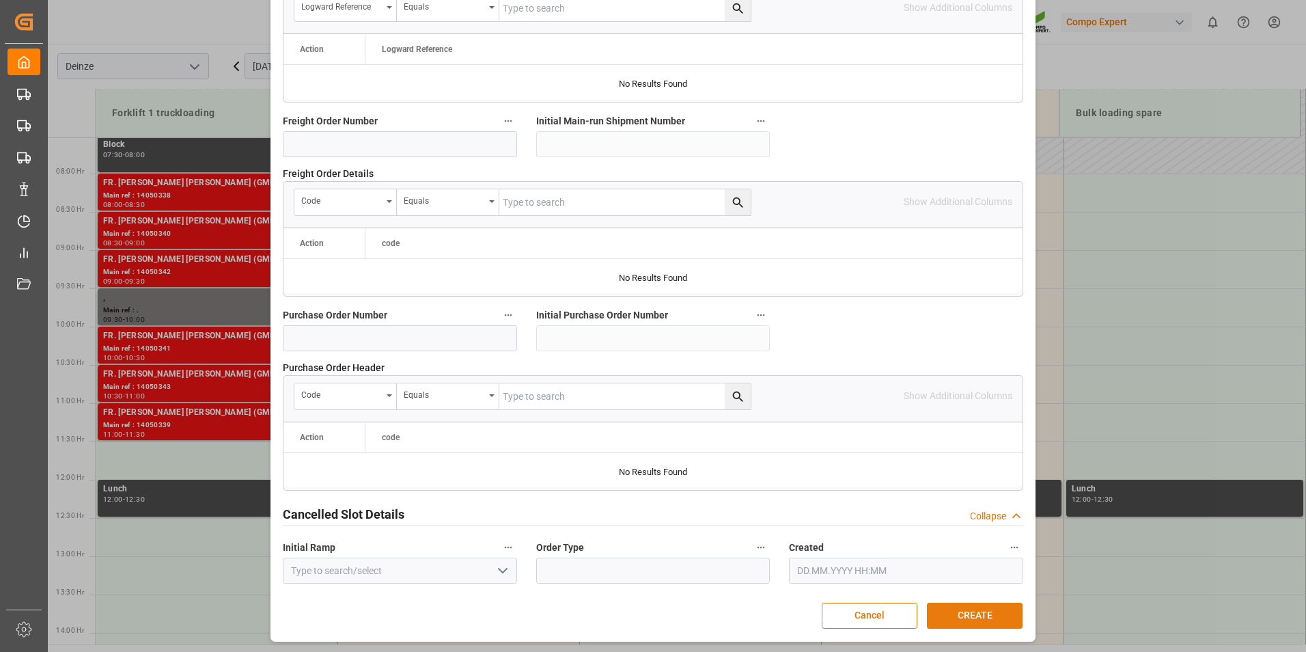
click at [960, 606] on button "CREATE" at bounding box center [975, 615] width 96 height 26
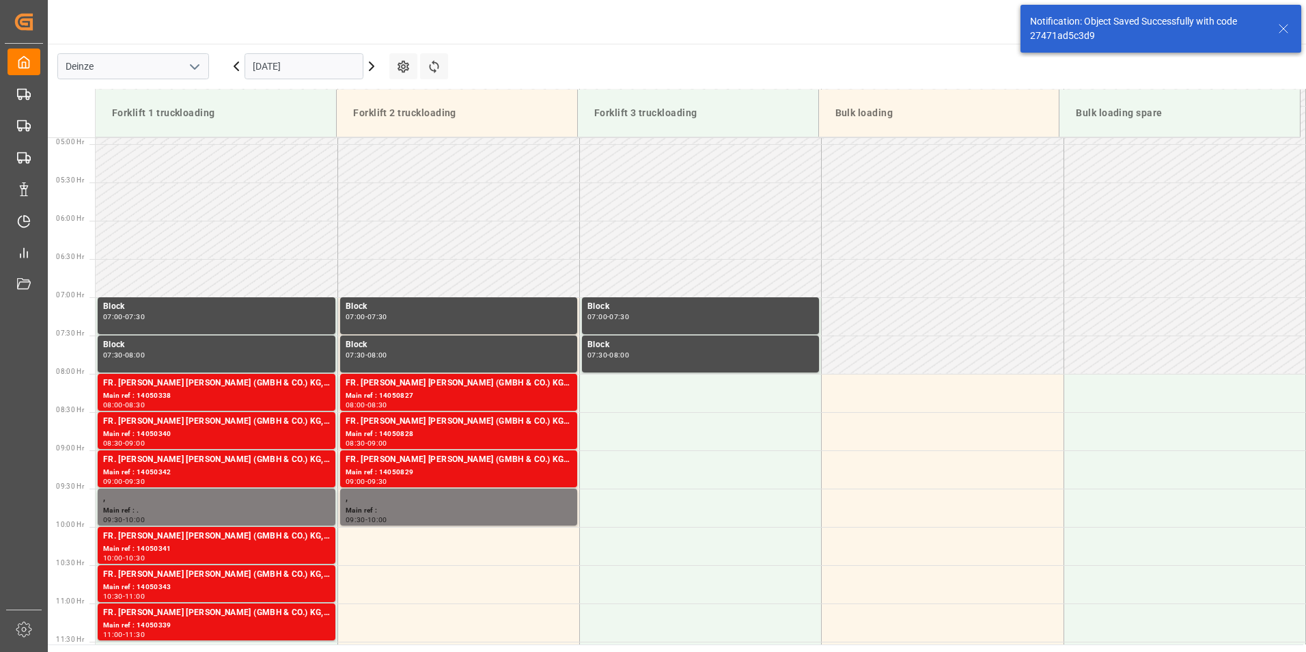
scroll to position [603, 0]
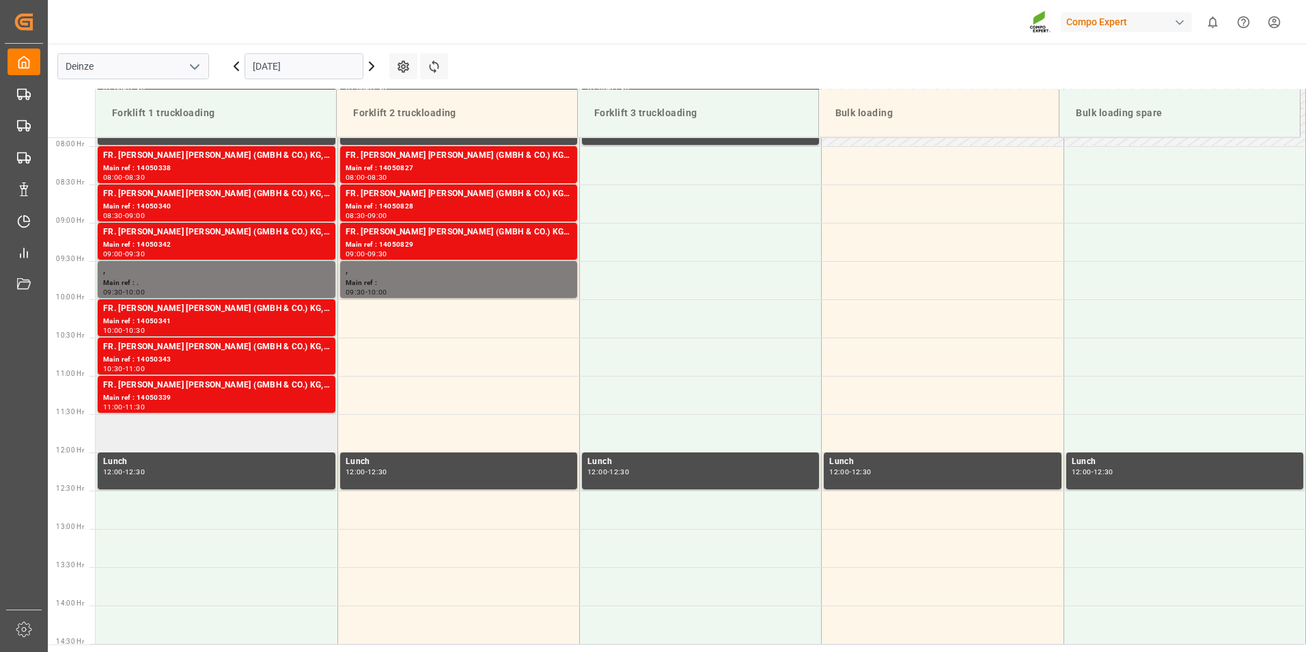
click at [130, 430] on td at bounding box center [217, 433] width 242 height 38
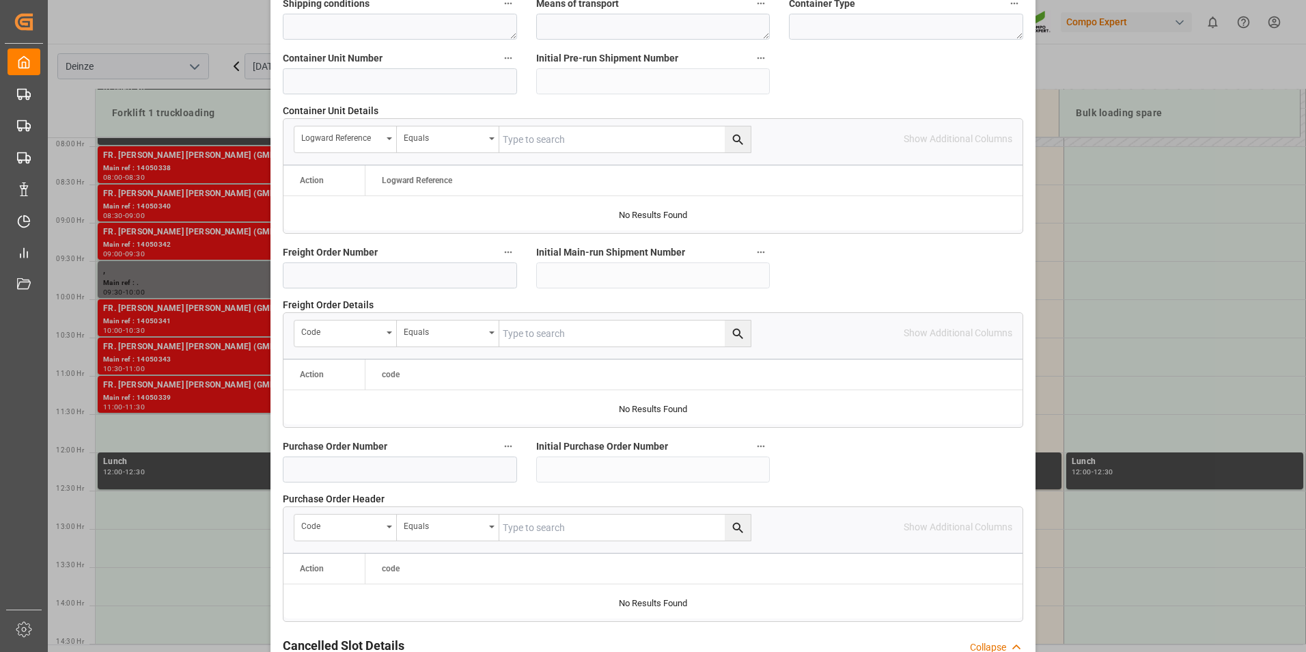
scroll to position [1229, 0]
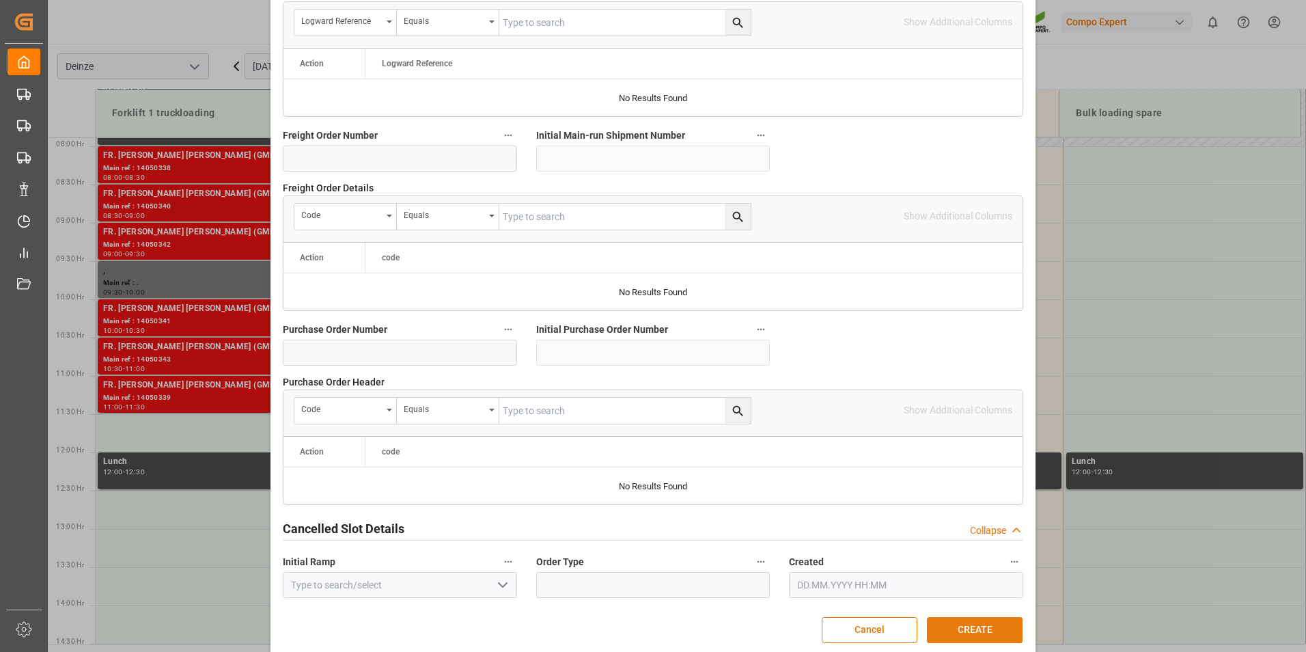
click at [964, 622] on button "CREATE" at bounding box center [975, 630] width 96 height 26
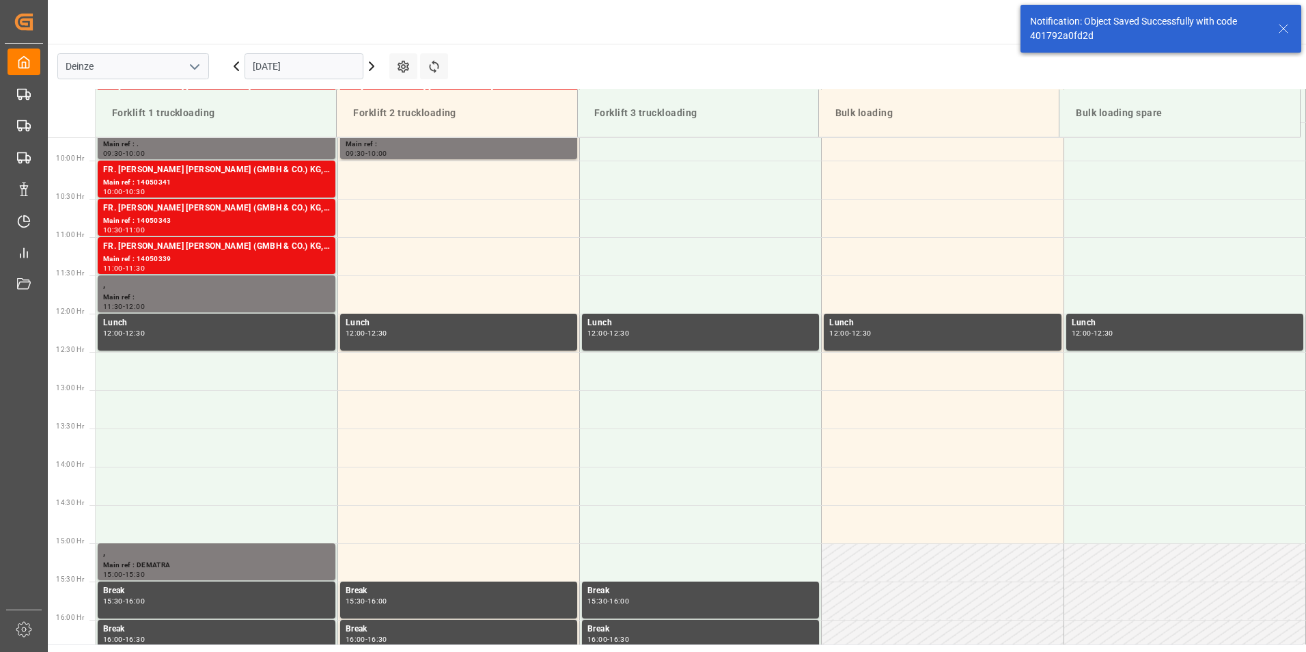
scroll to position [756, 0]
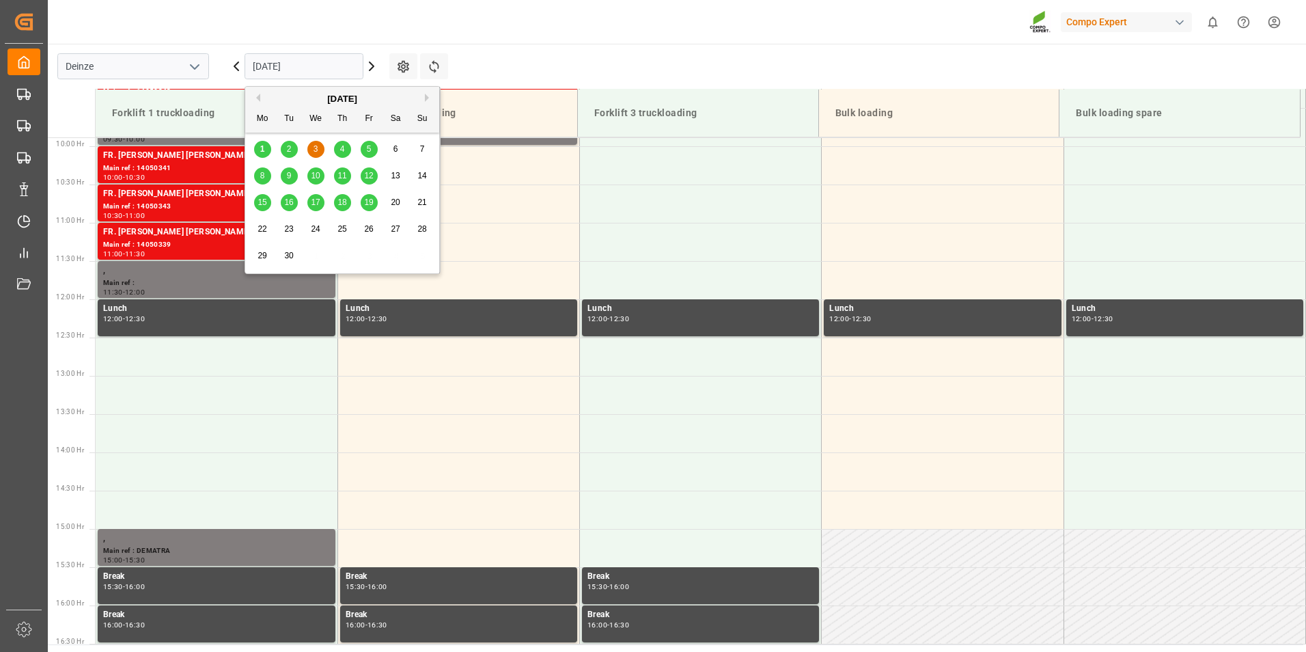
click at [329, 70] on input "[DATE]" at bounding box center [304, 66] width 119 height 26
click at [341, 148] on span "4" at bounding box center [342, 149] width 5 height 10
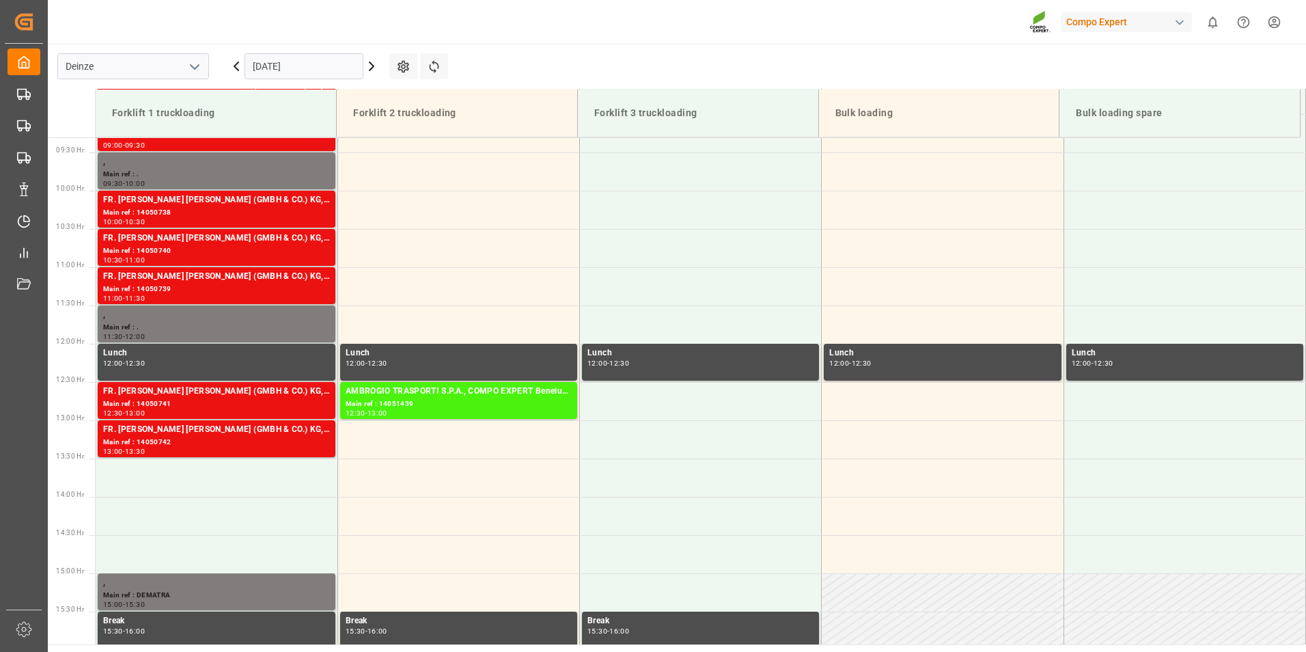
scroll to position [712, 0]
click at [129, 482] on td at bounding box center [217, 477] width 242 height 38
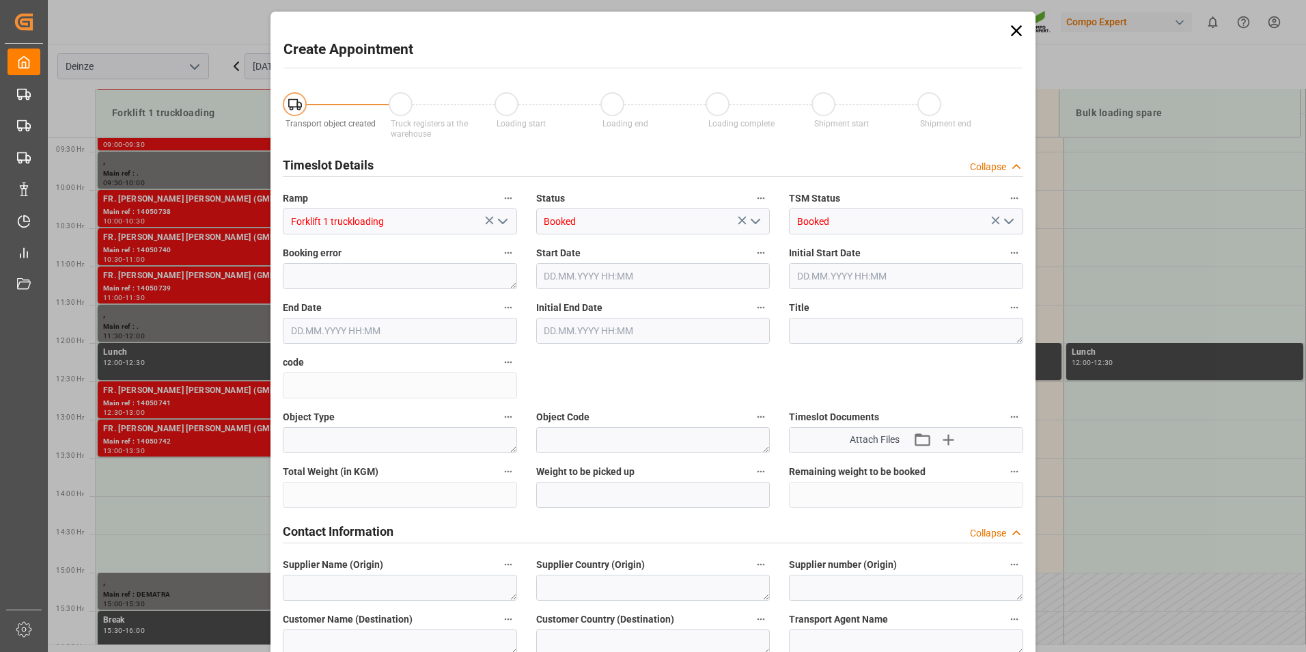
type input "04.09.2025 13:30"
type input "04.09.2025 14:00"
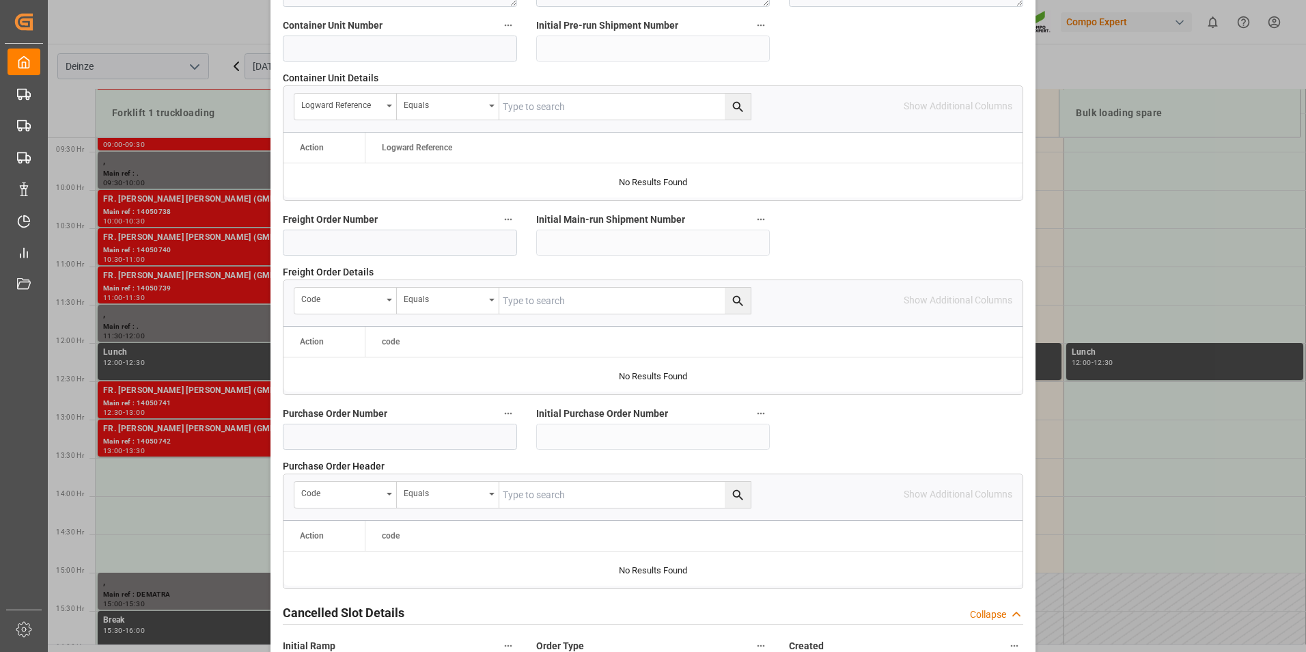
scroll to position [1244, 0]
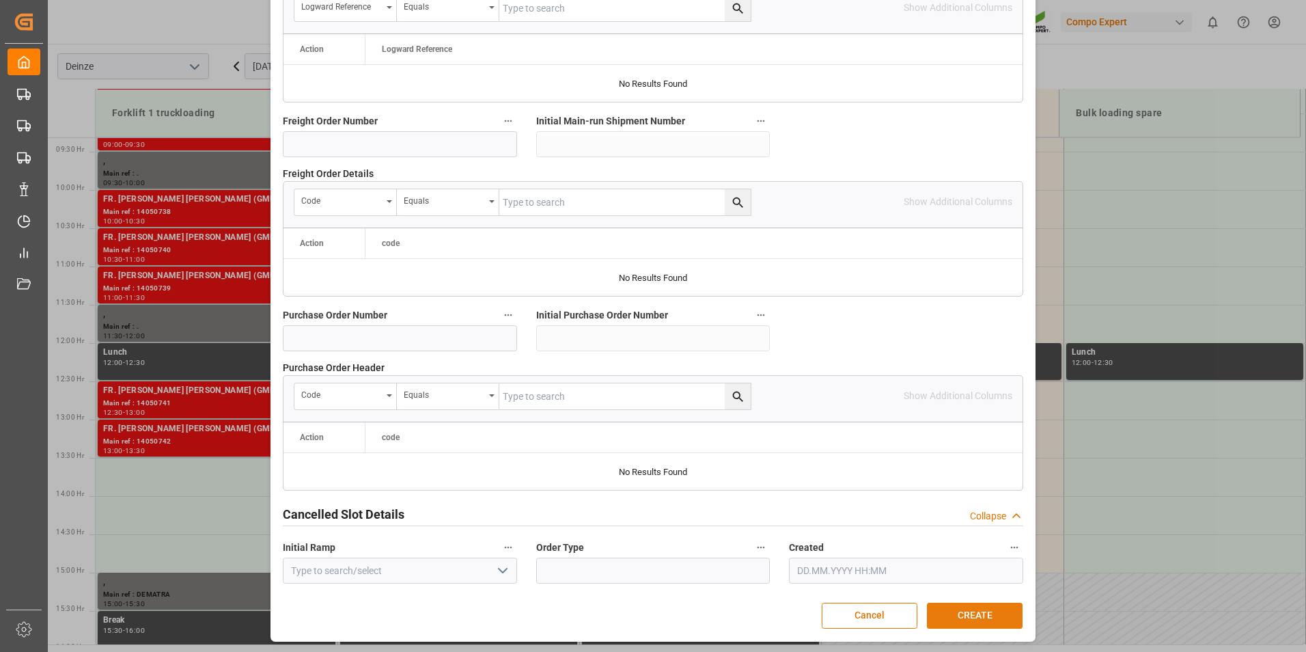
click at [960, 615] on button "CREATE" at bounding box center [975, 615] width 96 height 26
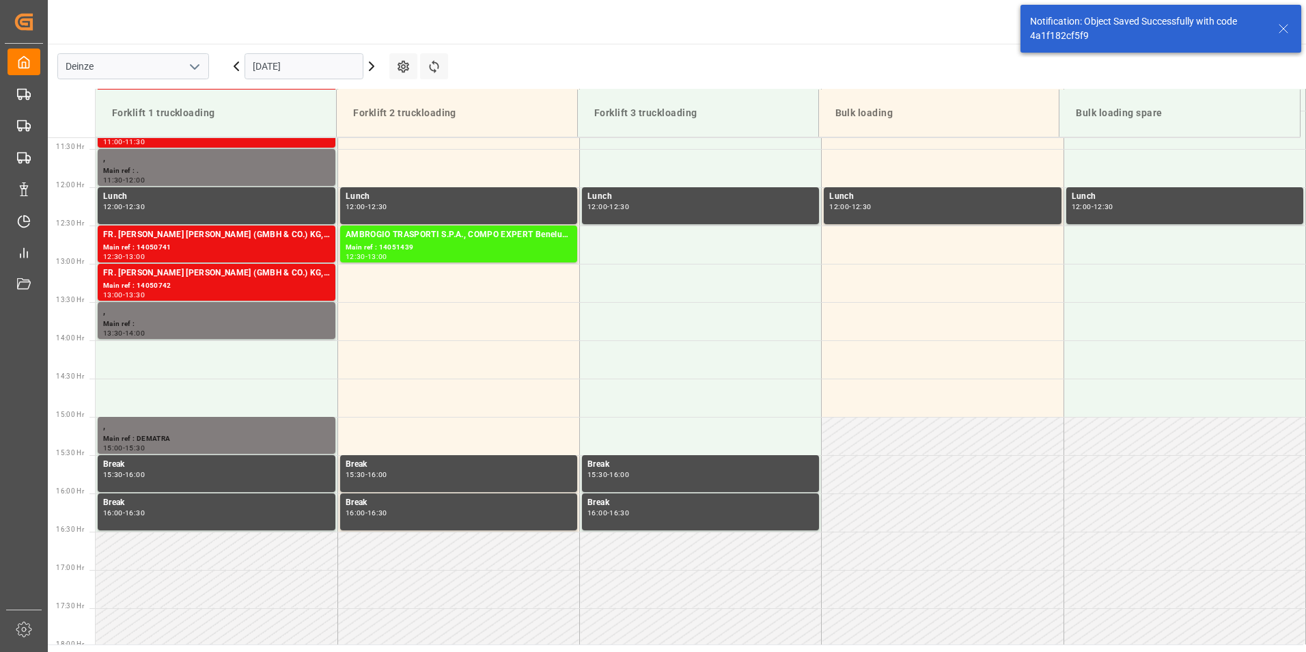
scroll to position [909, 0]
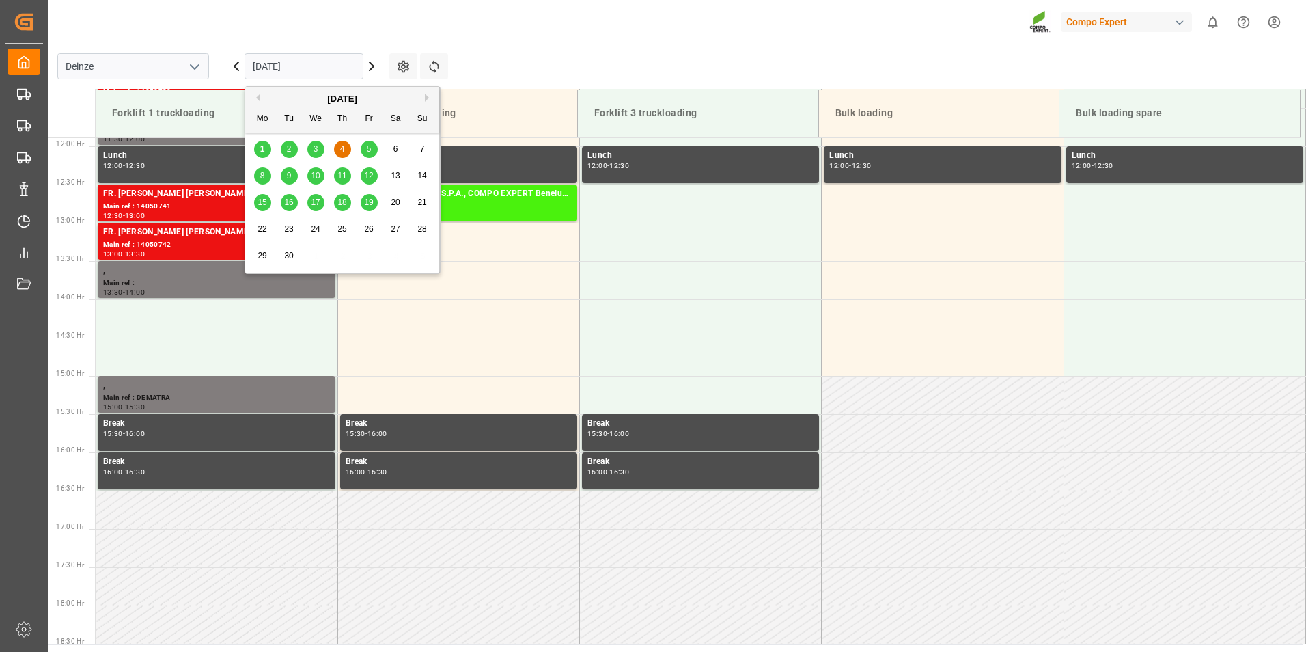
click at [320, 68] on input "[DATE]" at bounding box center [304, 66] width 119 height 26
click at [291, 148] on span "2" at bounding box center [289, 149] width 5 height 10
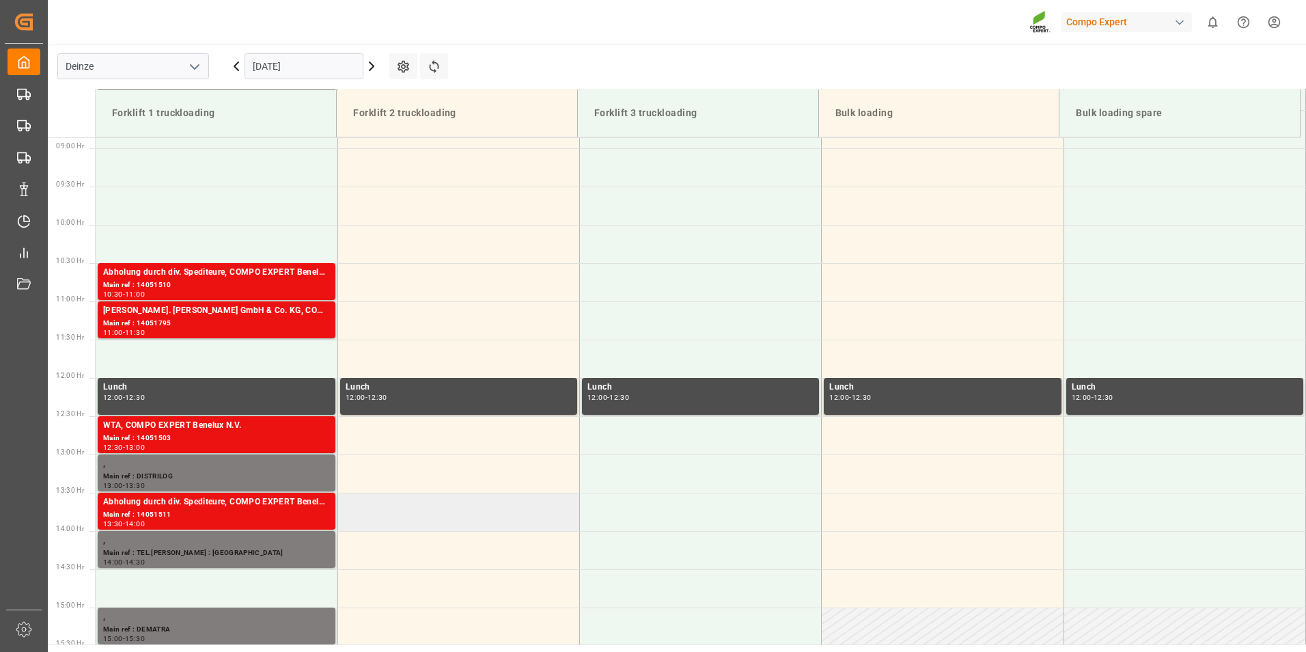
scroll to position [576, 0]
